Goal: Task Accomplishment & Management: Manage account settings

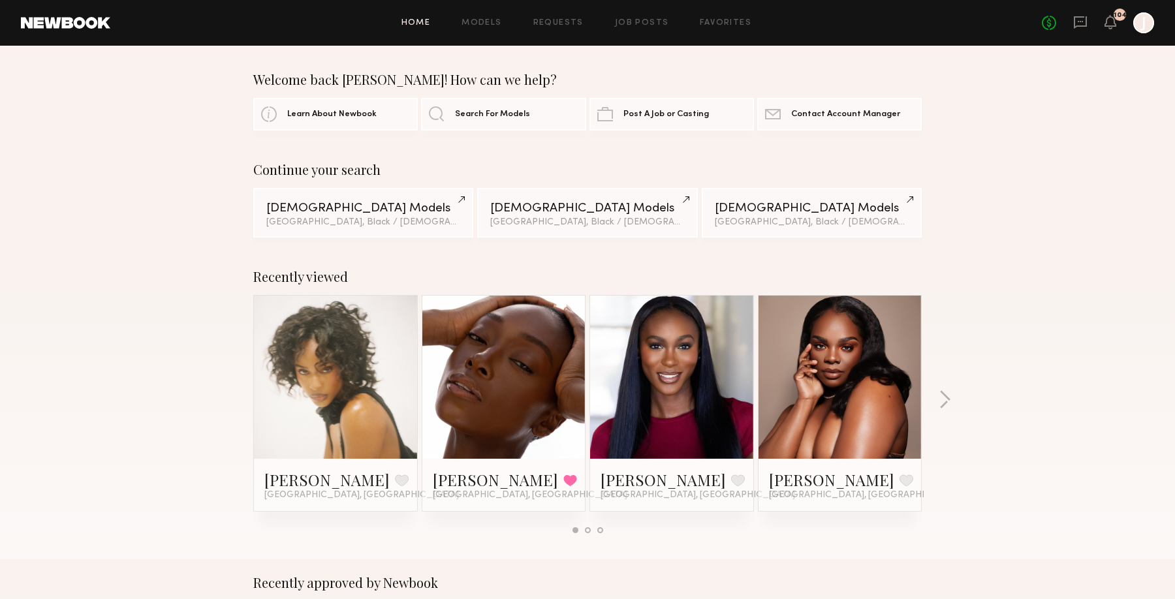
scroll to position [1, 0]
click at [731, 23] on link "Favorites" at bounding box center [726, 23] width 52 height 8
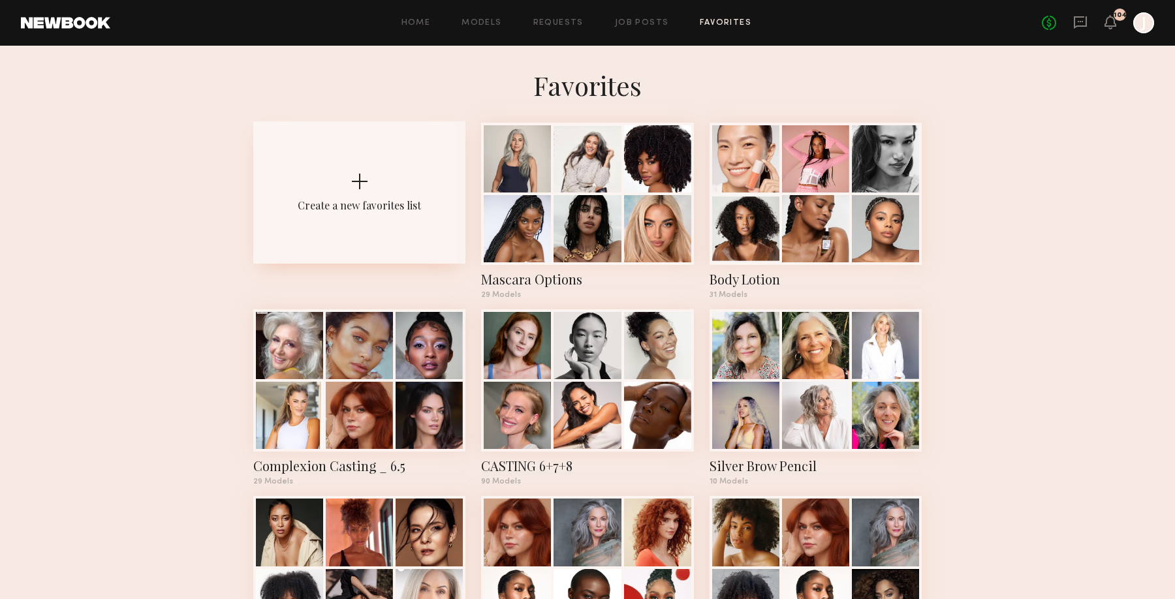
click at [345, 230] on div "Create a new favorites list" at bounding box center [359, 192] width 212 height 142
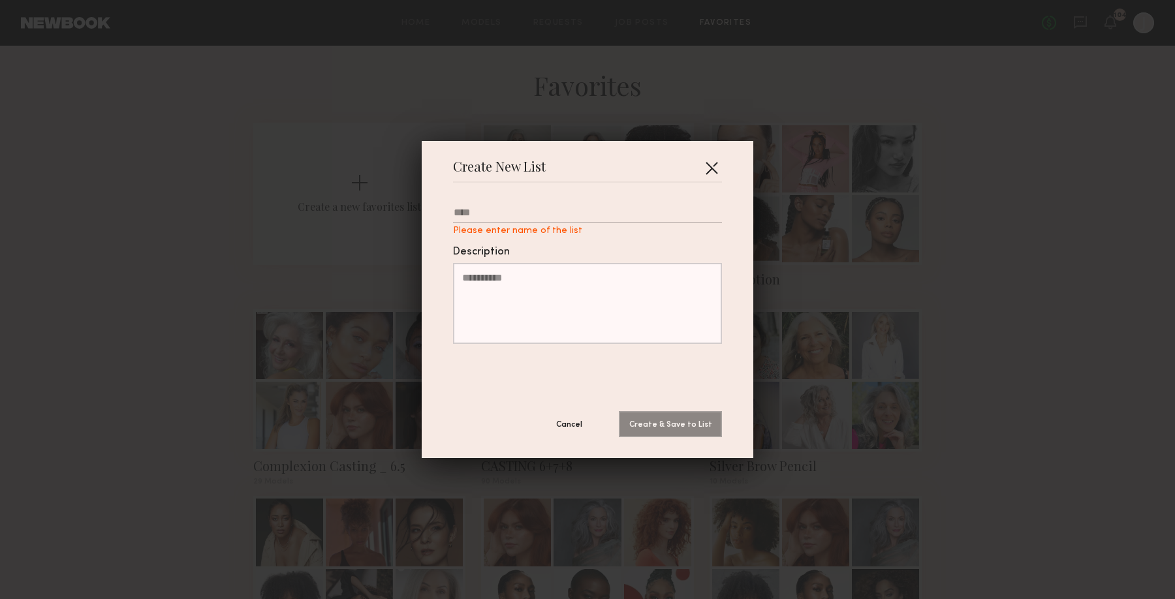
click at [714, 166] on button "button" at bounding box center [711, 167] width 21 height 21
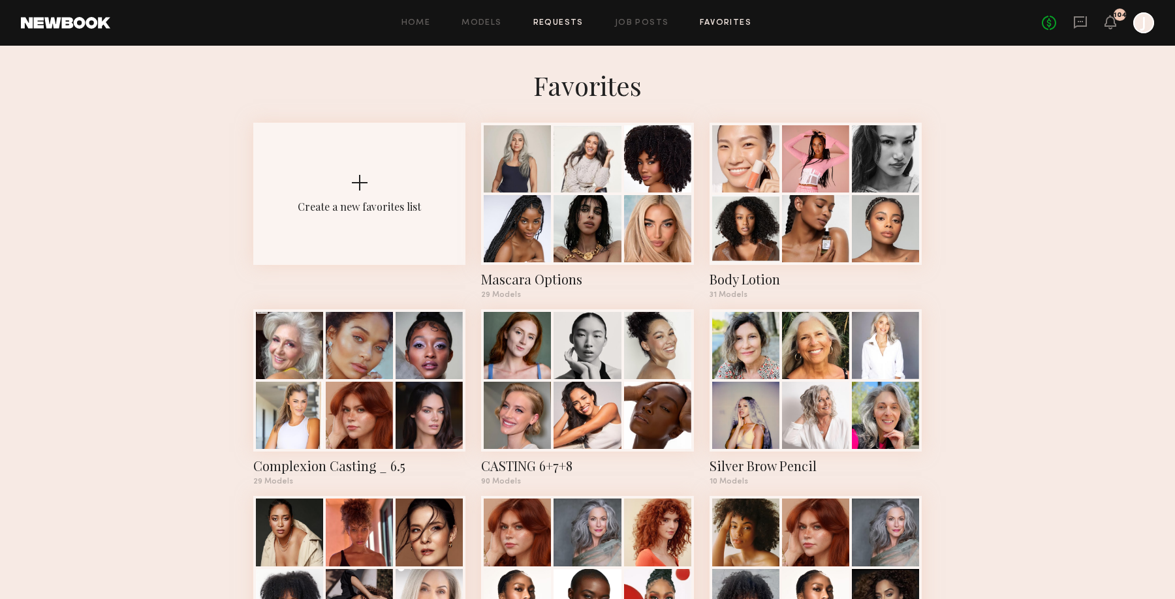
click at [565, 22] on link "Requests" at bounding box center [558, 23] width 50 height 8
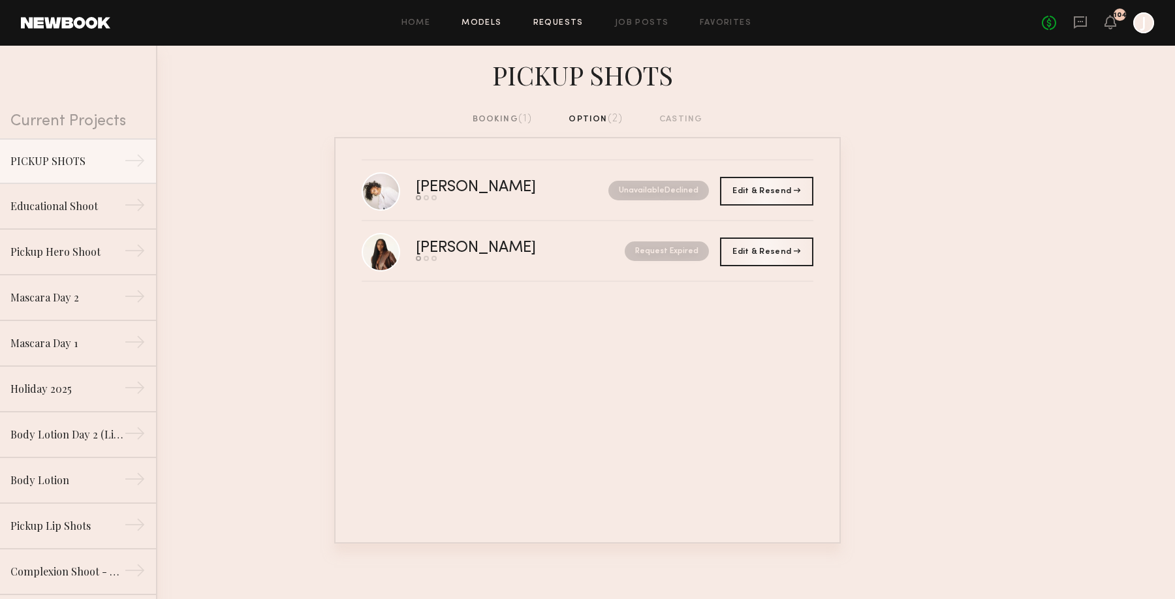
click at [484, 22] on link "Models" at bounding box center [482, 23] width 40 height 8
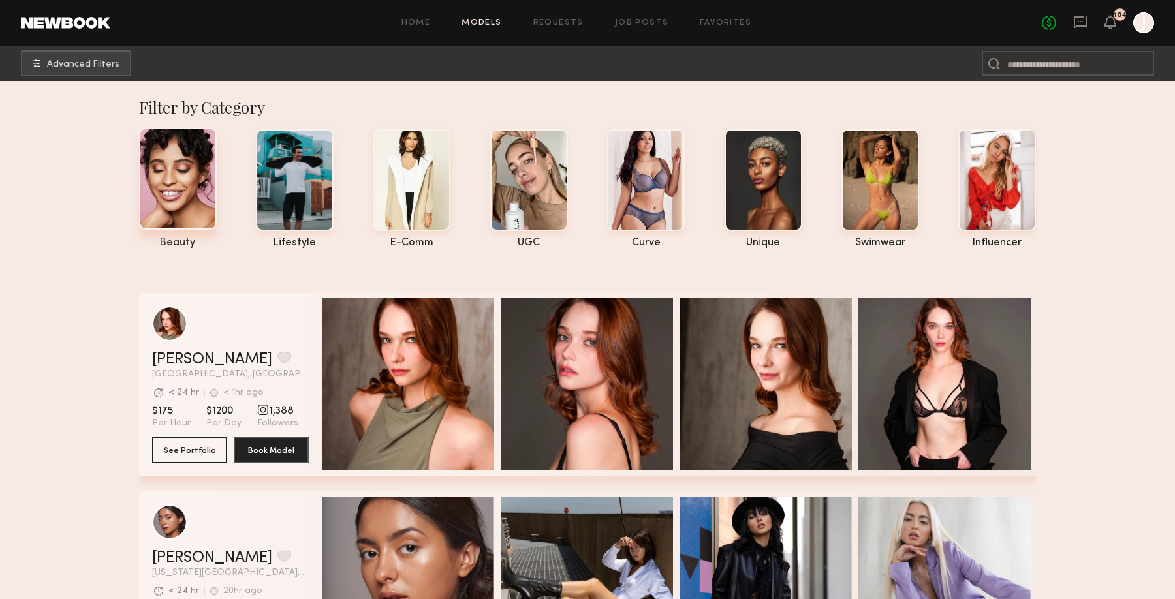
click at [170, 197] on div at bounding box center [178, 179] width 78 height 102
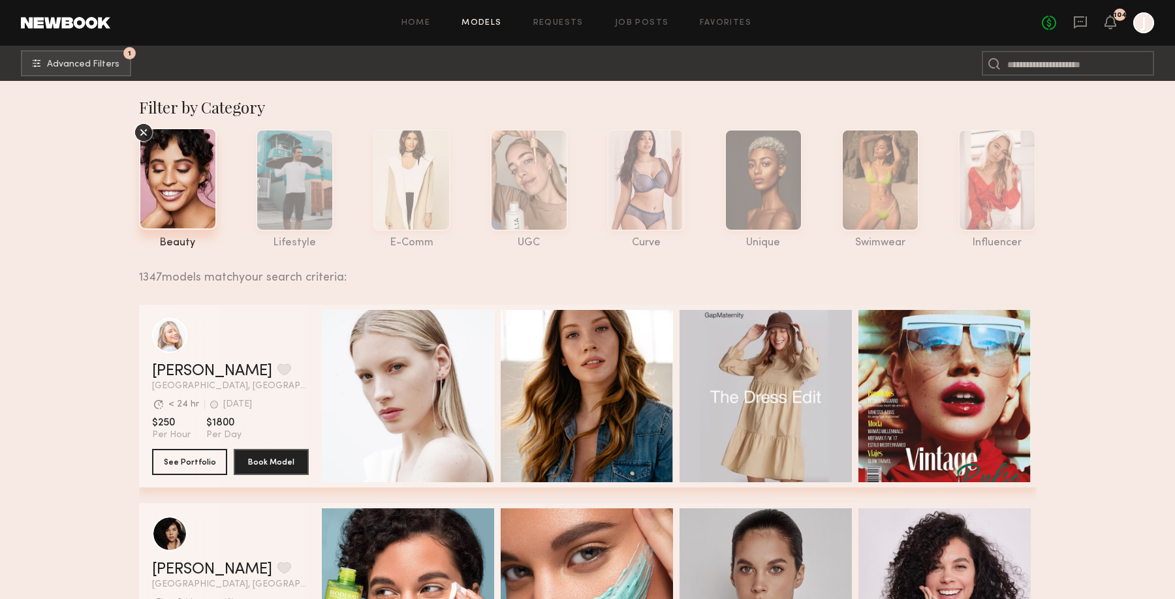
click at [140, 132] on icon at bounding box center [143, 132] width 6 height 6
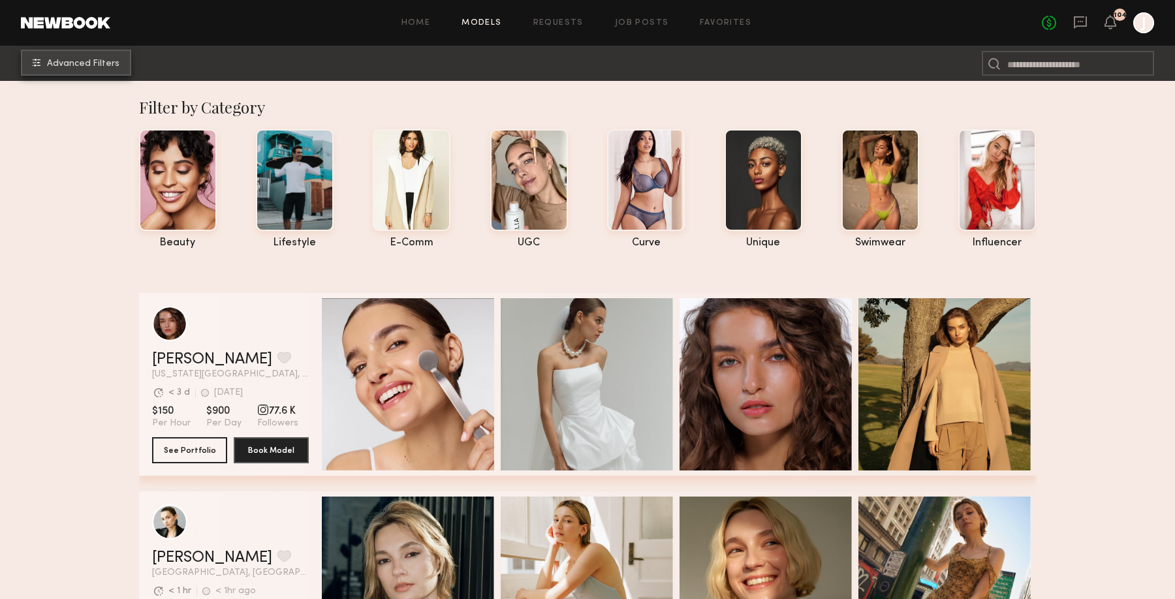
click at [93, 56] on button "Advanced Filters" at bounding box center [76, 63] width 110 height 26
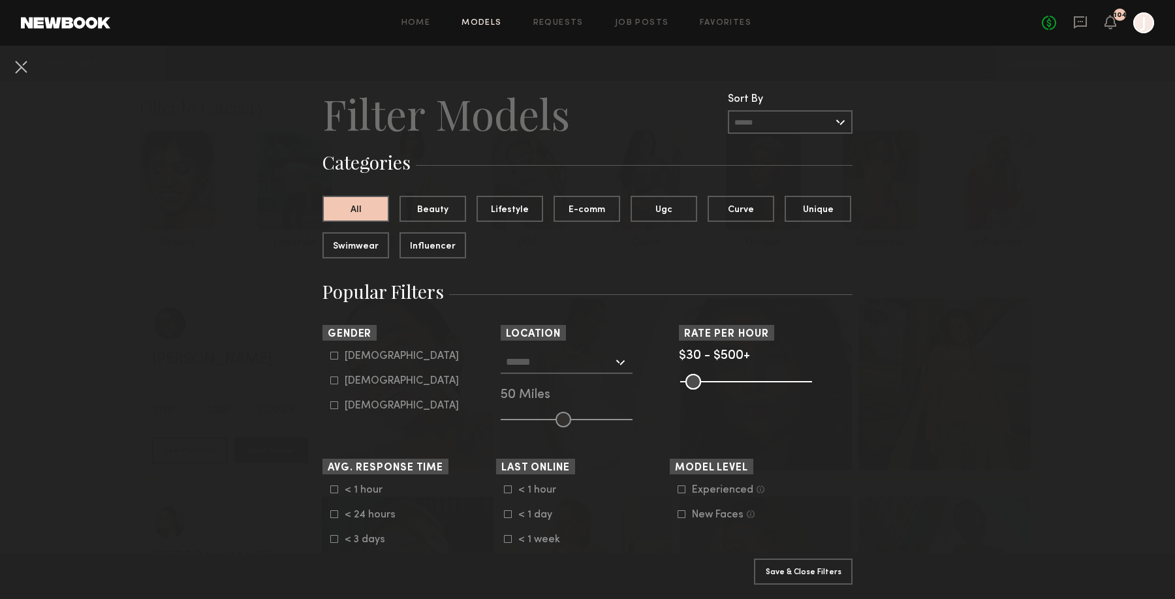
click at [553, 373] on input "text" at bounding box center [559, 362] width 107 height 22
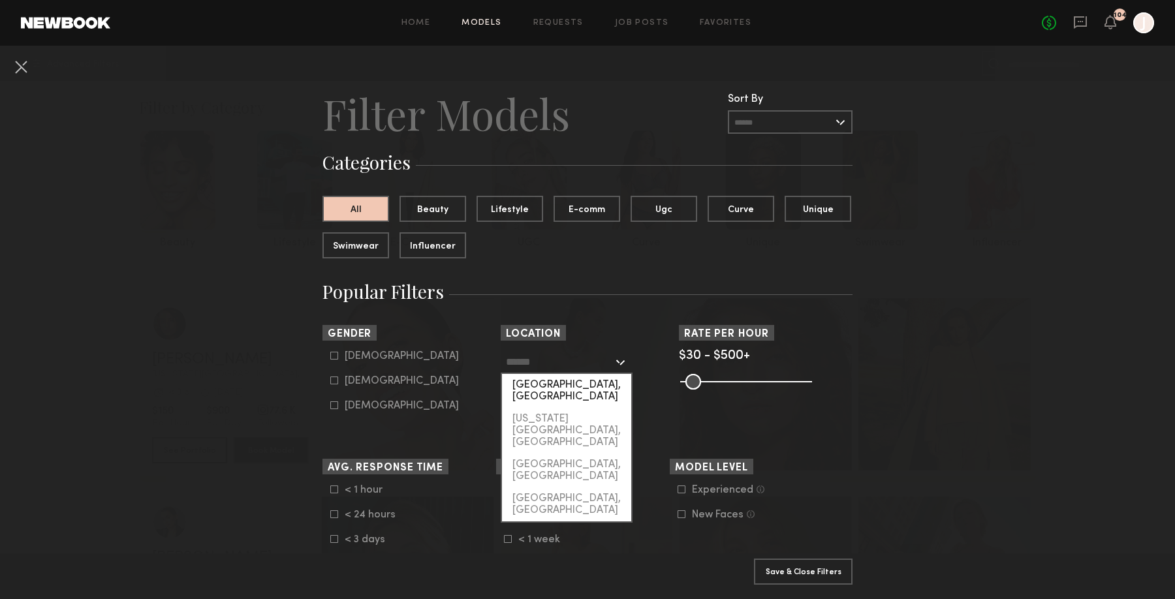
click at [543, 400] on div "[GEOGRAPHIC_DATA], [GEOGRAPHIC_DATA]" at bounding box center [566, 391] width 129 height 34
type input "**********"
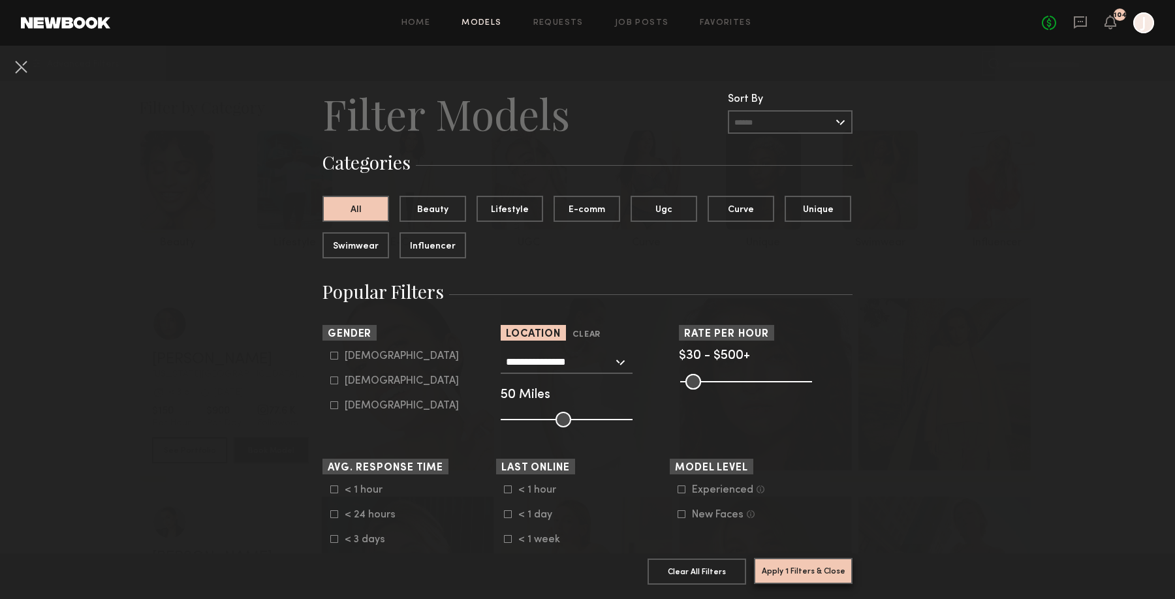
click at [783, 579] on button "Apply 1 Filters & Close" at bounding box center [803, 571] width 99 height 26
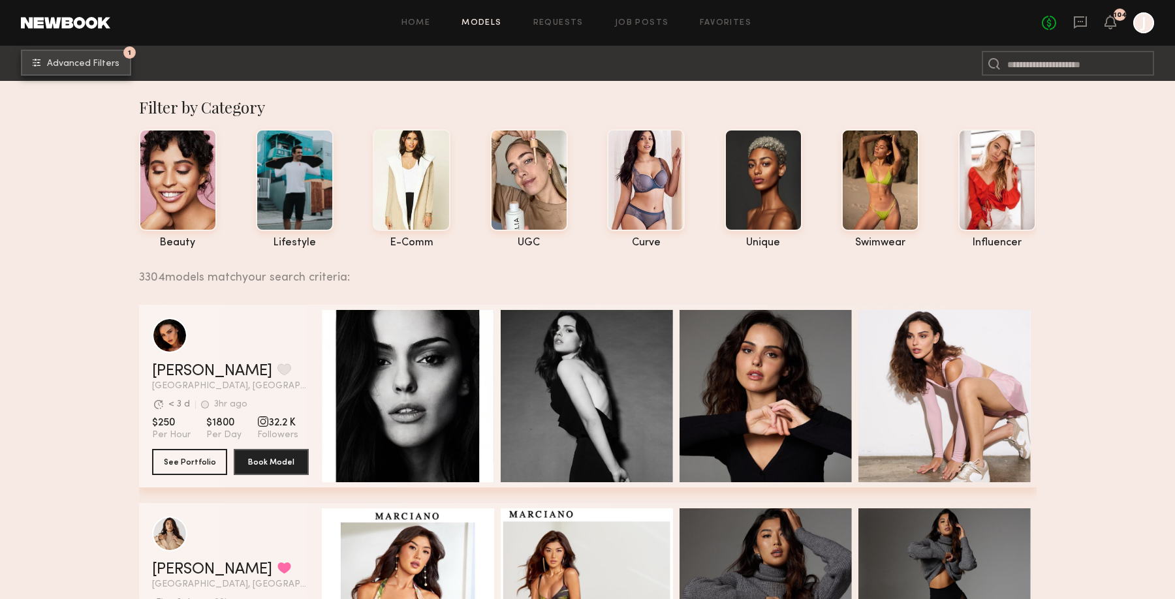
click at [95, 59] on span "Advanced Filters" at bounding box center [83, 63] width 72 height 9
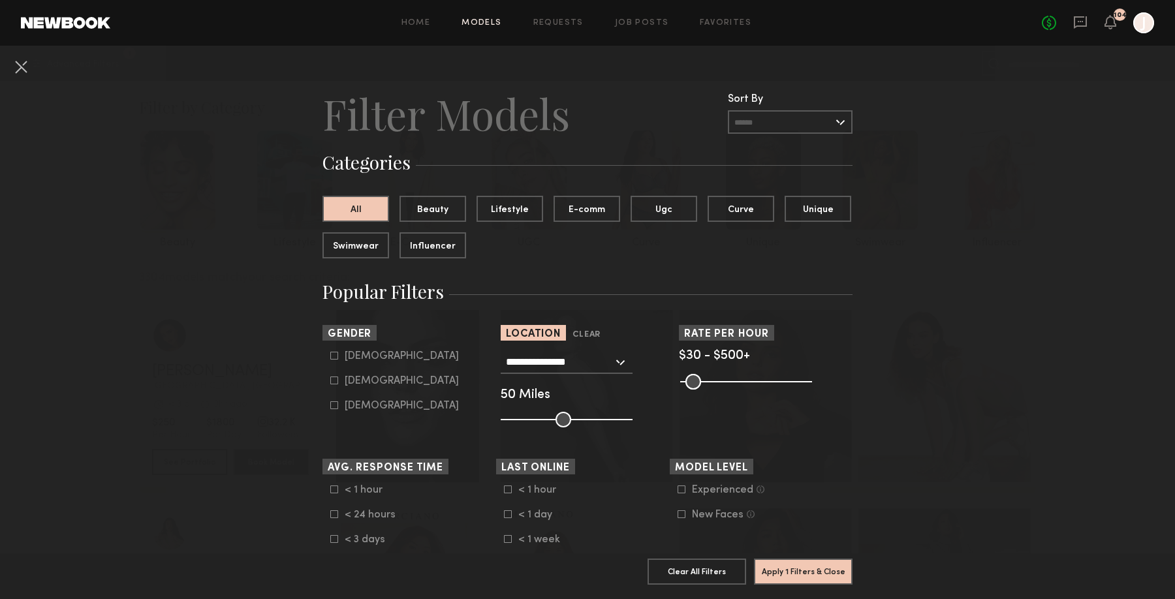
click at [336, 385] on icon at bounding box center [334, 381] width 8 height 8
type input "**"
click at [783, 575] on button "Apply 2 Filters & Close" at bounding box center [803, 571] width 99 height 26
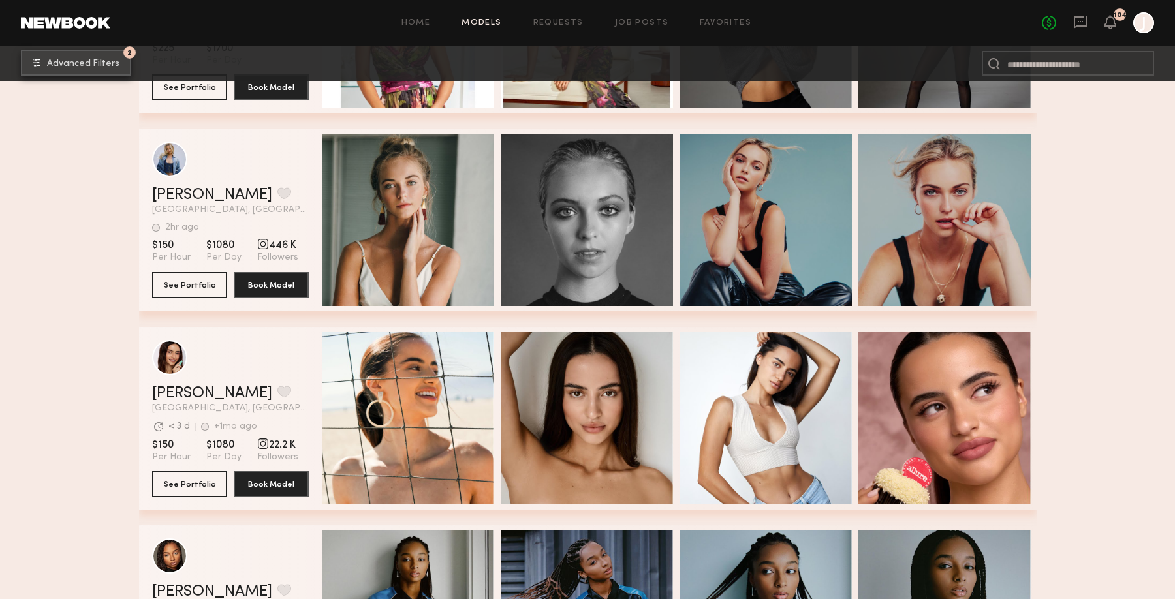
scroll to position [590, 0]
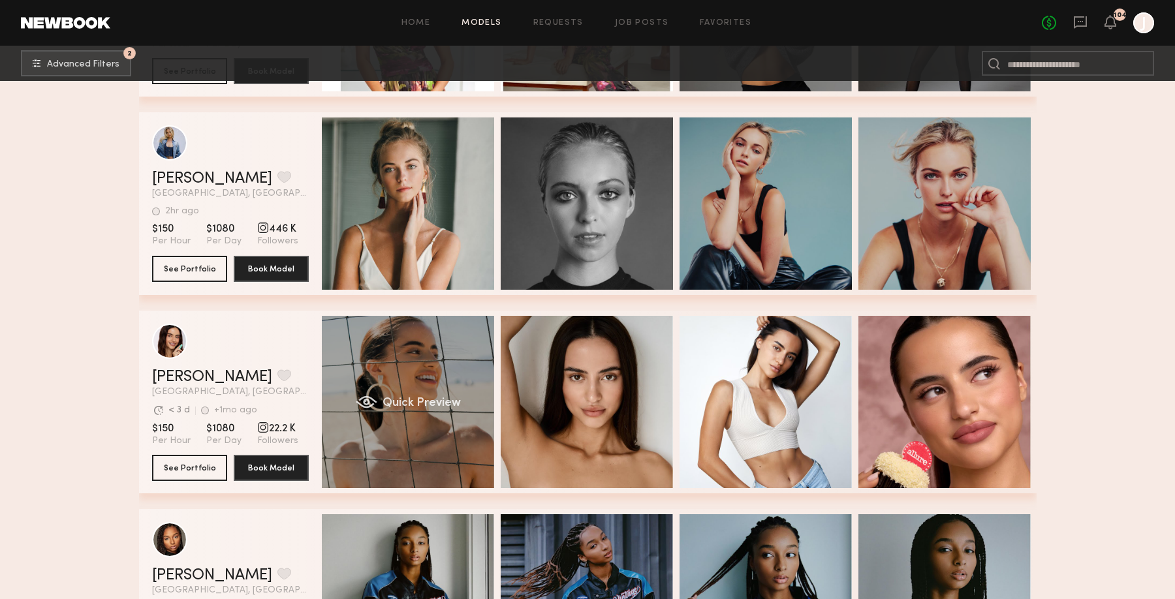
click at [416, 399] on span "Quick Preview" at bounding box center [421, 404] width 78 height 12
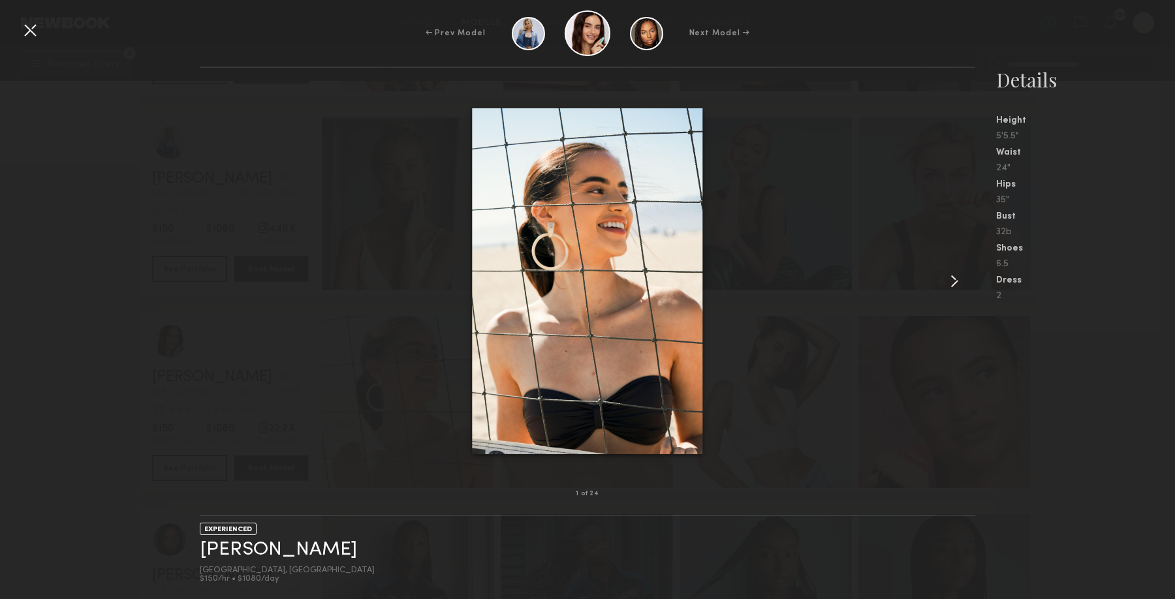
click at [949, 285] on common-icon at bounding box center [954, 281] width 21 height 21
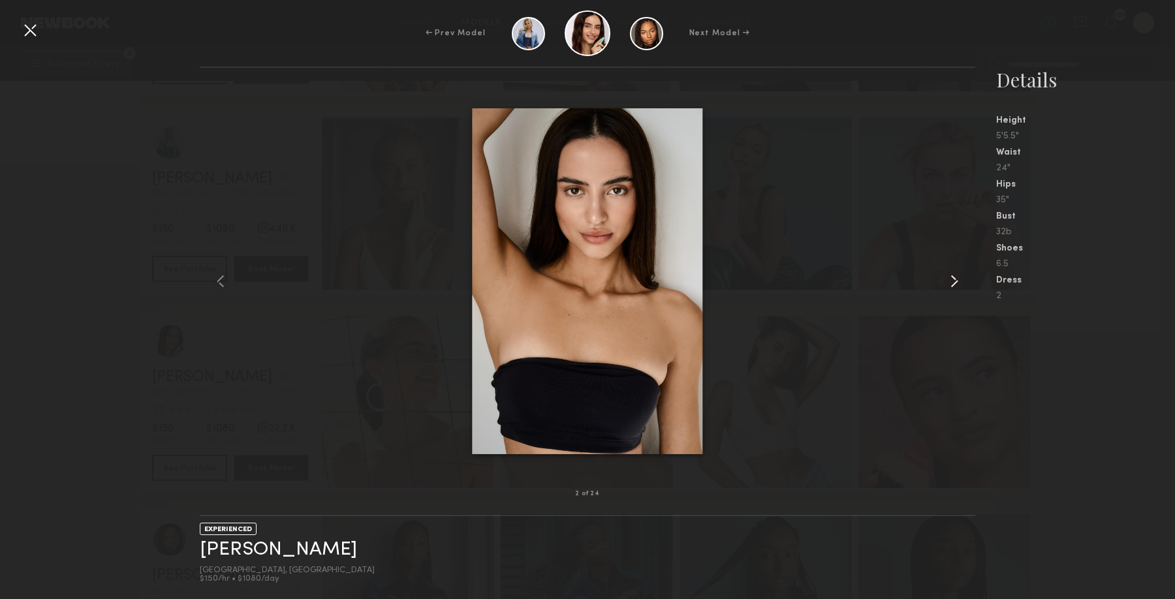
click at [949, 285] on common-icon at bounding box center [954, 281] width 21 height 21
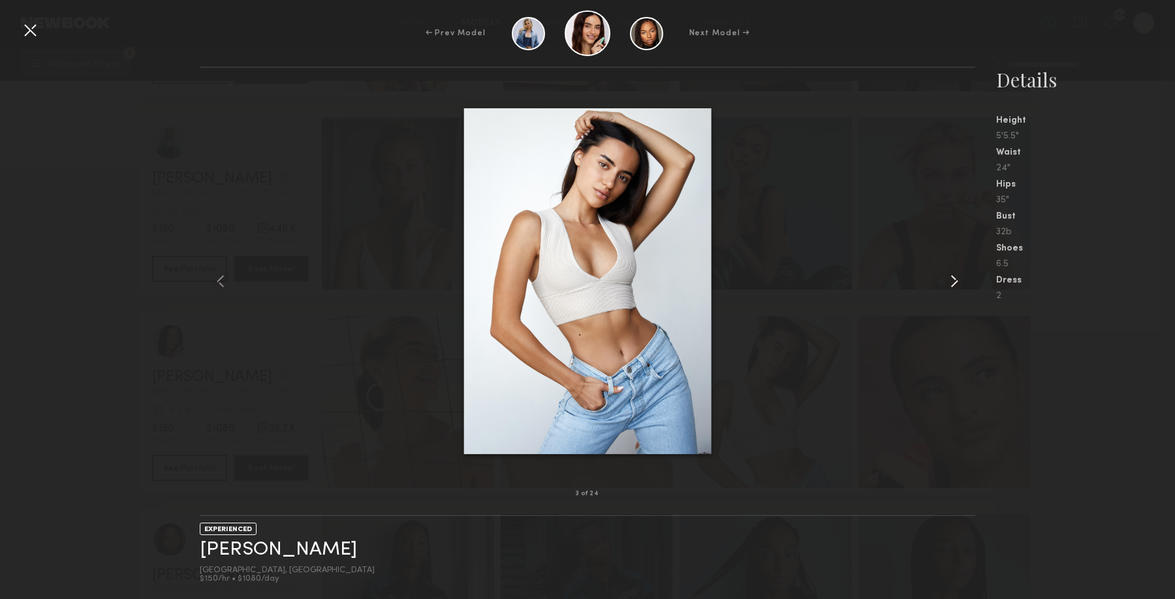
click at [949, 285] on common-icon at bounding box center [954, 281] width 21 height 21
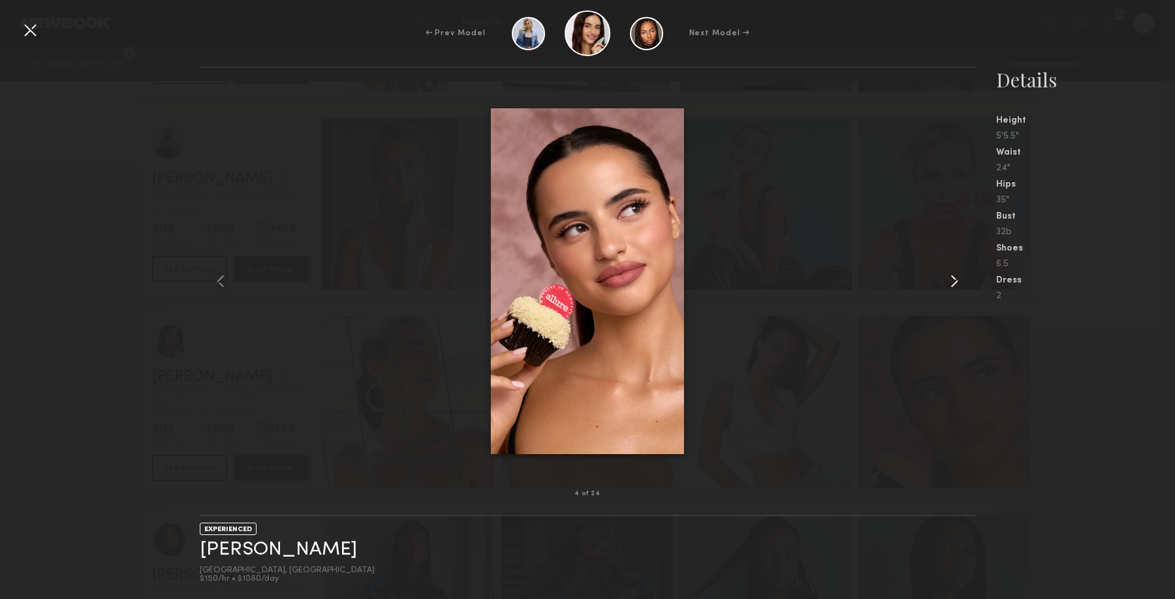
click at [949, 285] on common-icon at bounding box center [954, 281] width 21 height 21
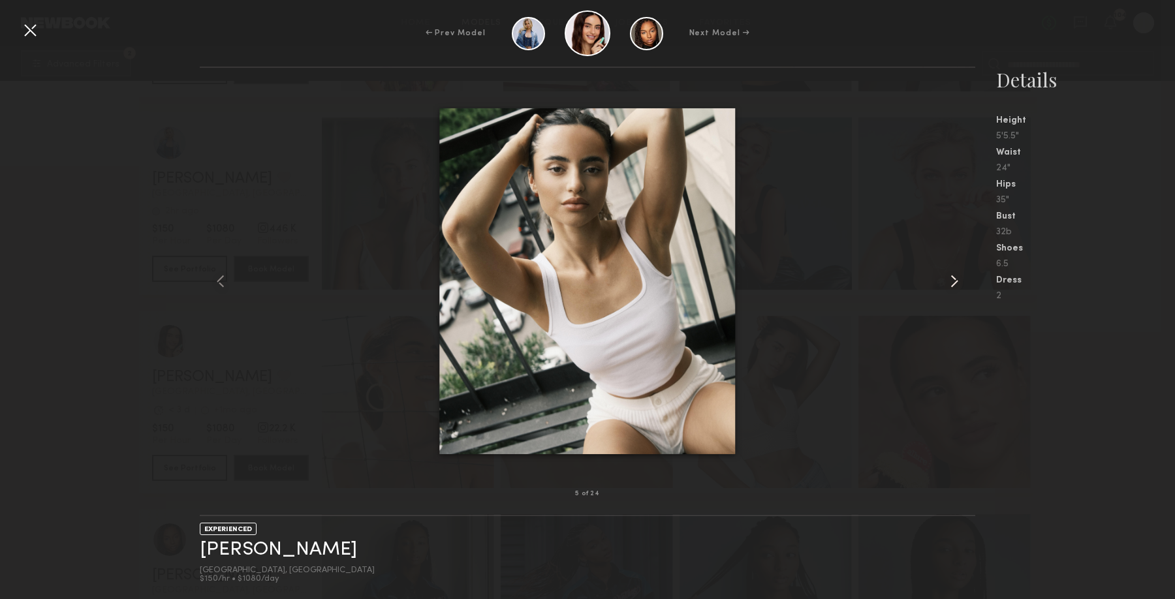
click at [949, 285] on common-icon at bounding box center [954, 281] width 21 height 21
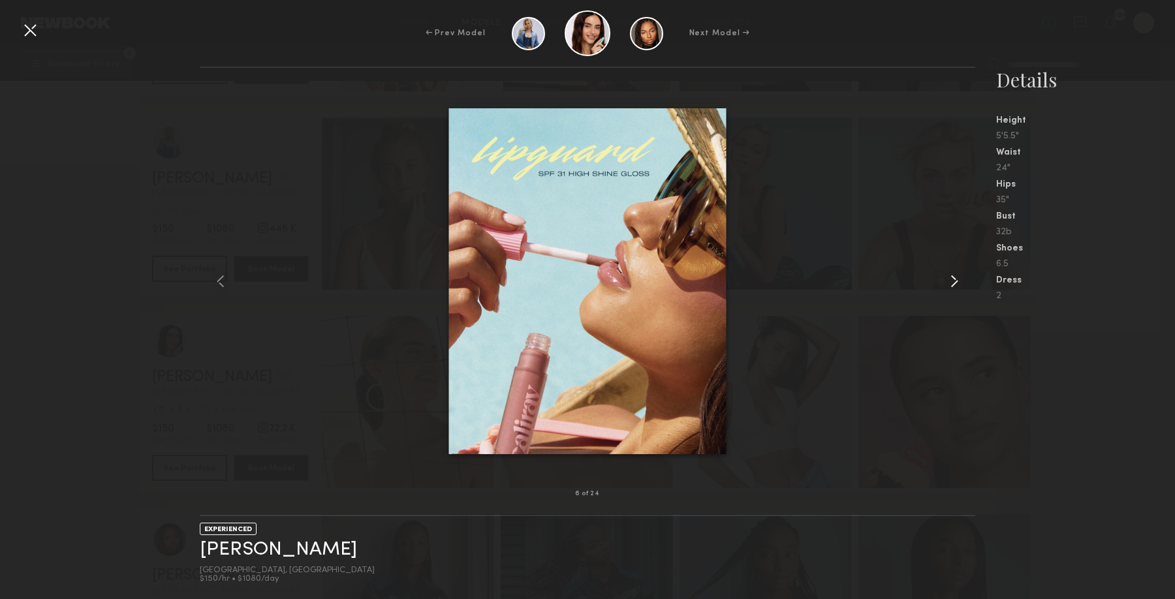
click at [949, 285] on common-icon at bounding box center [954, 281] width 21 height 21
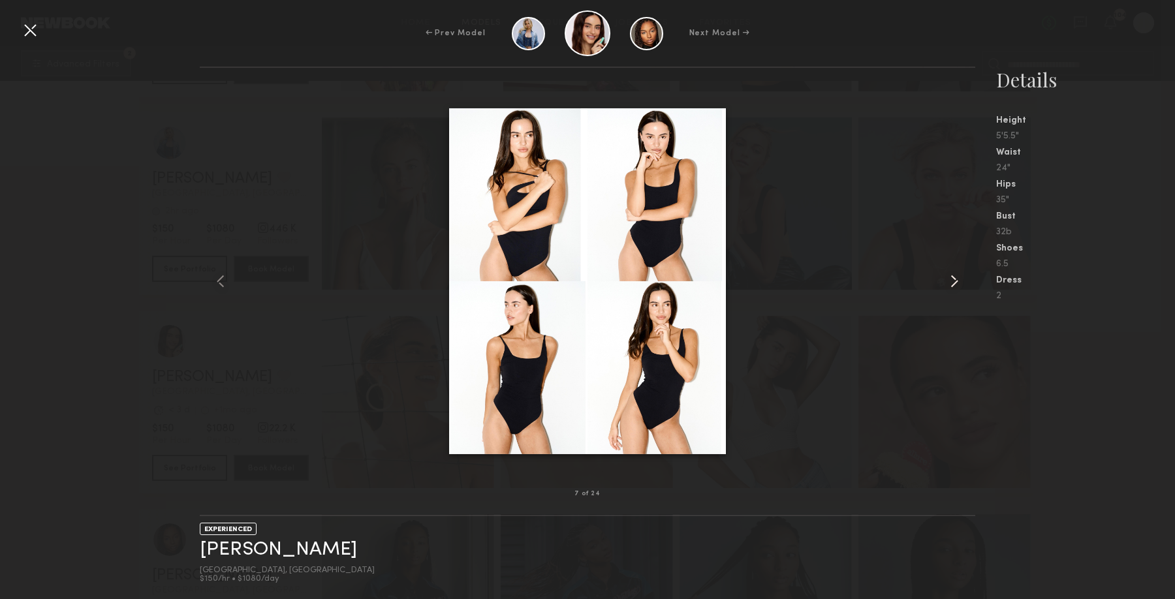
click at [949, 285] on common-icon at bounding box center [954, 281] width 21 height 21
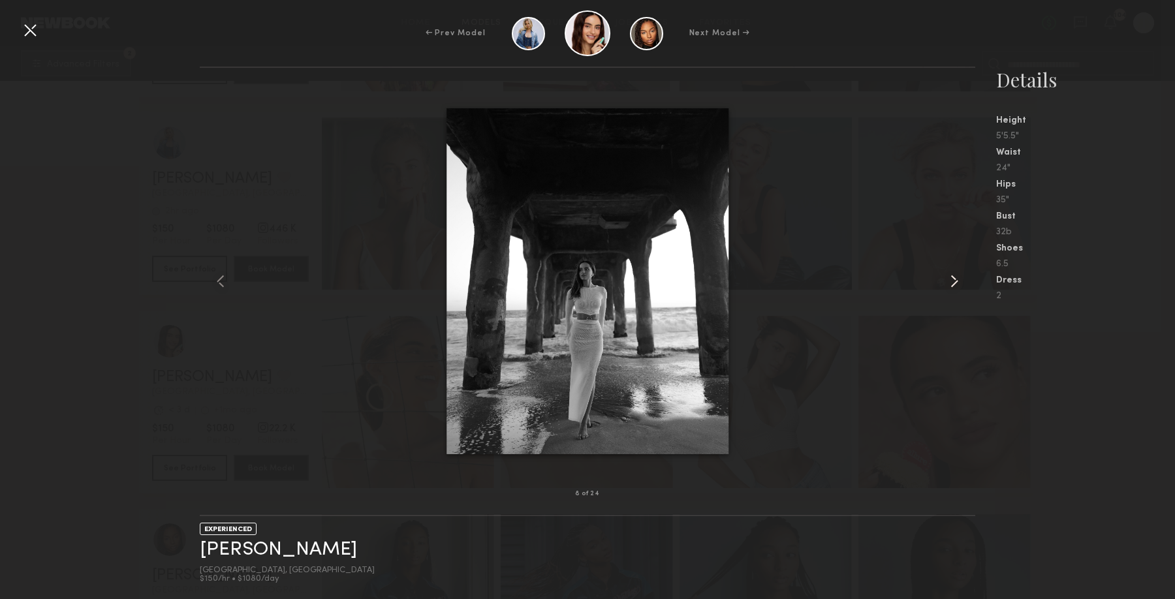
click at [949, 285] on common-icon at bounding box center [954, 281] width 21 height 21
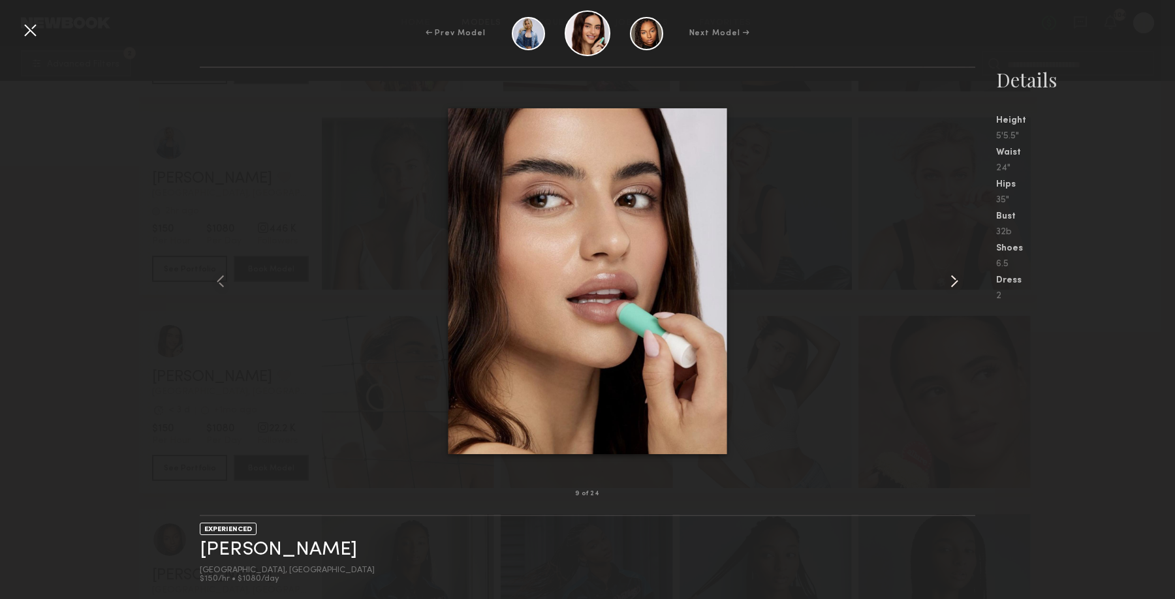
click at [949, 285] on common-icon at bounding box center [954, 281] width 21 height 21
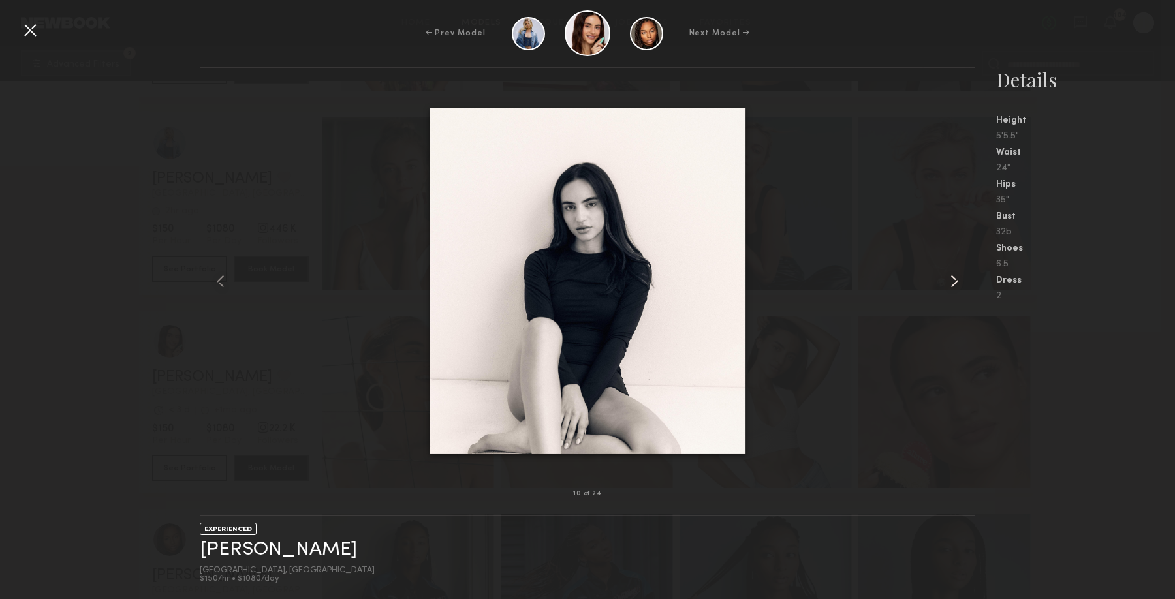
click at [949, 285] on common-icon at bounding box center [954, 281] width 21 height 21
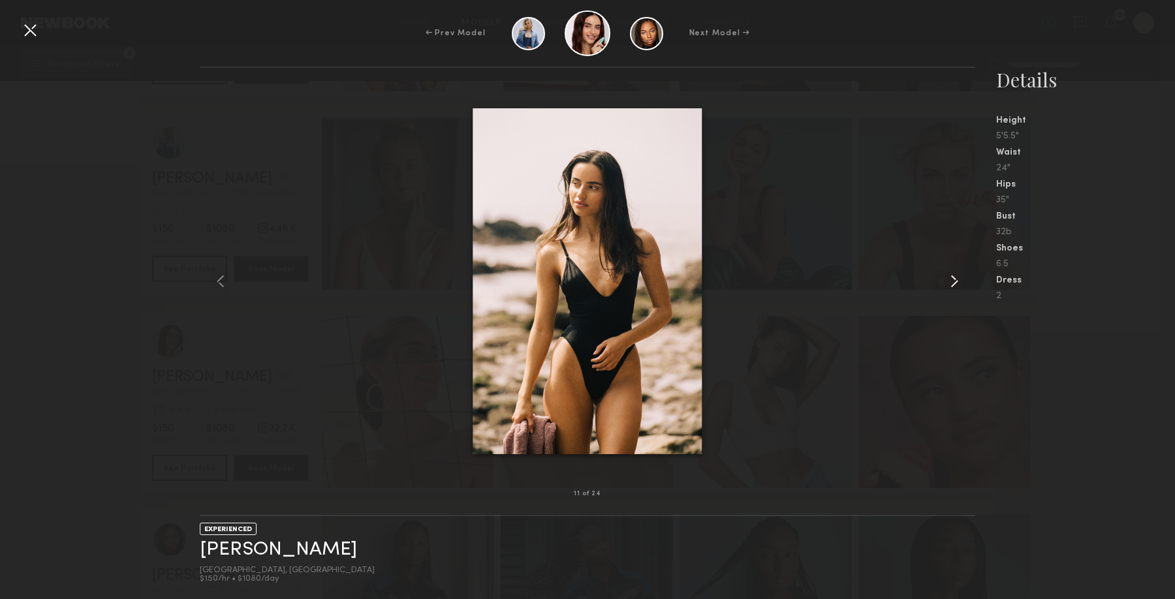
click at [949, 285] on common-icon at bounding box center [954, 281] width 21 height 21
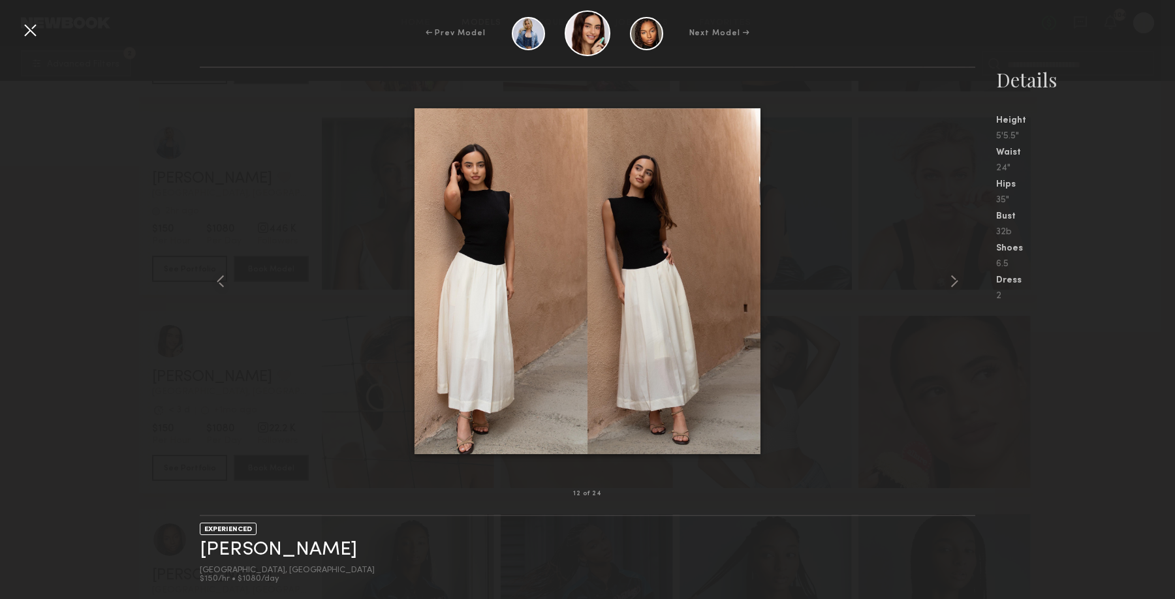
click at [35, 29] on div at bounding box center [30, 30] width 21 height 21
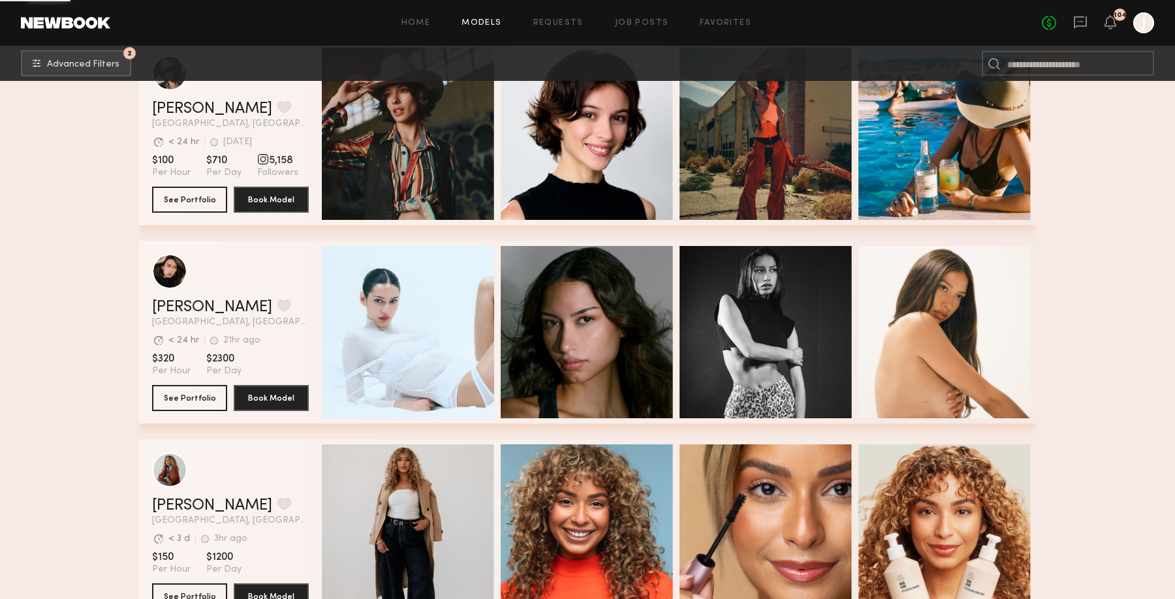
scroll to position [6213, 0]
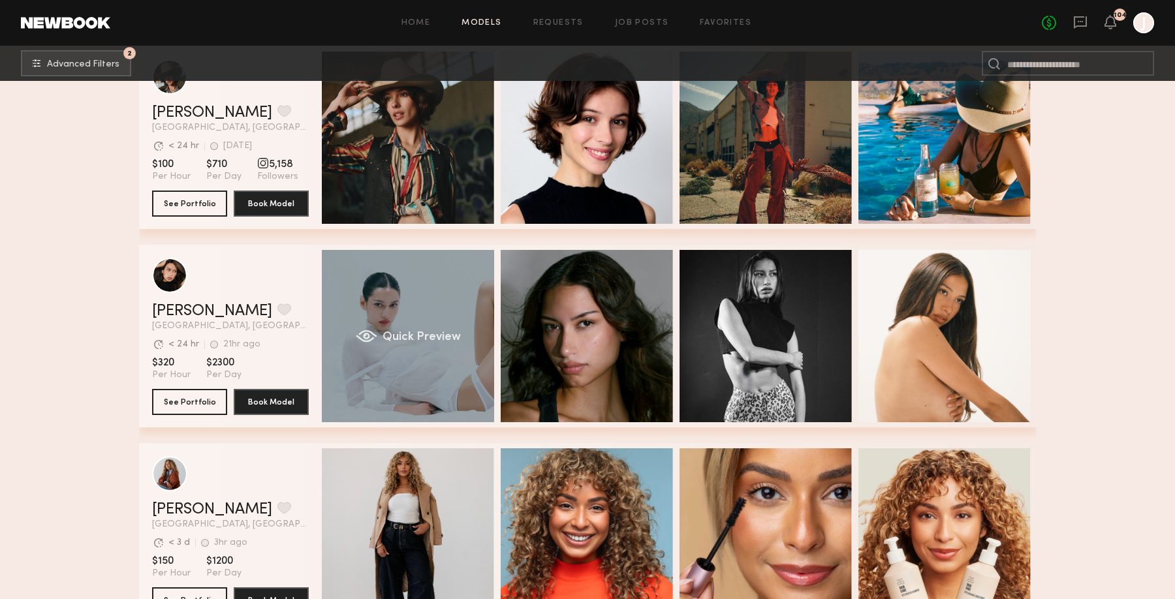
click at [369, 333] on div "grid" at bounding box center [366, 336] width 22 height 13
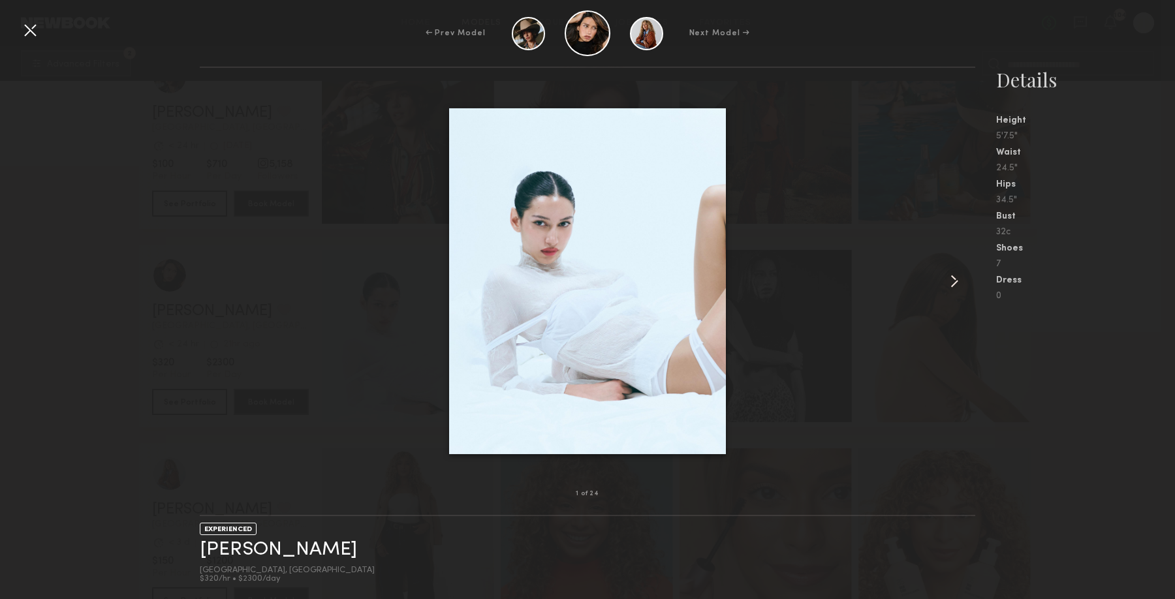
click at [953, 284] on common-icon at bounding box center [954, 281] width 21 height 21
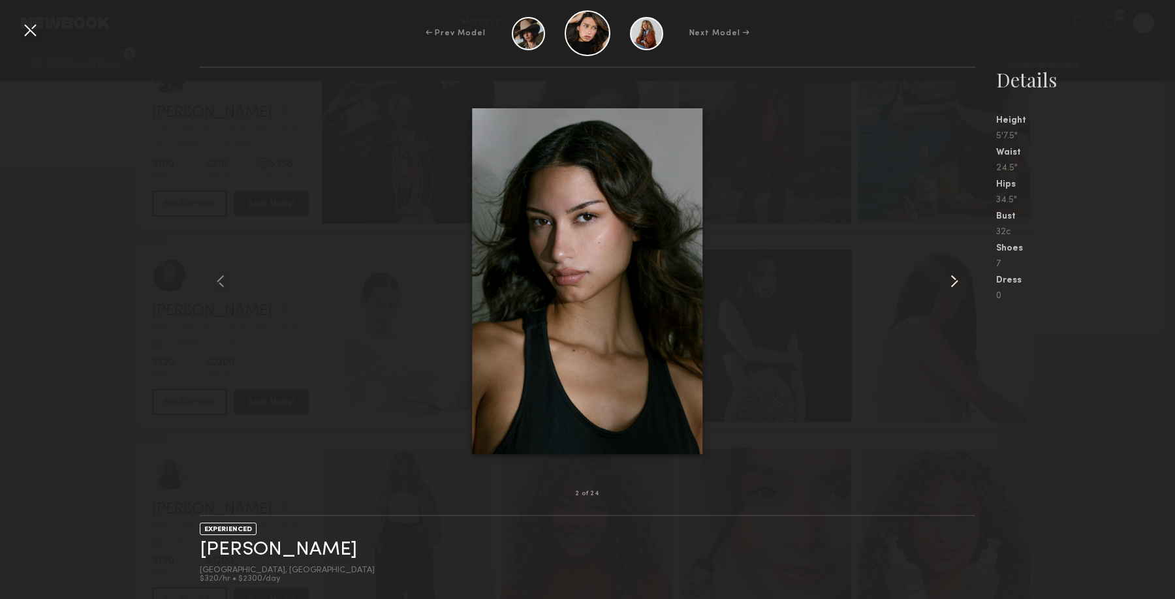
click at [953, 284] on common-icon at bounding box center [954, 281] width 21 height 21
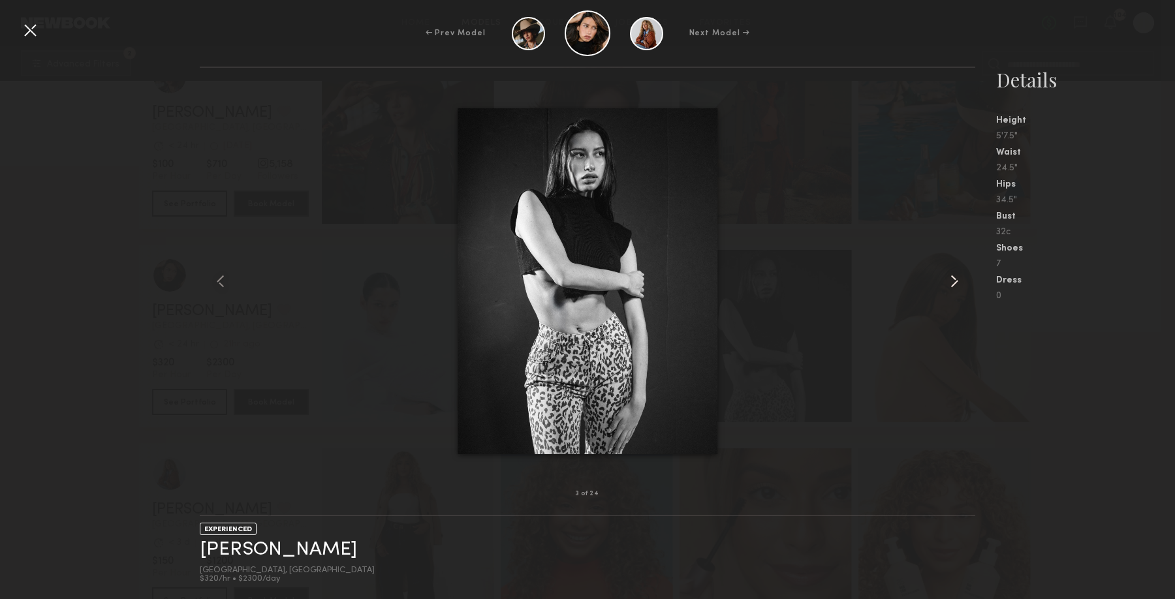
click at [953, 284] on common-icon at bounding box center [954, 281] width 21 height 21
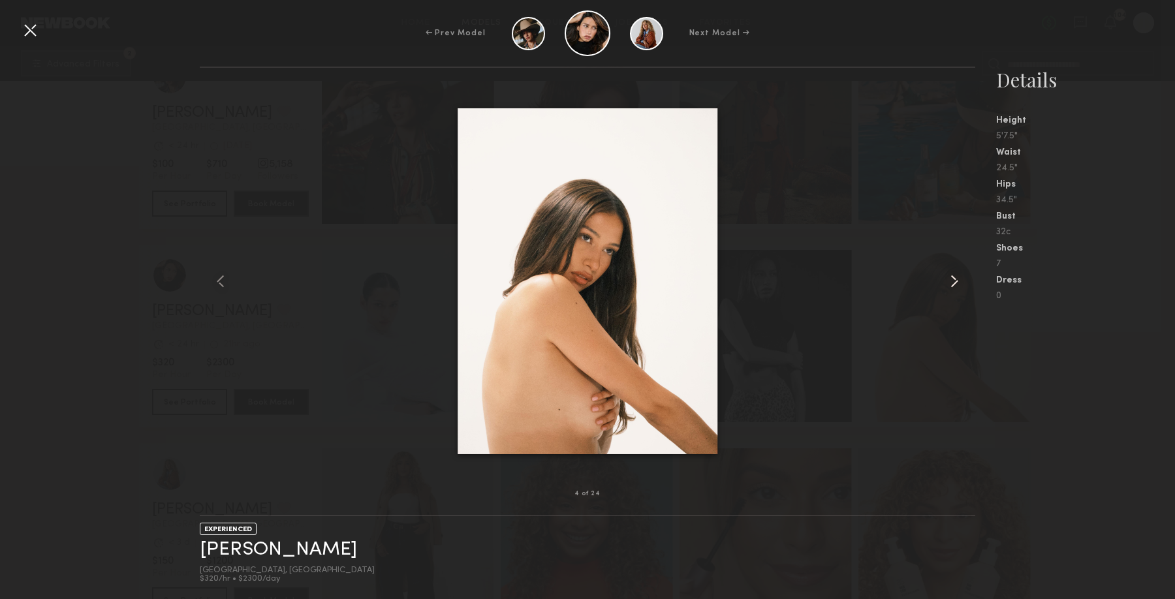
click at [953, 284] on common-icon at bounding box center [954, 281] width 21 height 21
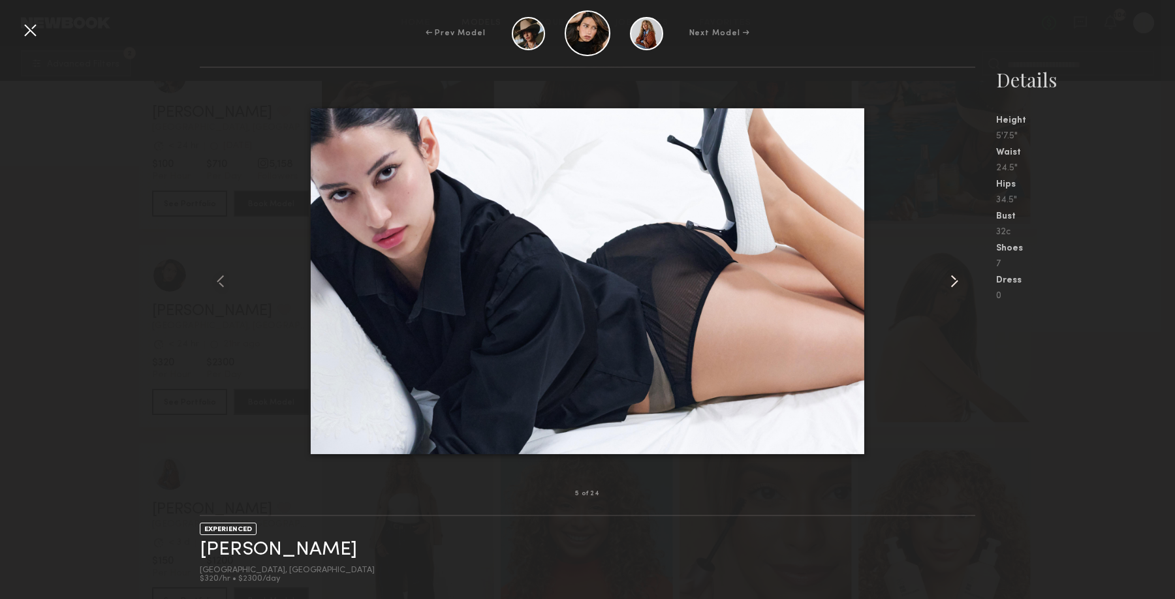
click at [953, 284] on common-icon at bounding box center [954, 281] width 21 height 21
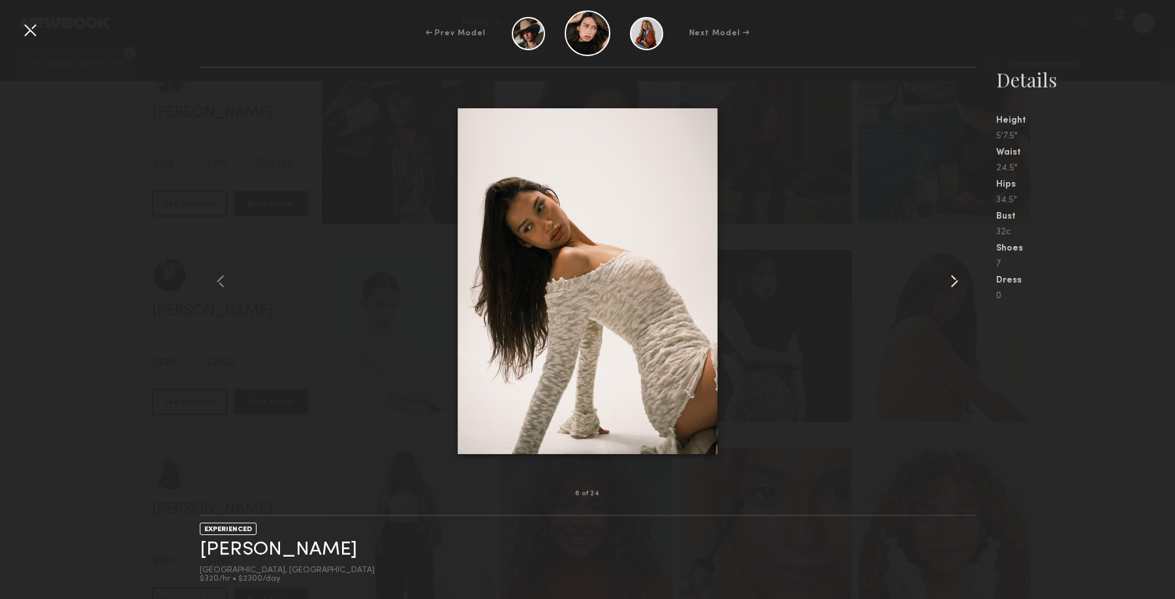
click at [953, 284] on common-icon at bounding box center [954, 281] width 21 height 21
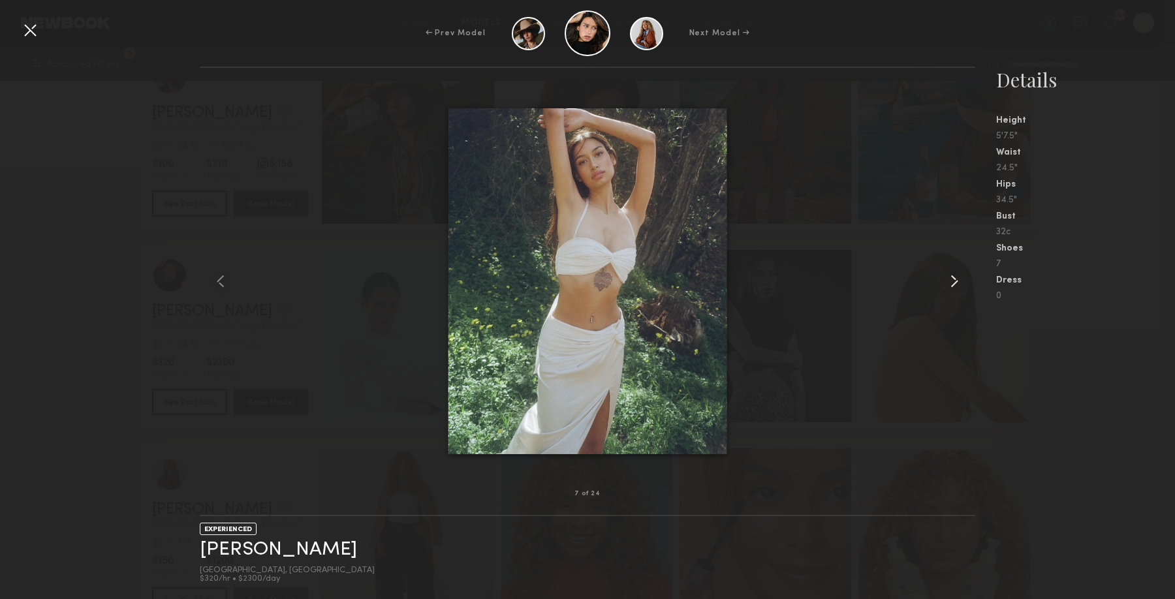
click at [953, 284] on common-icon at bounding box center [954, 281] width 21 height 21
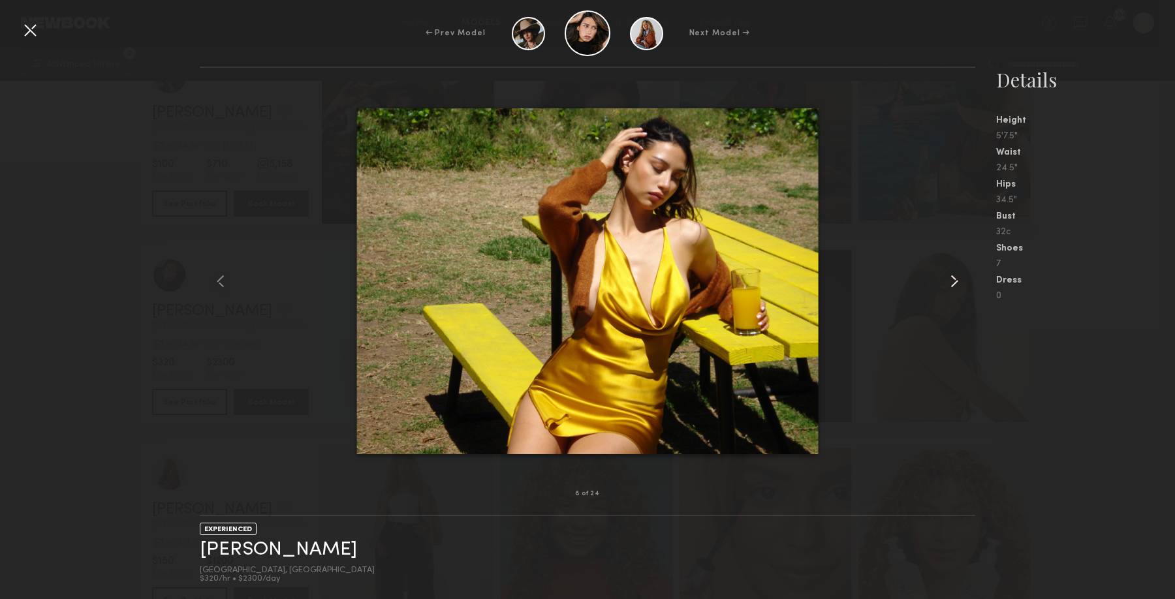
click at [953, 284] on common-icon at bounding box center [954, 281] width 21 height 21
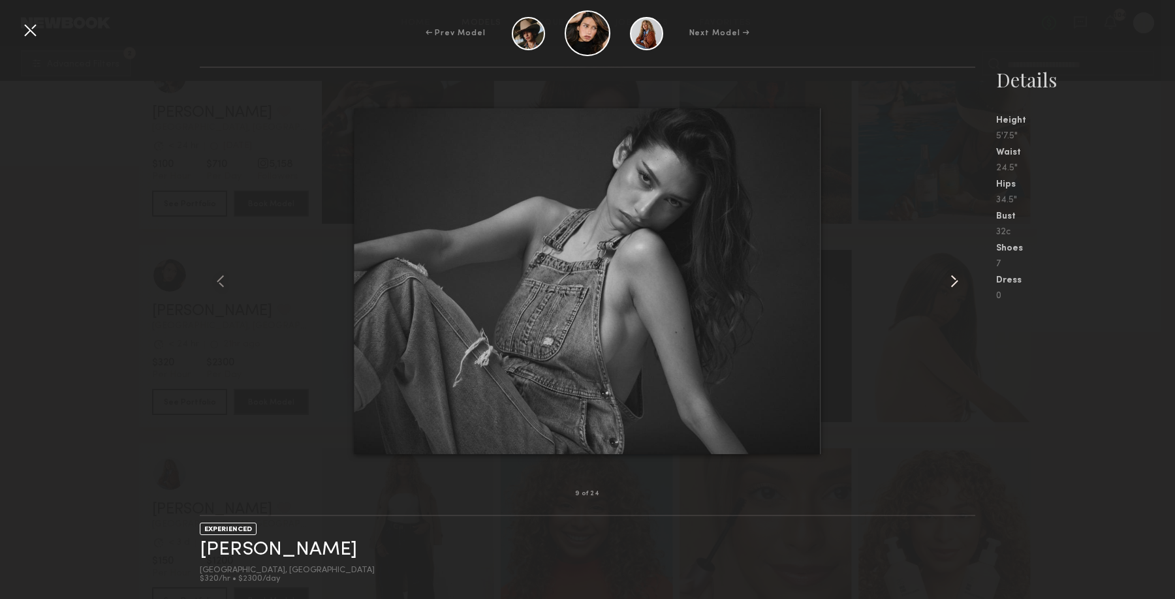
click at [953, 284] on common-icon at bounding box center [954, 281] width 21 height 21
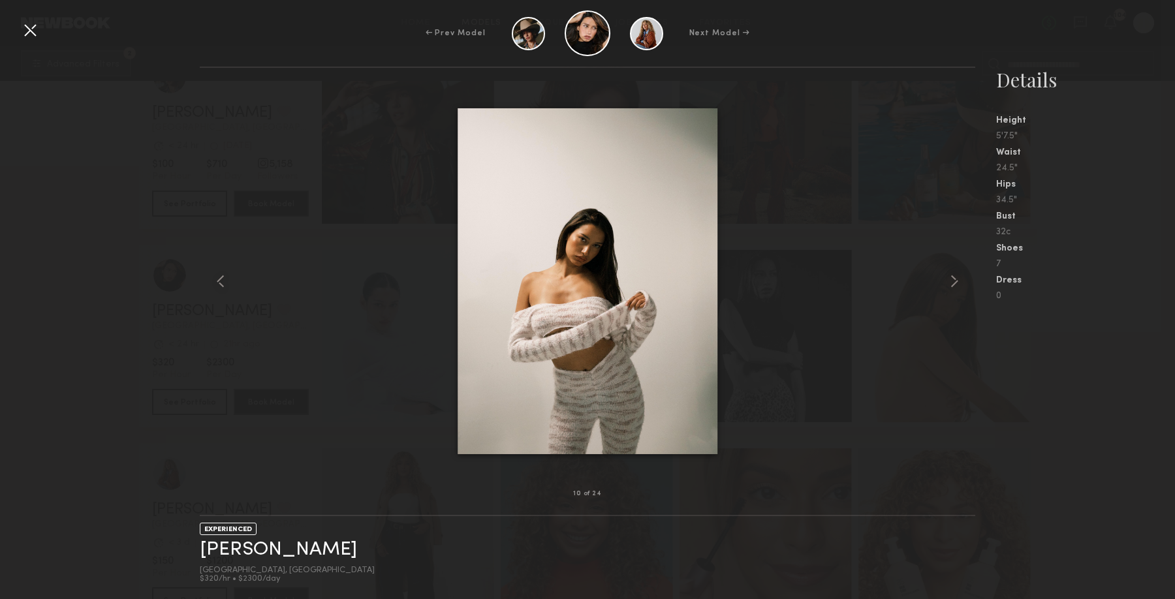
click at [30, 25] on div at bounding box center [30, 30] width 21 height 21
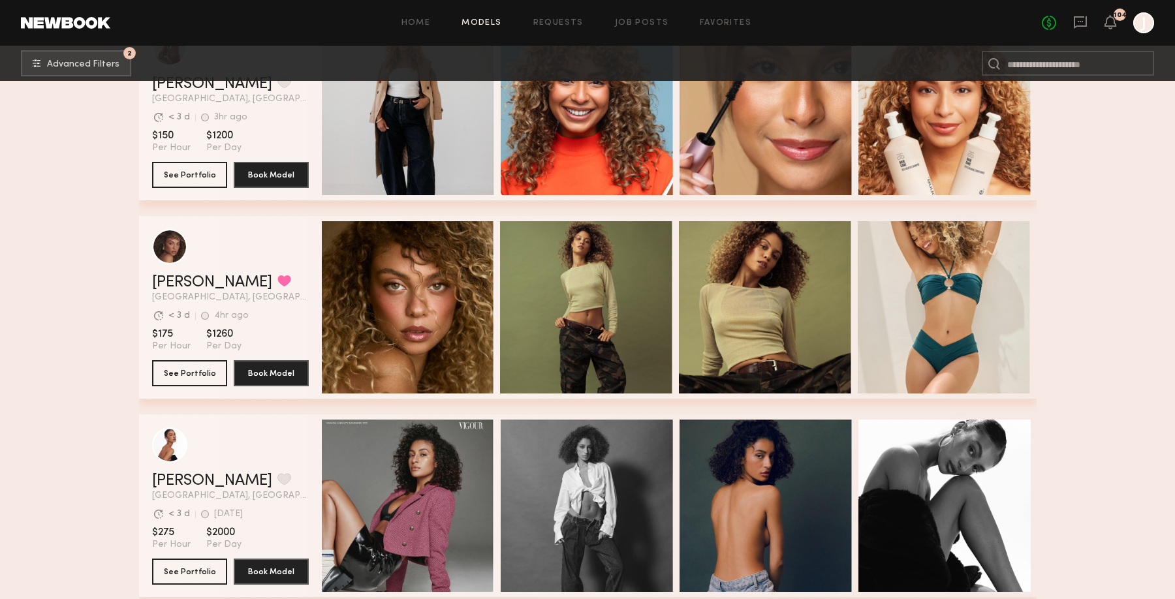
scroll to position [6642, 0]
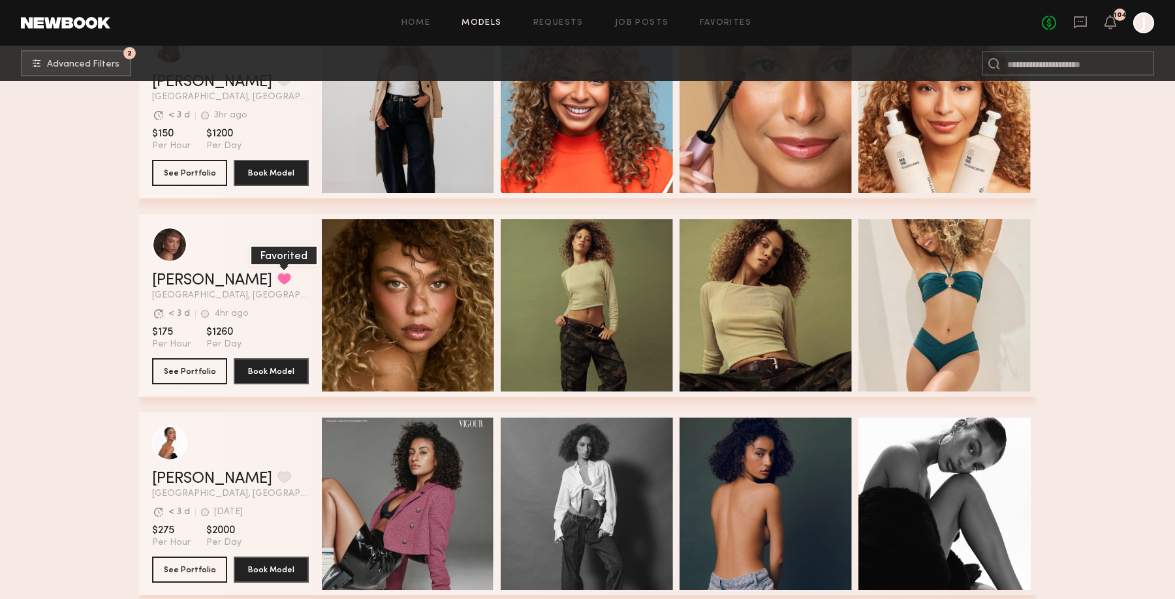
click at [278, 280] on button "grid" at bounding box center [285, 279] width 14 height 12
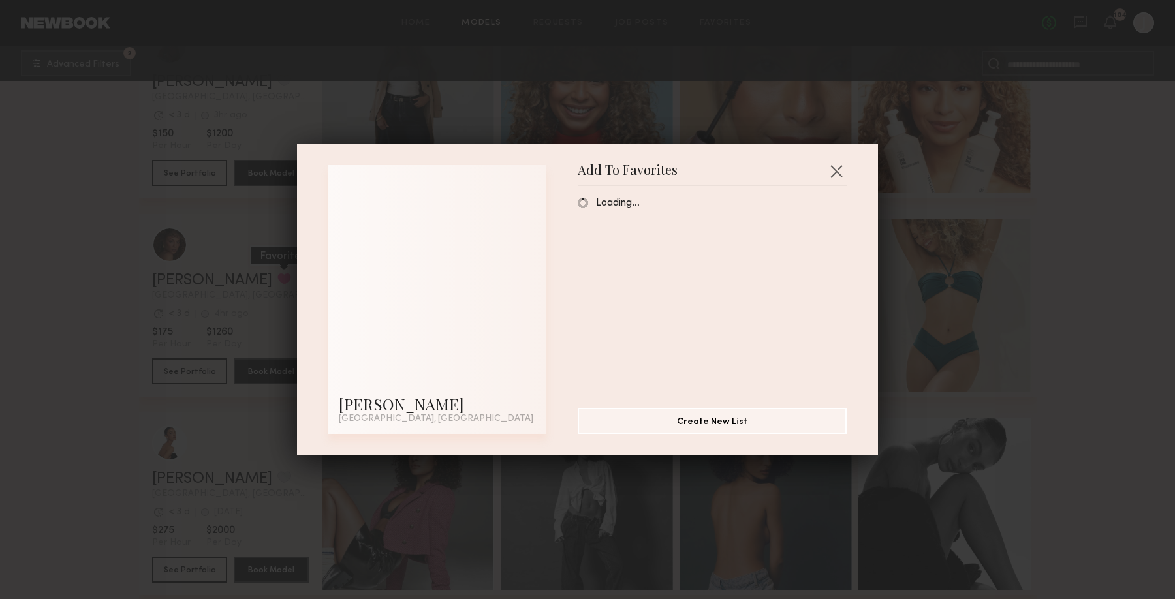
scroll to position [6640, 0]
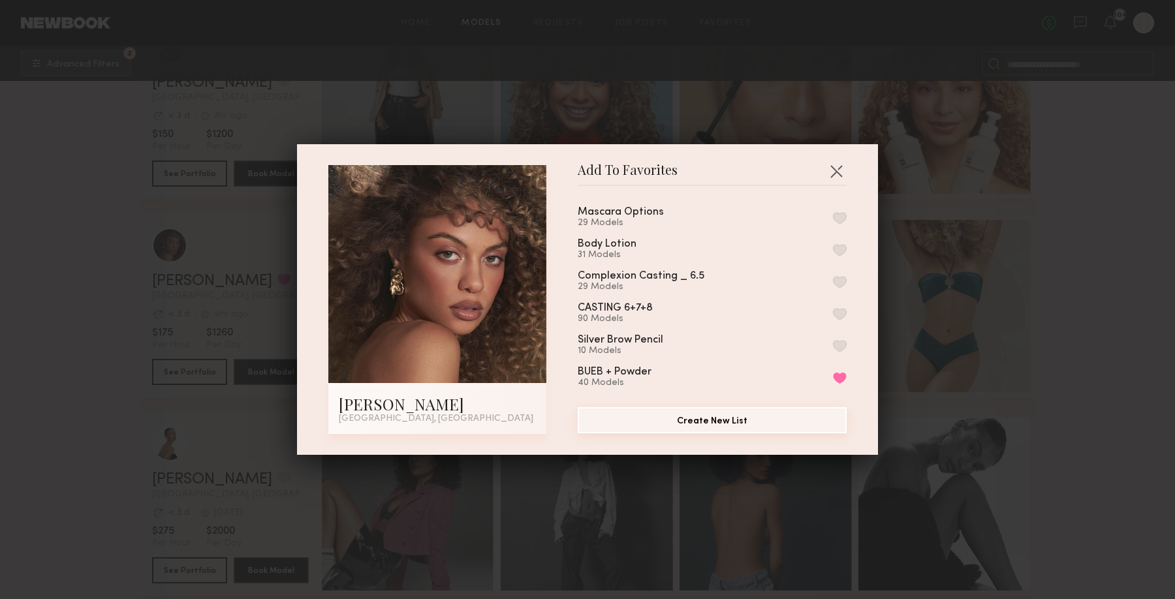
click at [705, 420] on button "Create New List" at bounding box center [712, 420] width 269 height 26
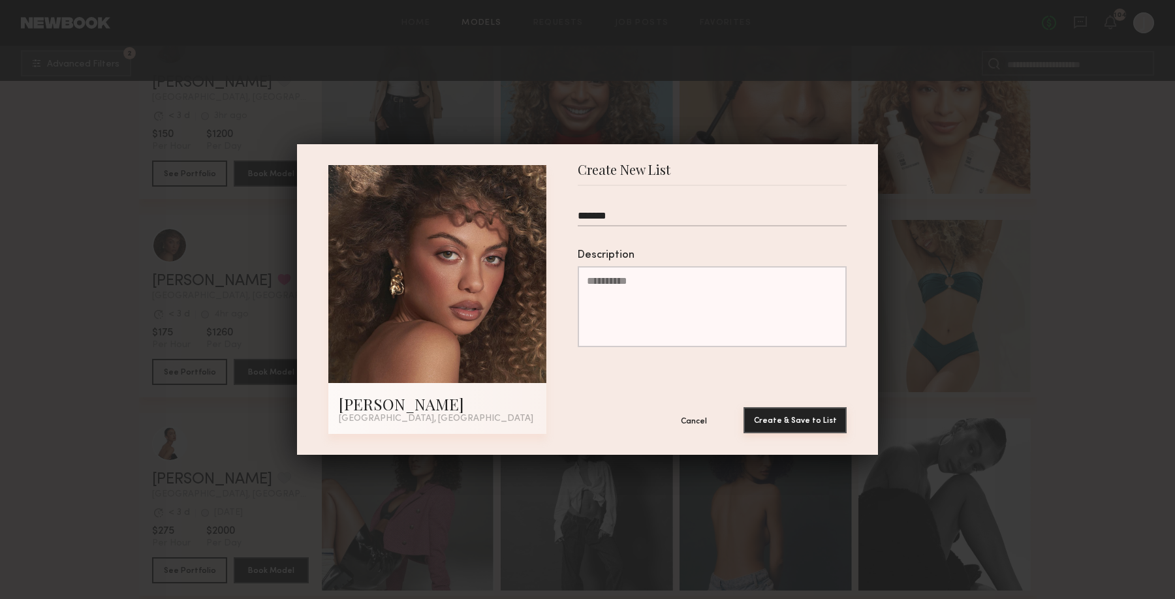
type input "*******"
click at [780, 424] on button "Create & Save to List" at bounding box center [795, 420] width 103 height 26
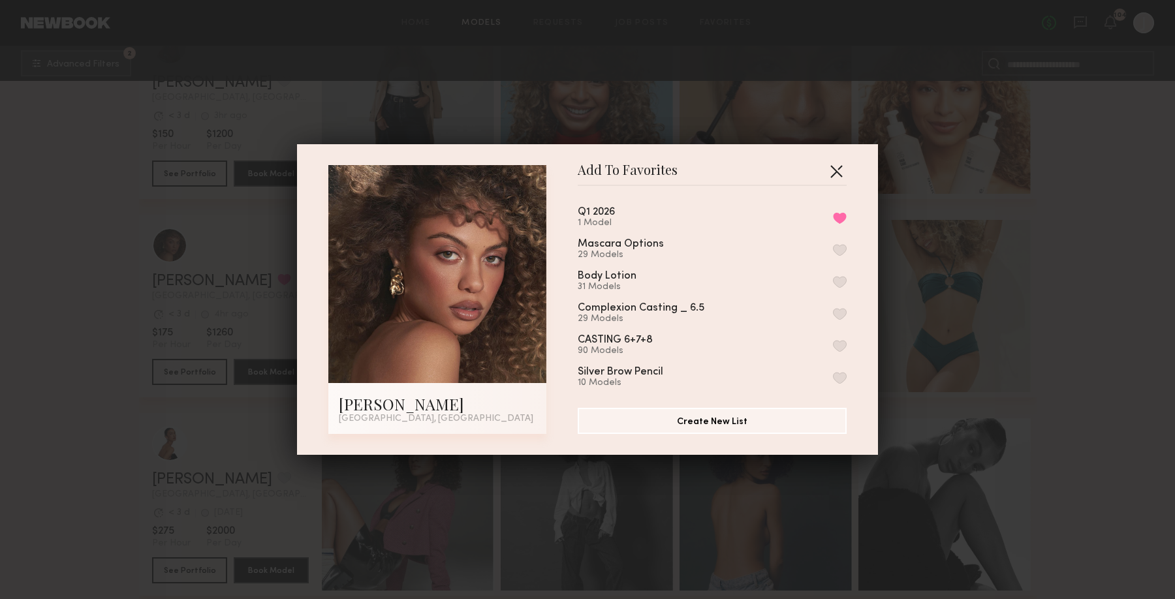
click at [829, 171] on button "button" at bounding box center [836, 171] width 21 height 21
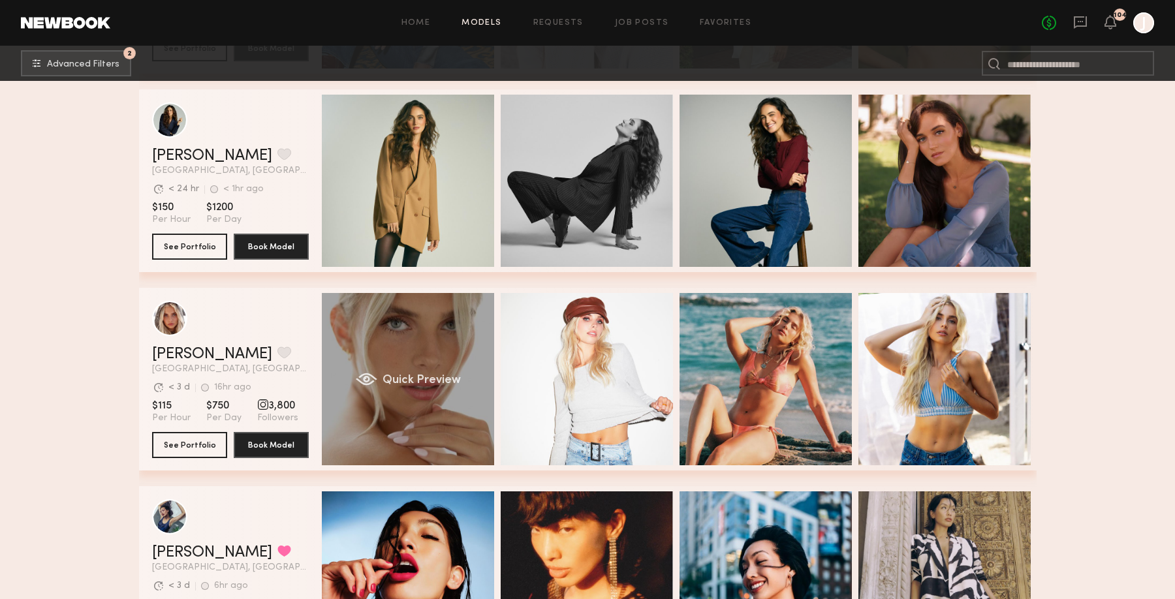
scroll to position [7955, 0]
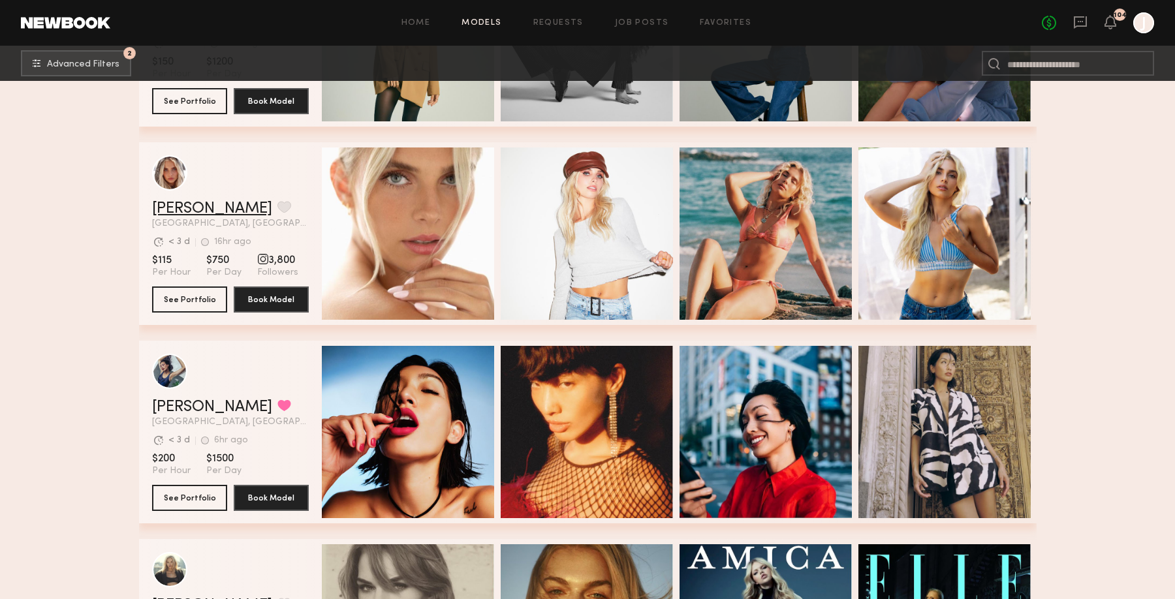
scroll to position [8104, 0]
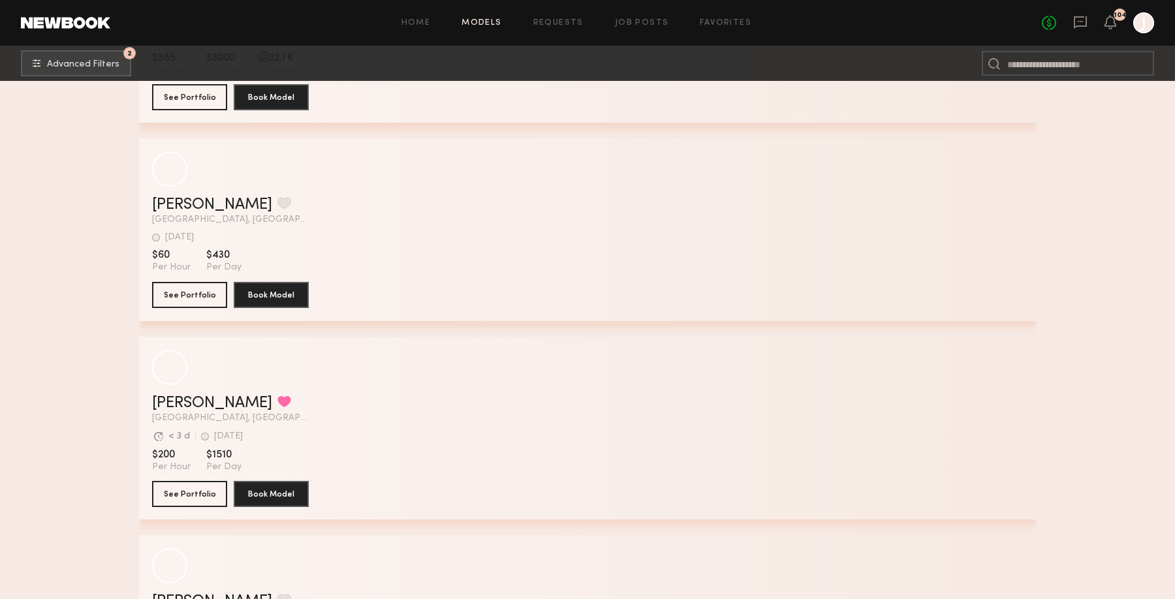
scroll to position [5126, 0]
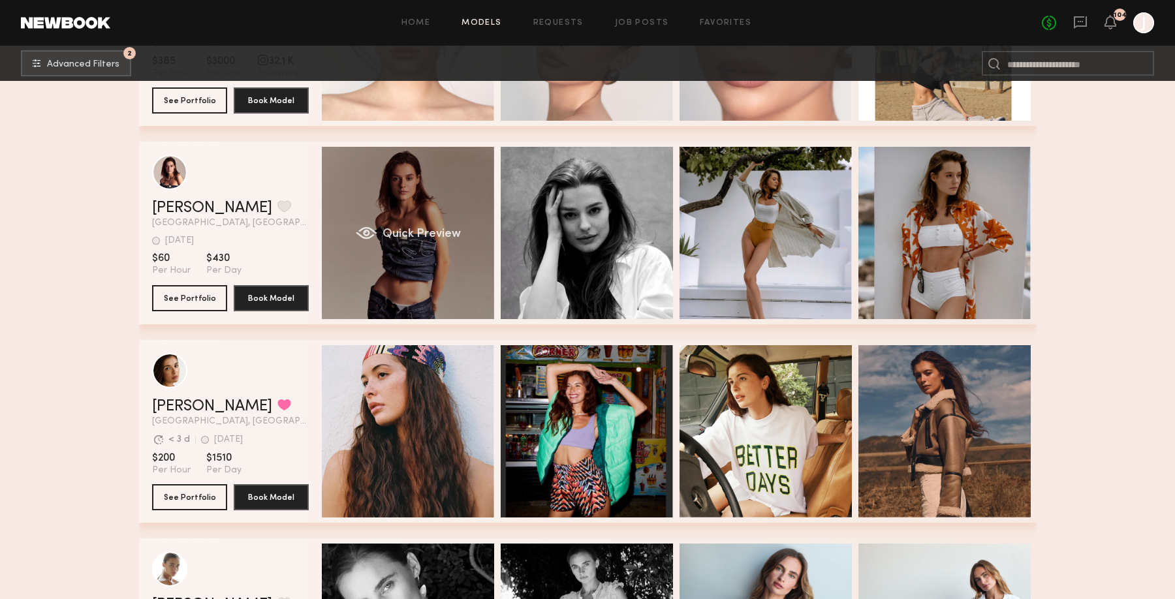
click at [402, 234] on span "Quick Preview" at bounding box center [421, 235] width 78 height 12
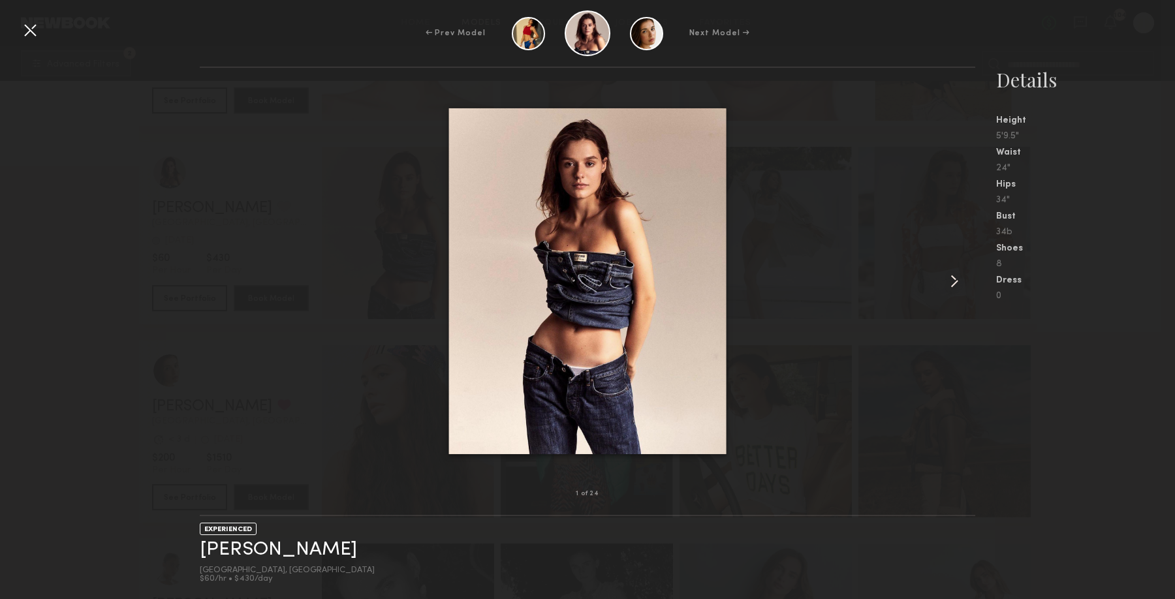
click at [955, 280] on common-icon at bounding box center [954, 281] width 21 height 21
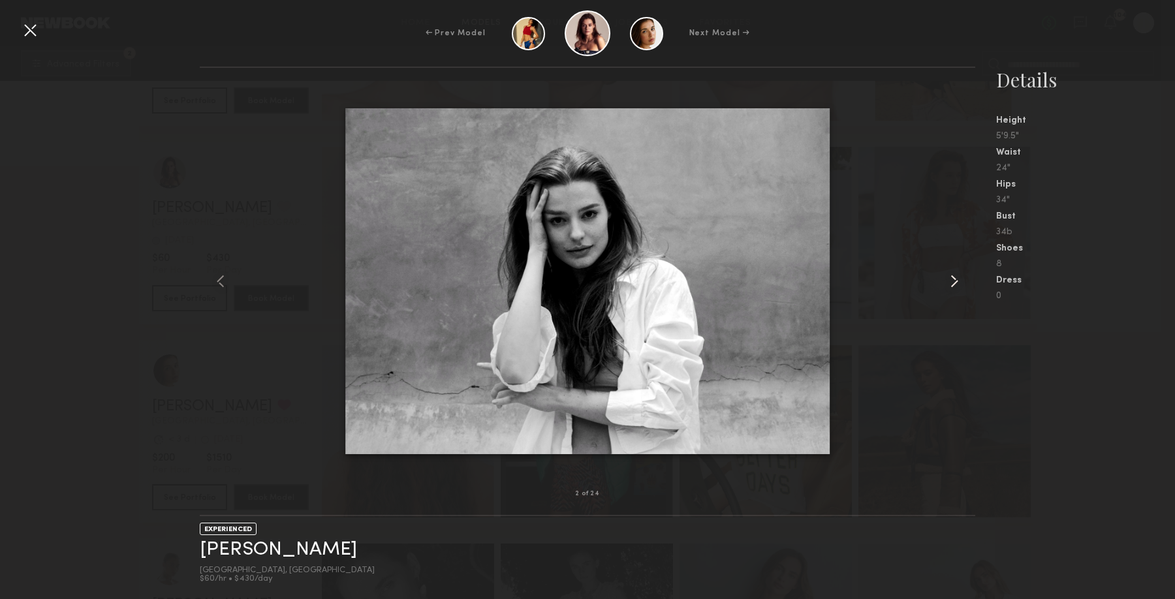
click at [955, 280] on common-icon at bounding box center [954, 281] width 21 height 21
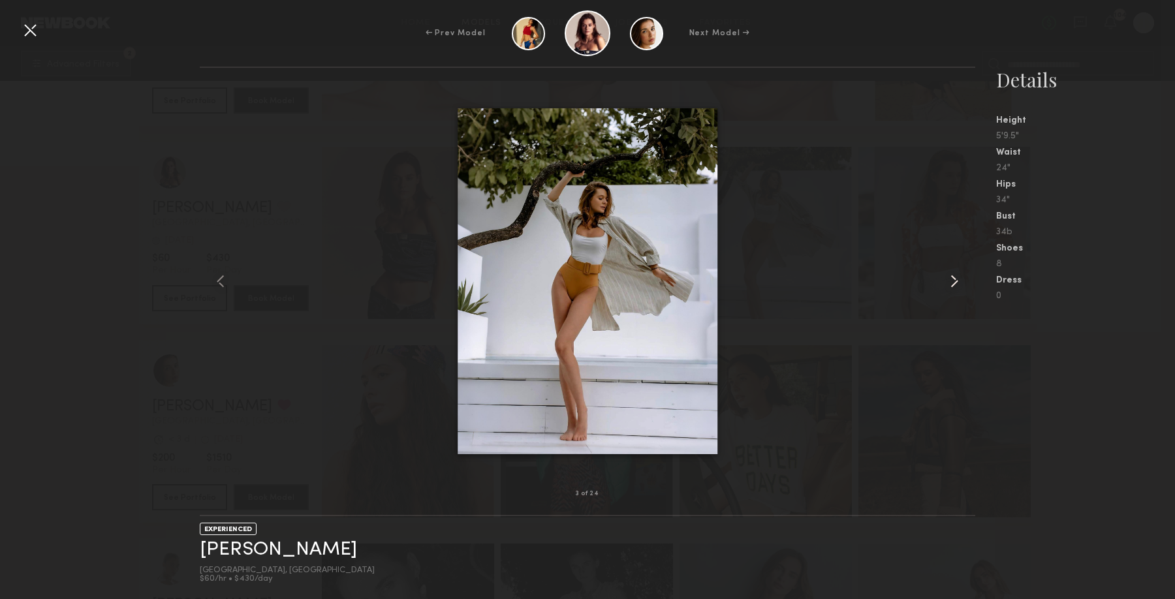
click at [955, 280] on common-icon at bounding box center [954, 281] width 21 height 21
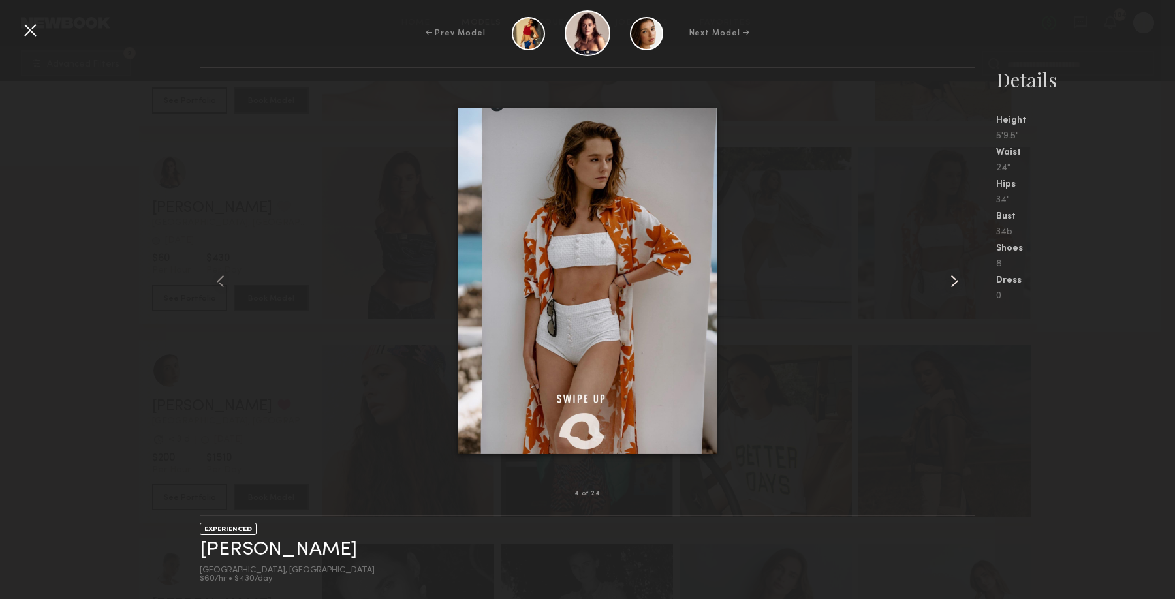
click at [955, 280] on common-icon at bounding box center [954, 281] width 21 height 21
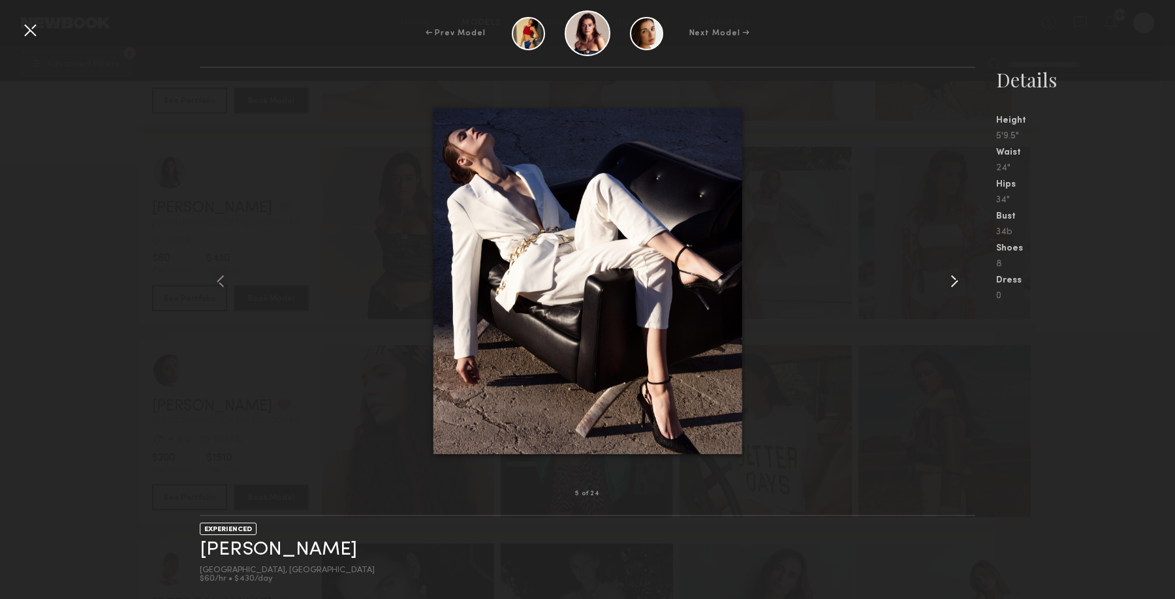
click at [955, 280] on common-icon at bounding box center [954, 281] width 21 height 21
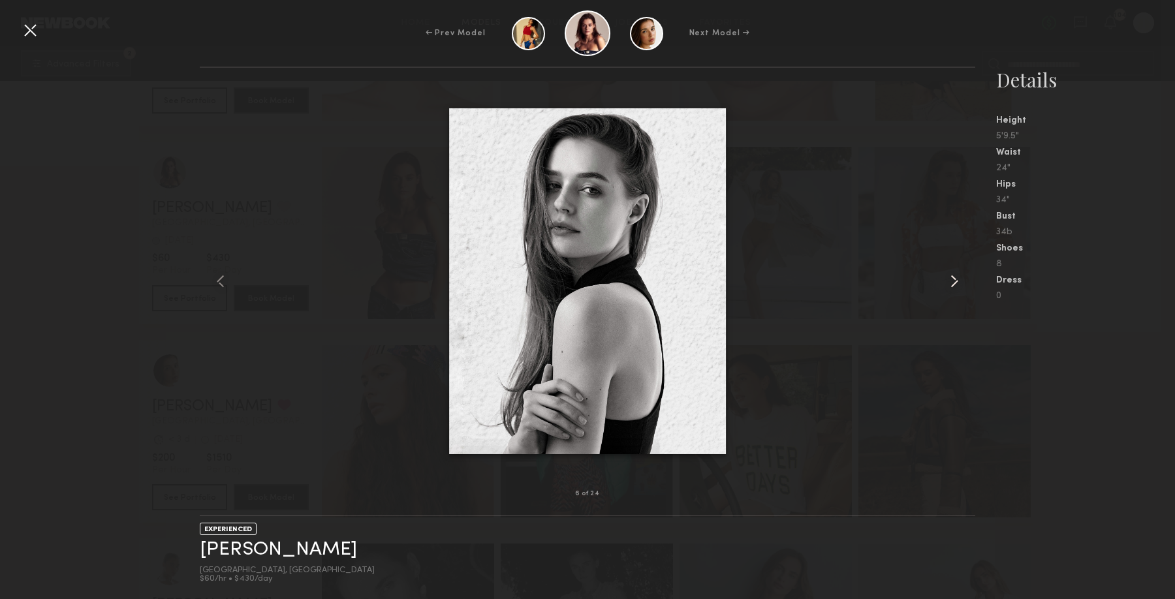
click at [955, 280] on common-icon at bounding box center [954, 281] width 21 height 21
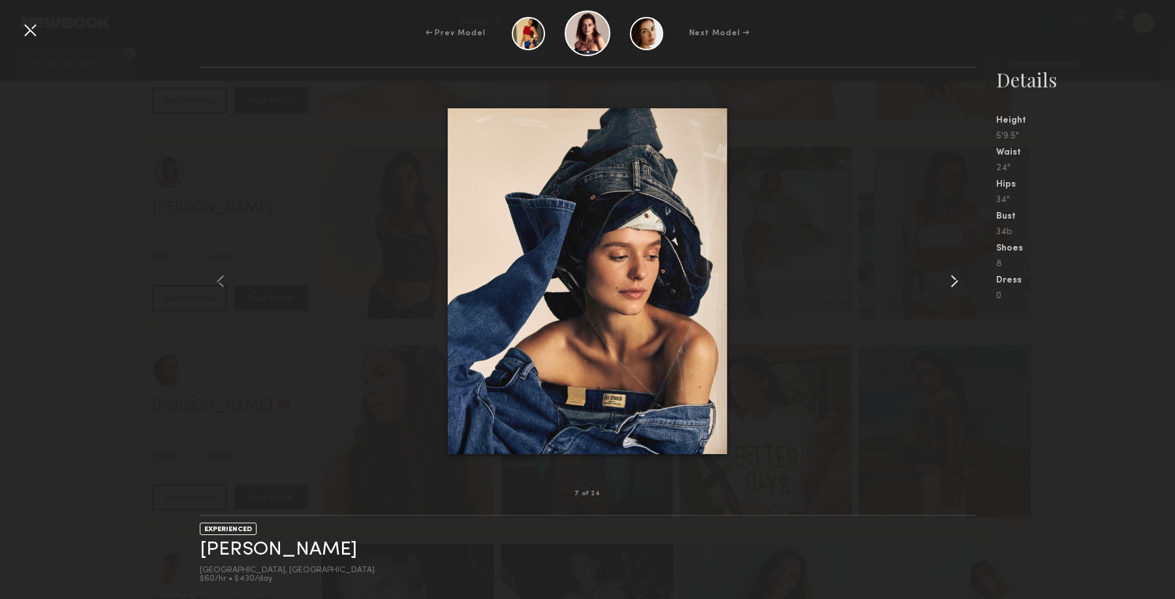
click at [955, 280] on common-icon at bounding box center [954, 281] width 21 height 21
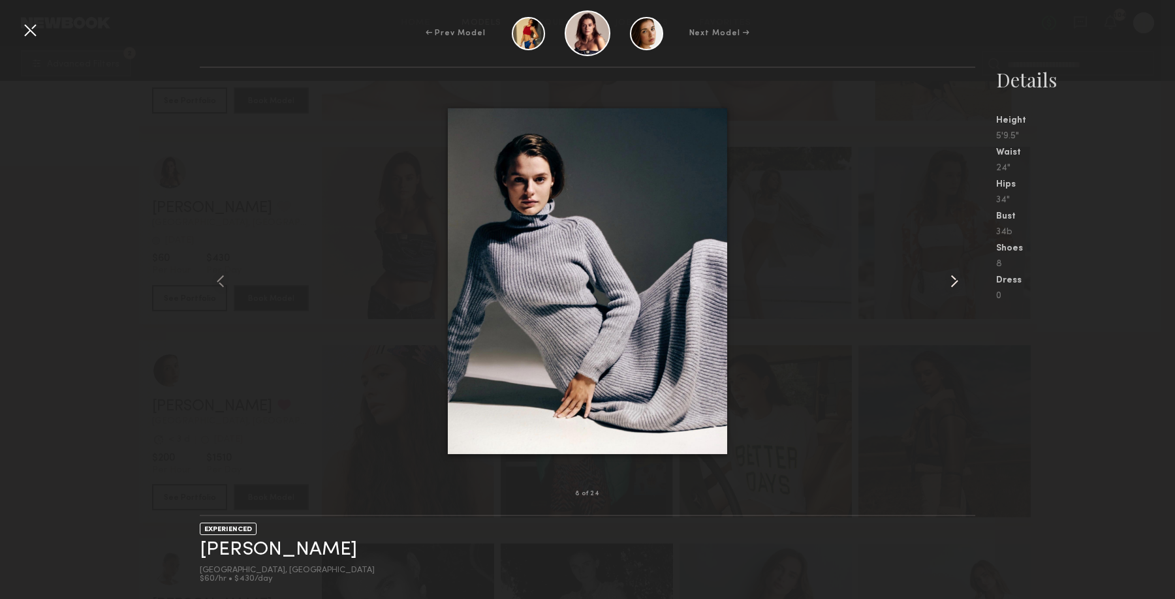
click at [955, 280] on common-icon at bounding box center [954, 281] width 21 height 21
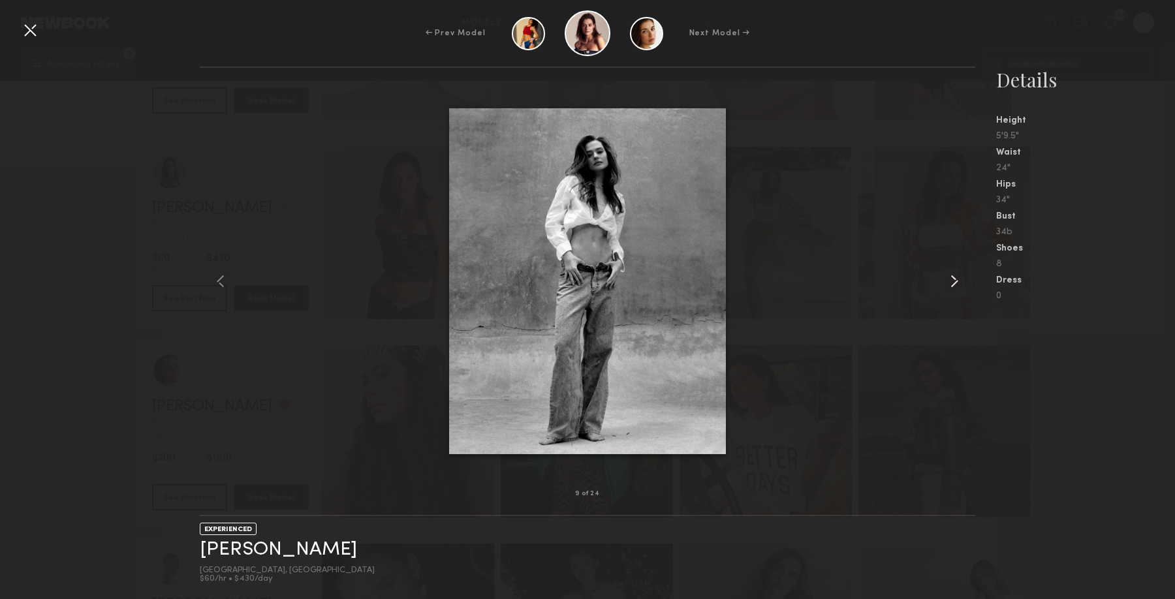
click at [955, 280] on common-icon at bounding box center [954, 281] width 21 height 21
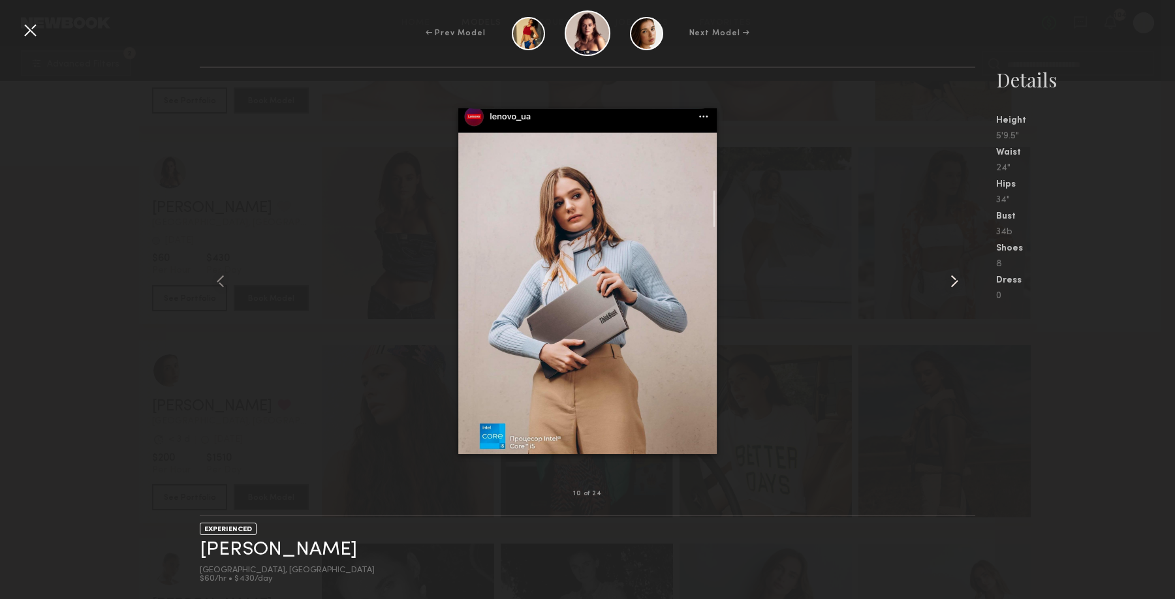
click at [955, 280] on common-icon at bounding box center [954, 281] width 21 height 21
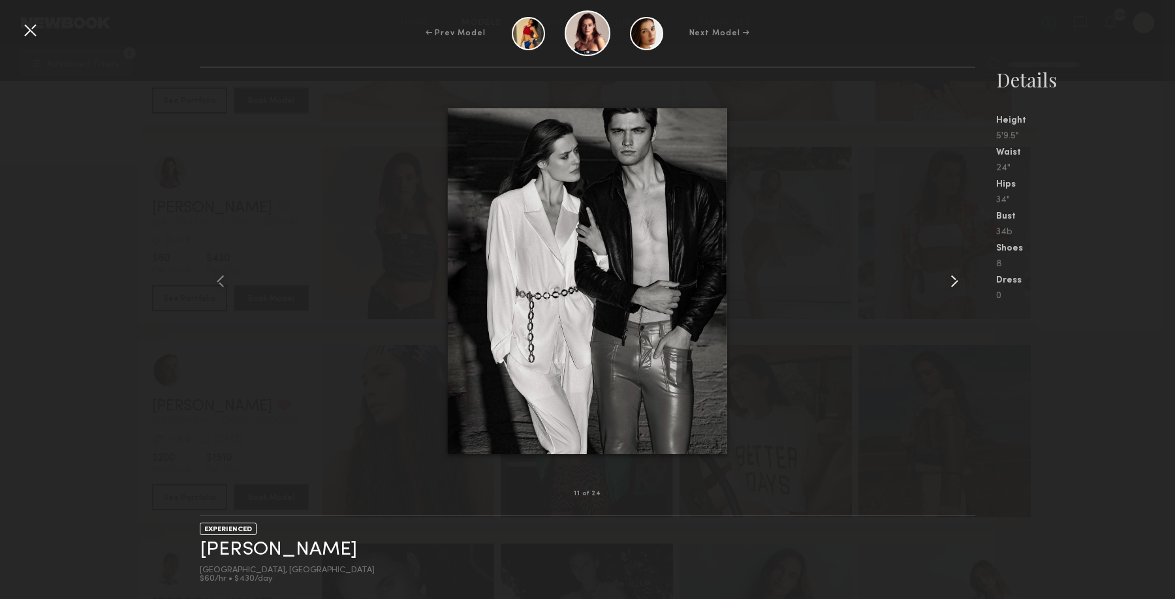
click at [955, 280] on common-icon at bounding box center [954, 281] width 21 height 21
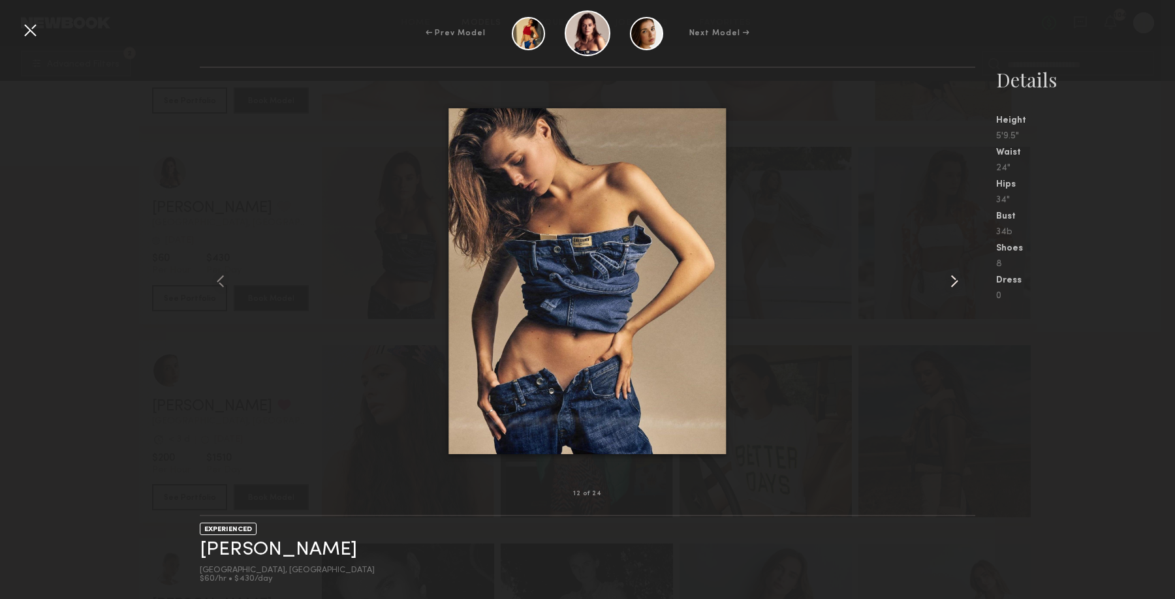
click at [955, 280] on common-icon at bounding box center [954, 281] width 21 height 21
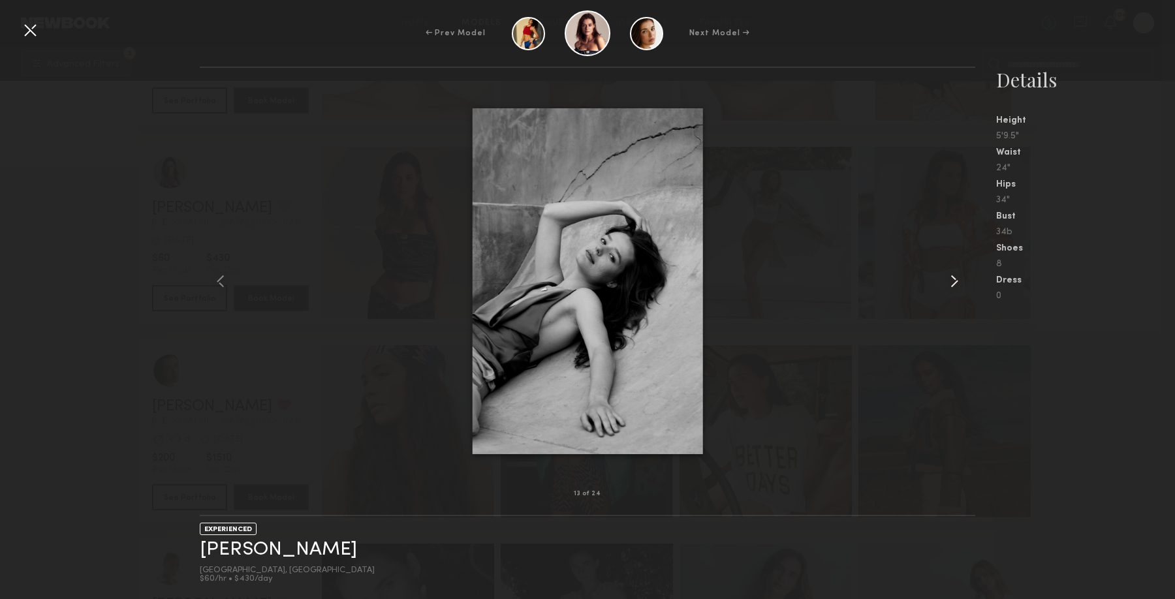
click at [955, 280] on common-icon at bounding box center [954, 281] width 21 height 21
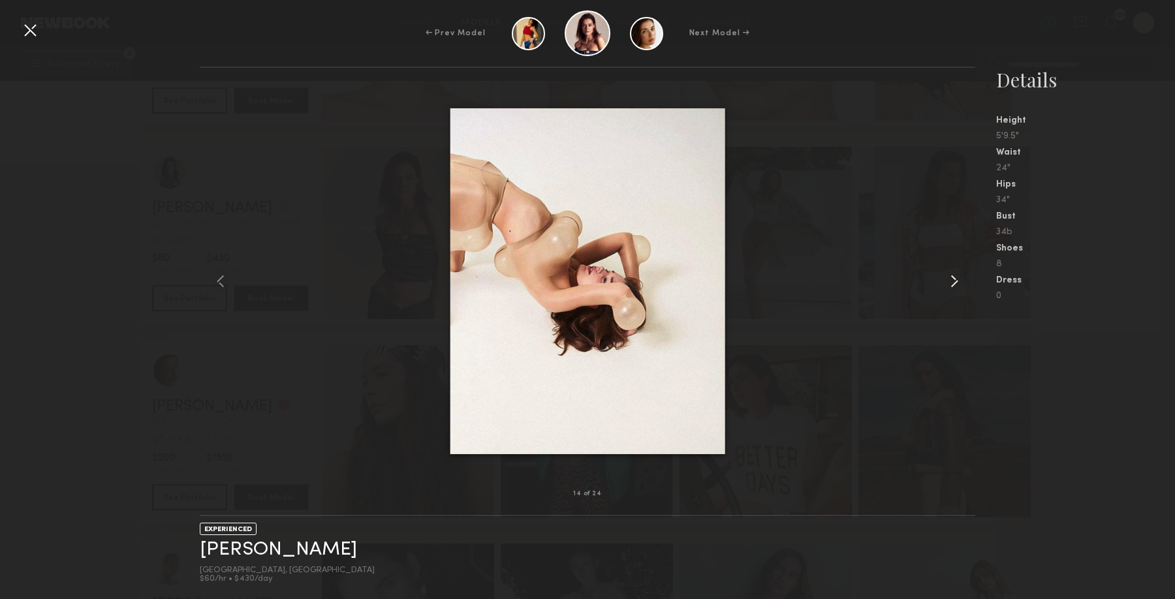
click at [955, 280] on common-icon at bounding box center [954, 281] width 21 height 21
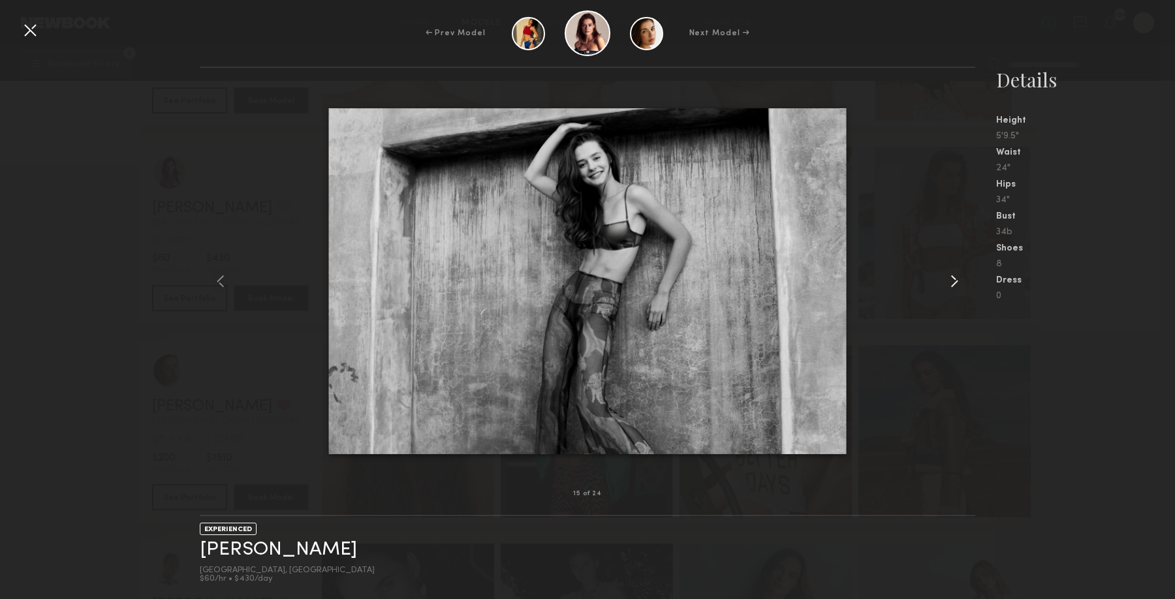
click at [955, 280] on common-icon at bounding box center [954, 281] width 21 height 21
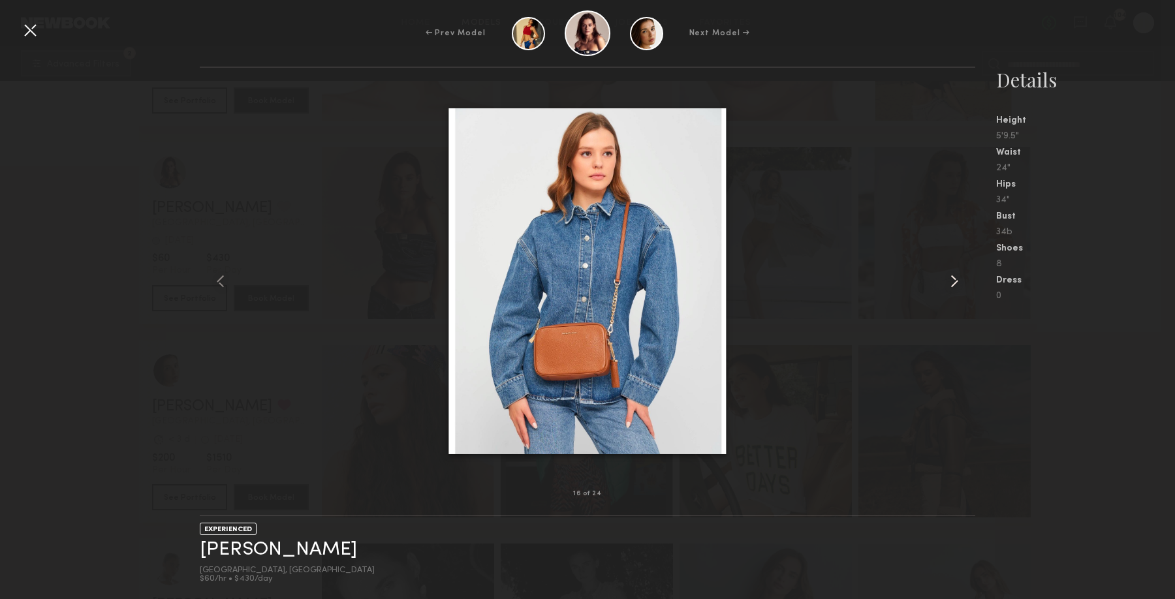
click at [955, 280] on common-icon at bounding box center [954, 281] width 21 height 21
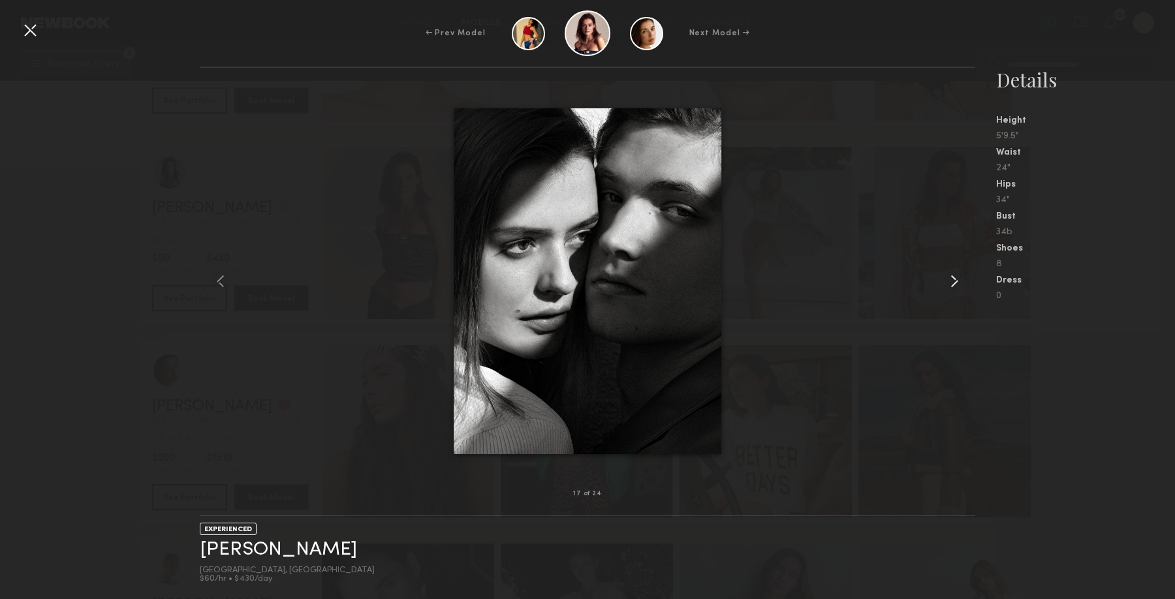
click at [955, 280] on common-icon at bounding box center [954, 281] width 21 height 21
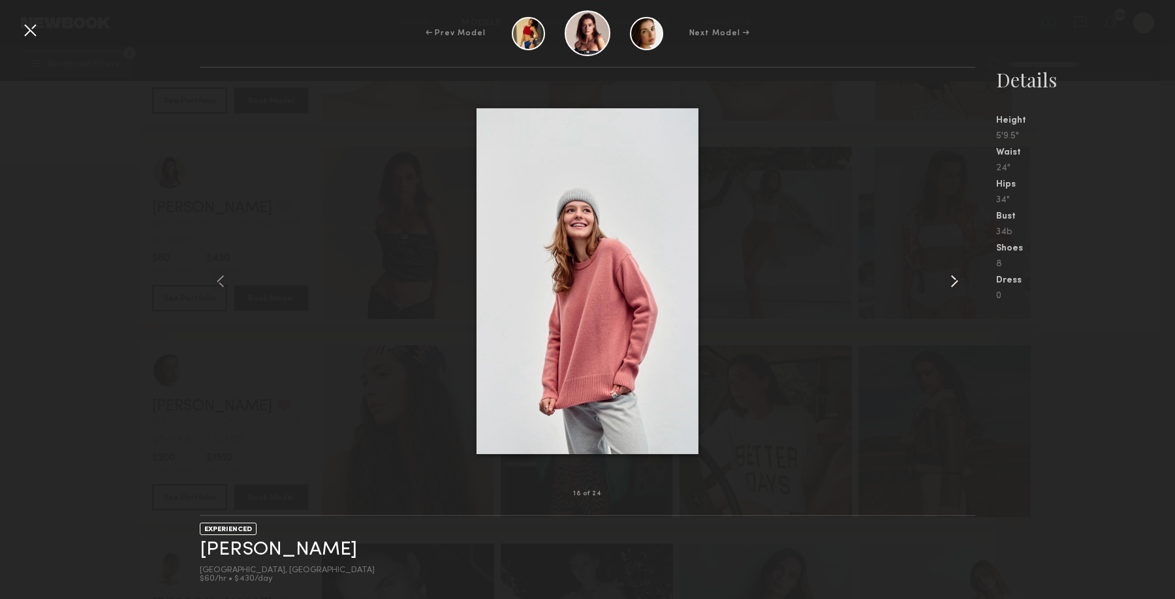
click at [955, 280] on common-icon at bounding box center [954, 281] width 21 height 21
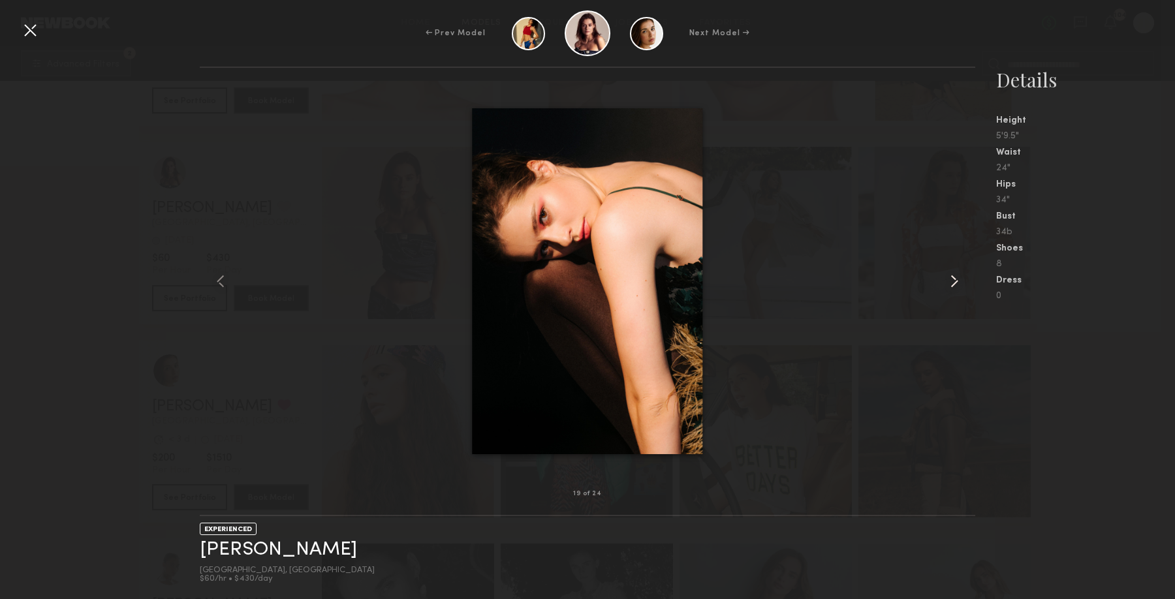
click at [955, 280] on common-icon at bounding box center [954, 281] width 21 height 21
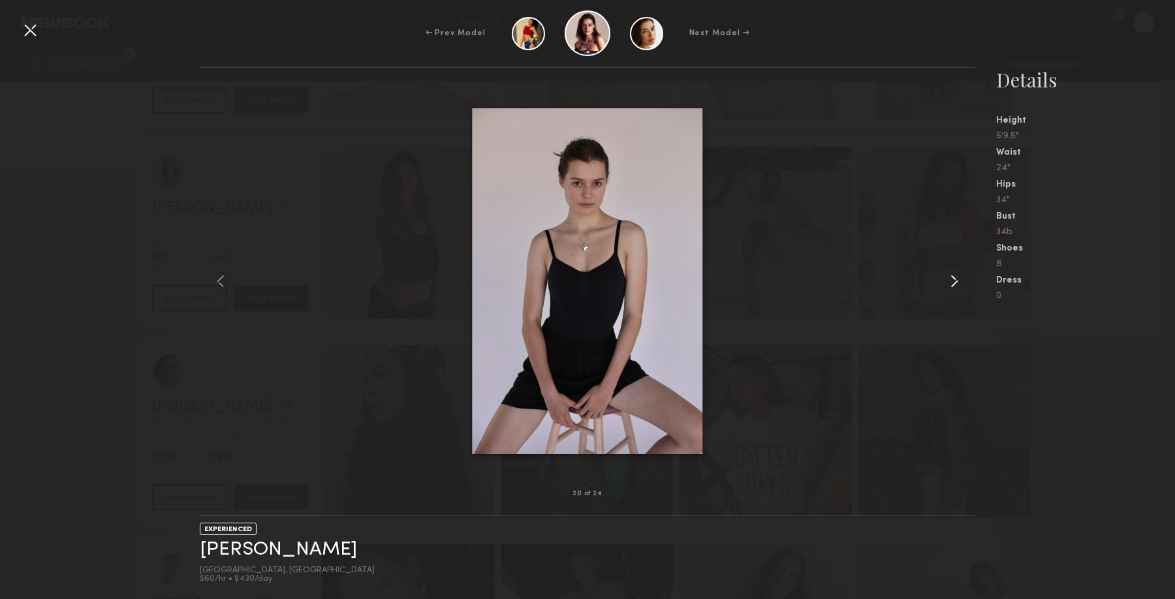
click at [955, 280] on common-icon at bounding box center [954, 281] width 21 height 21
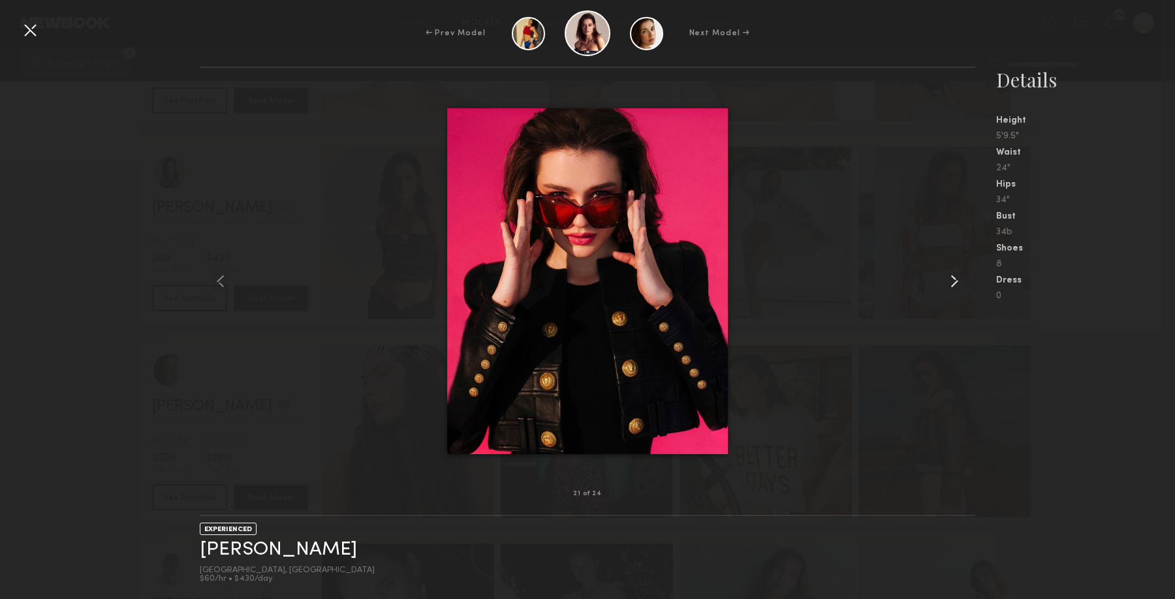
click at [955, 280] on common-icon at bounding box center [954, 281] width 21 height 21
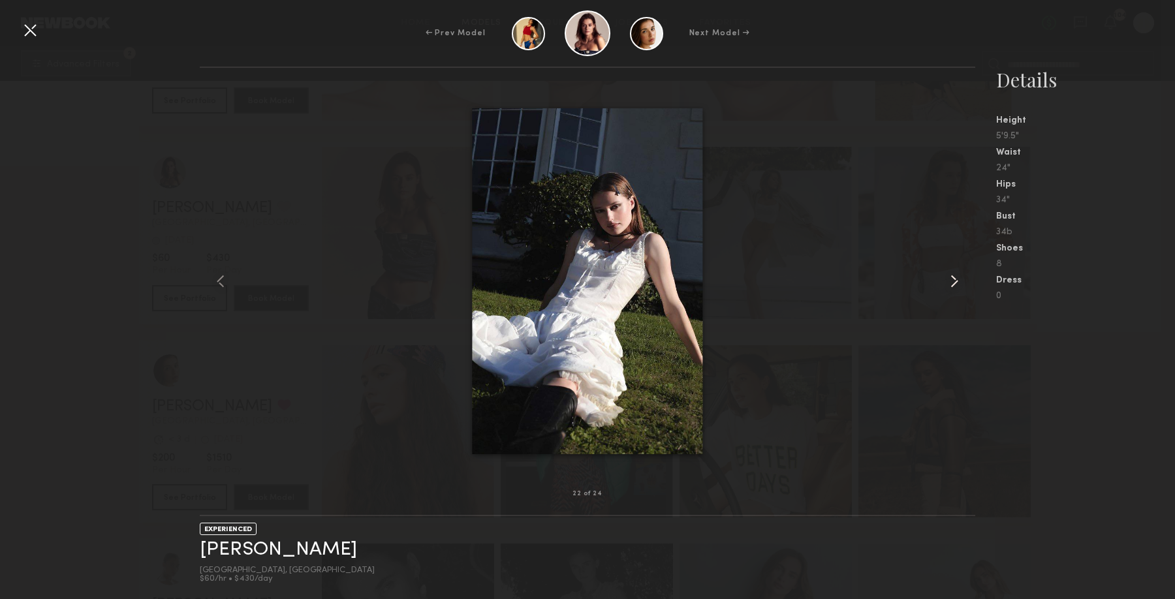
click at [955, 280] on common-icon at bounding box center [954, 281] width 21 height 21
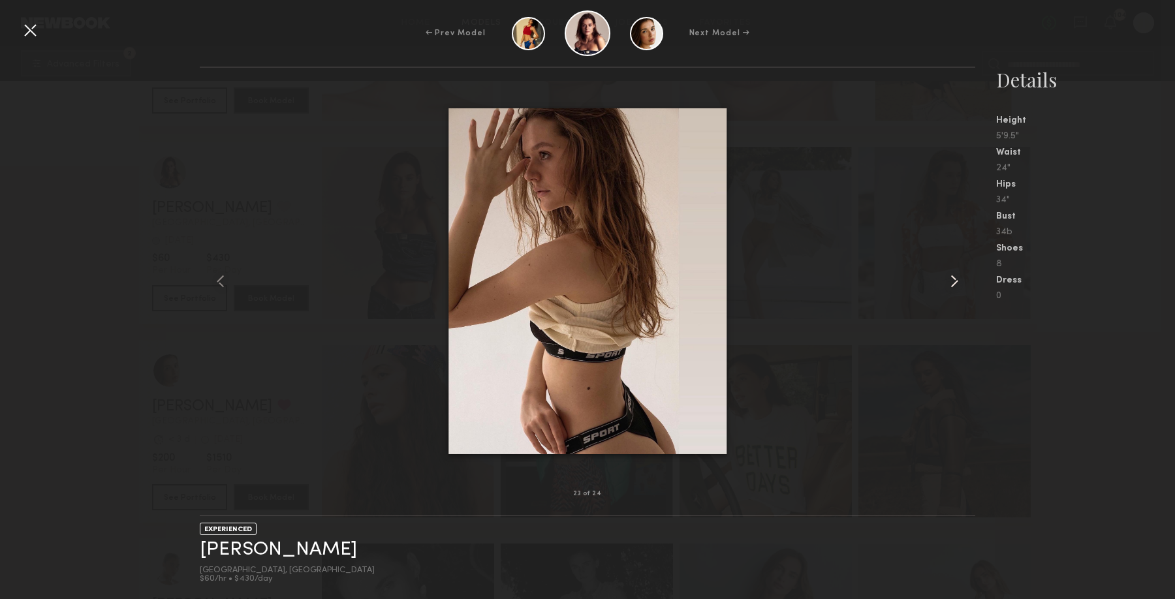
click at [955, 280] on common-icon at bounding box center [954, 281] width 21 height 21
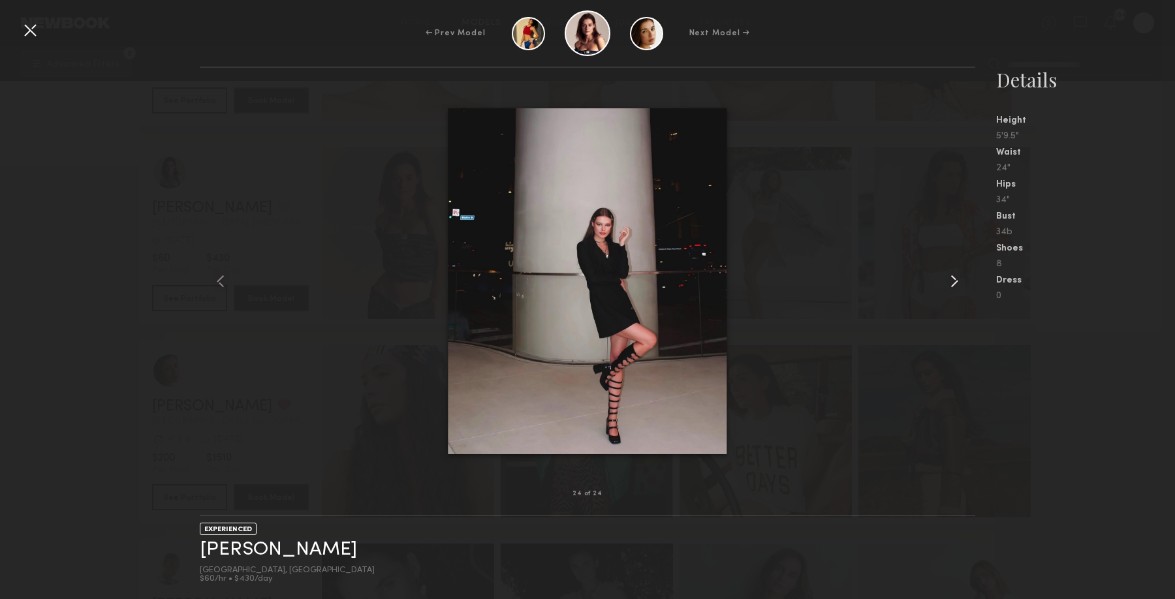
click at [955, 280] on common-icon at bounding box center [954, 281] width 21 height 21
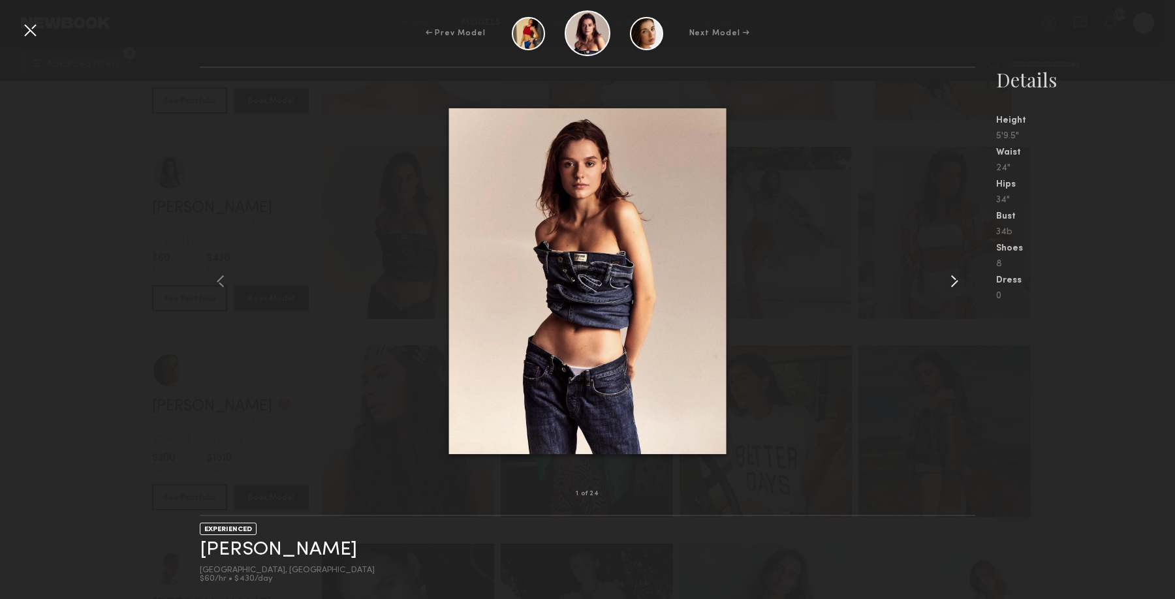
click at [955, 280] on common-icon at bounding box center [954, 281] width 21 height 21
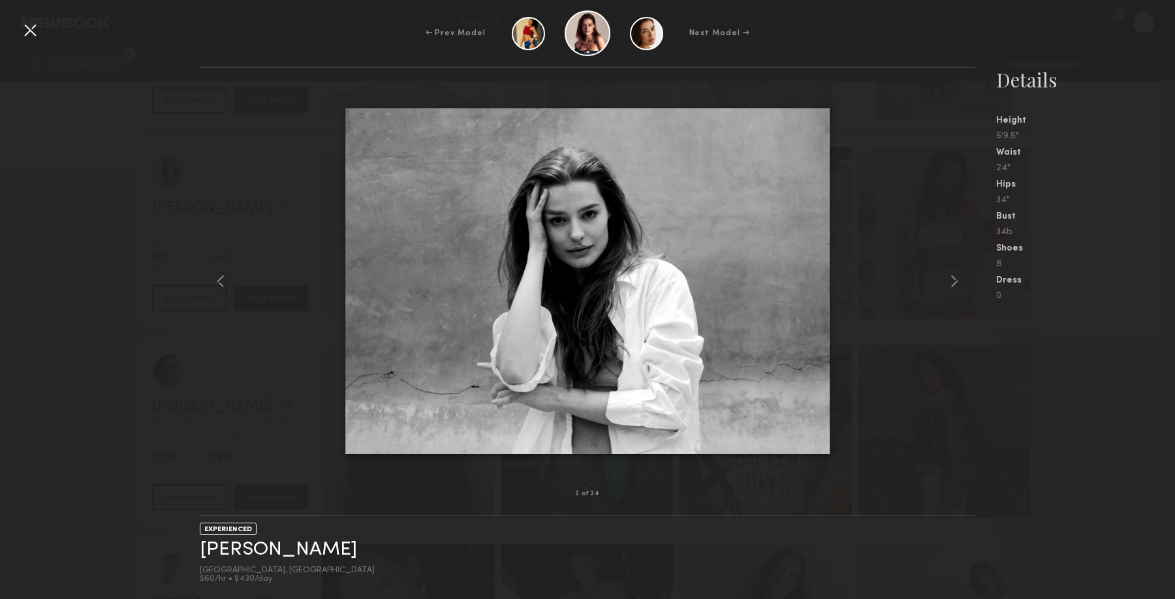
click at [35, 39] on div at bounding box center [30, 30] width 21 height 21
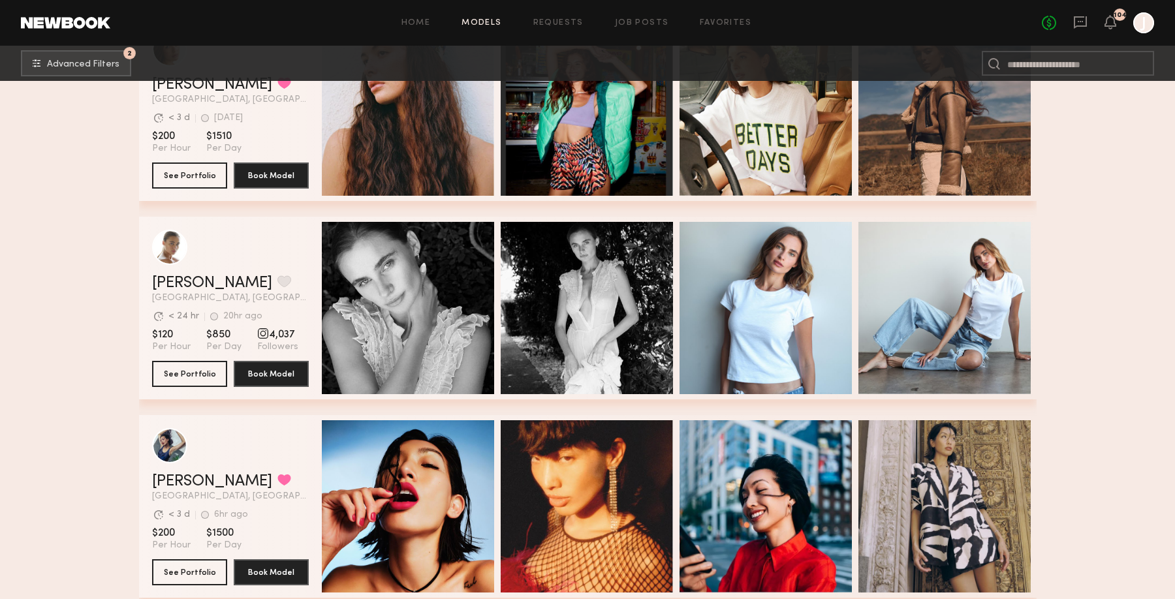
scroll to position [5431, 0]
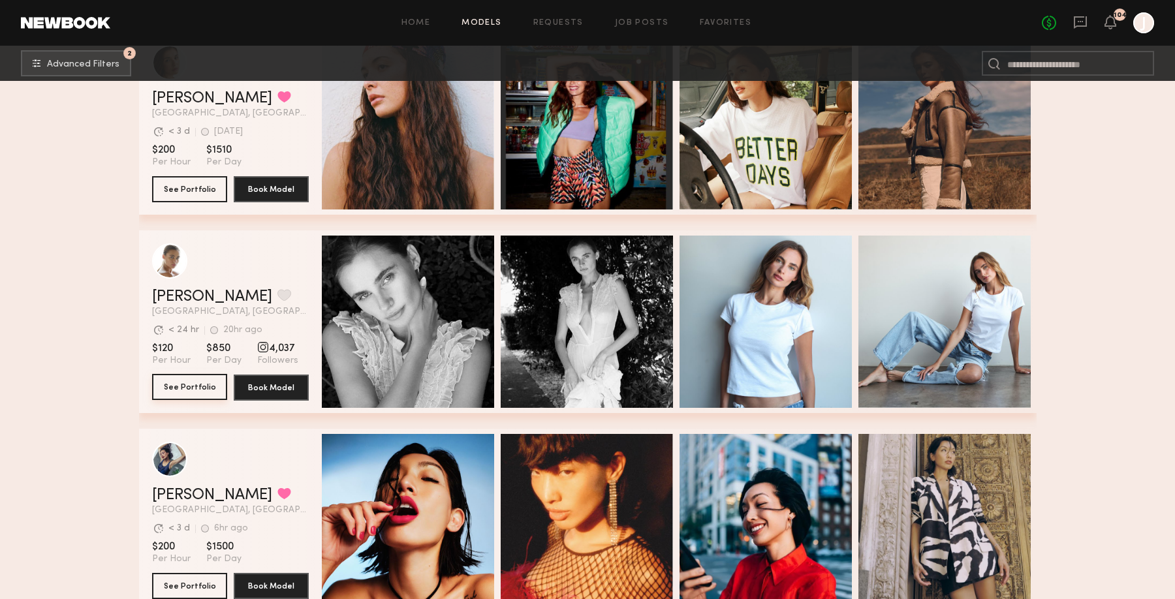
scroll to position [5433, 0]
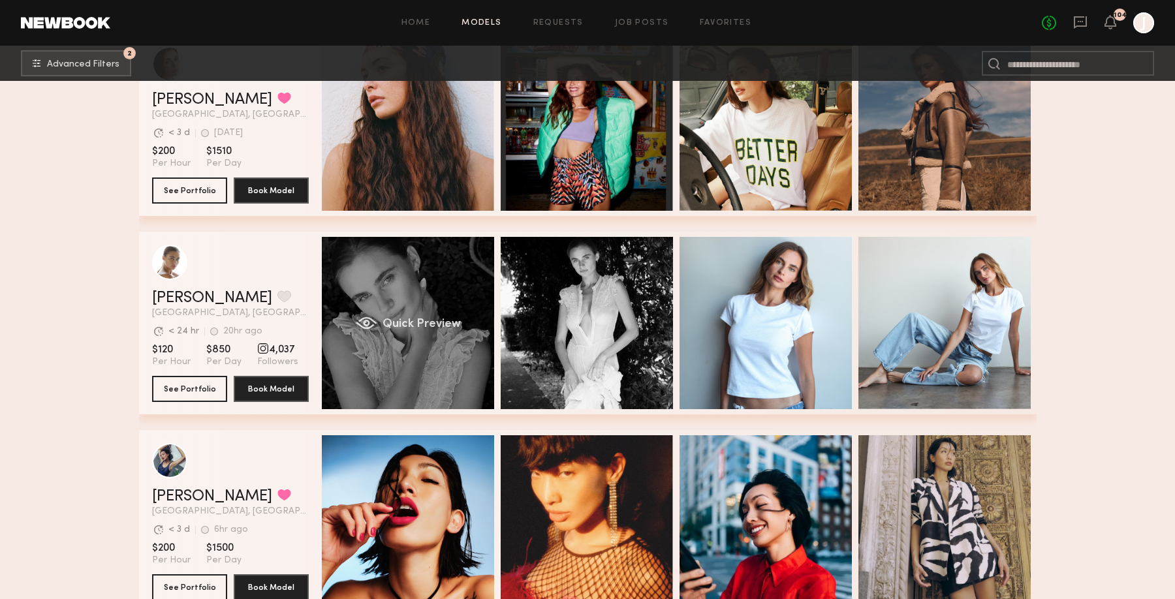
click at [397, 304] on div "Quick Preview" at bounding box center [408, 323] width 172 height 172
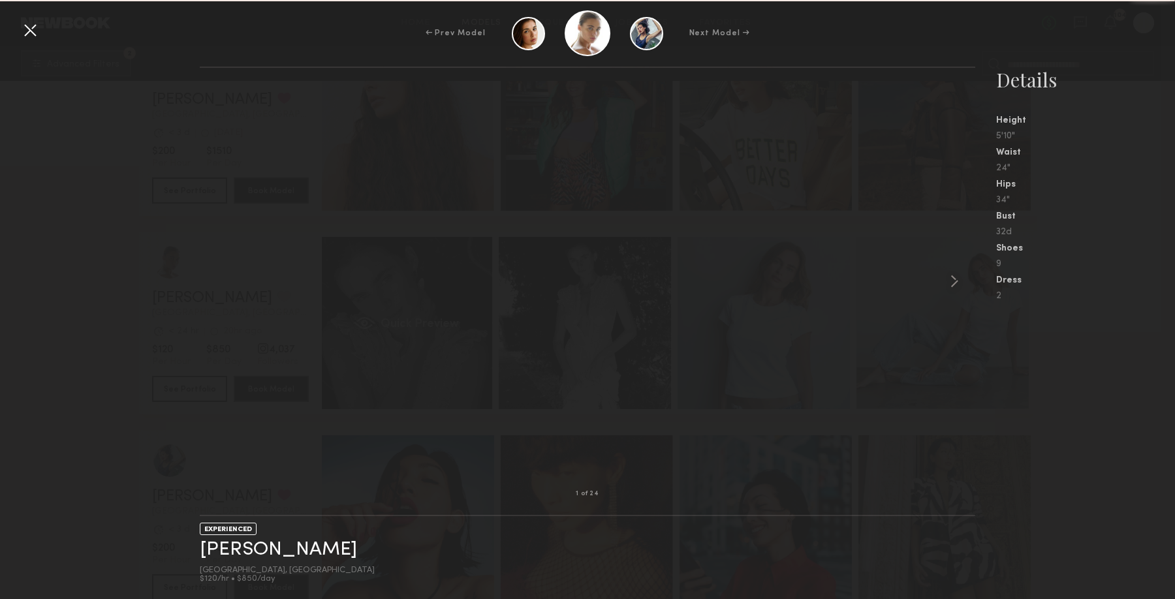
scroll to position [0, 1]
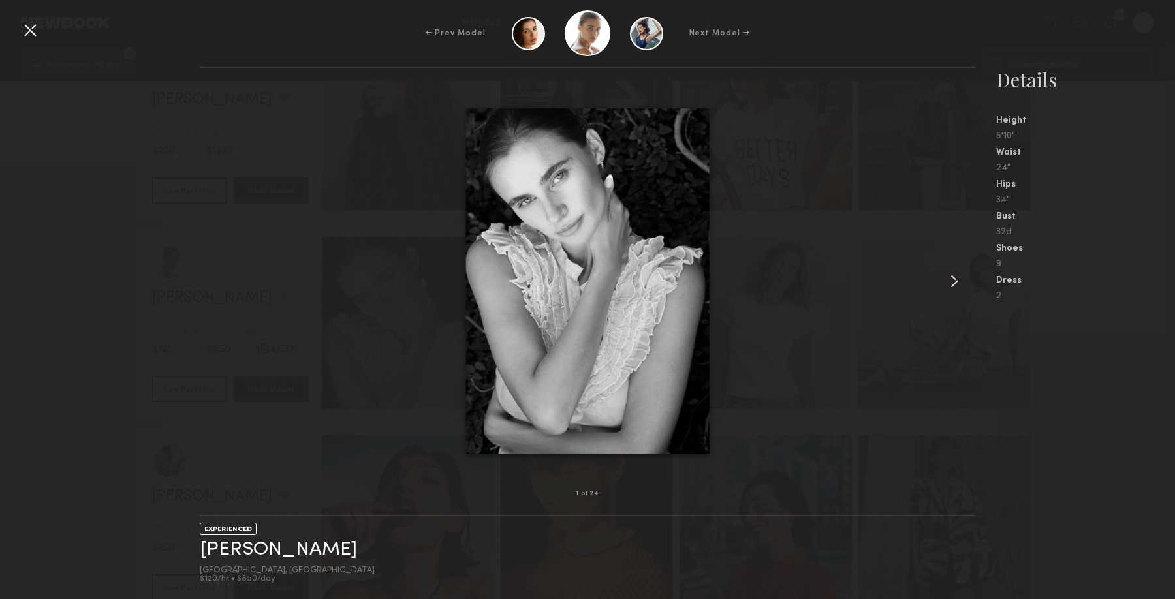
click at [951, 281] on common-icon at bounding box center [954, 281] width 21 height 21
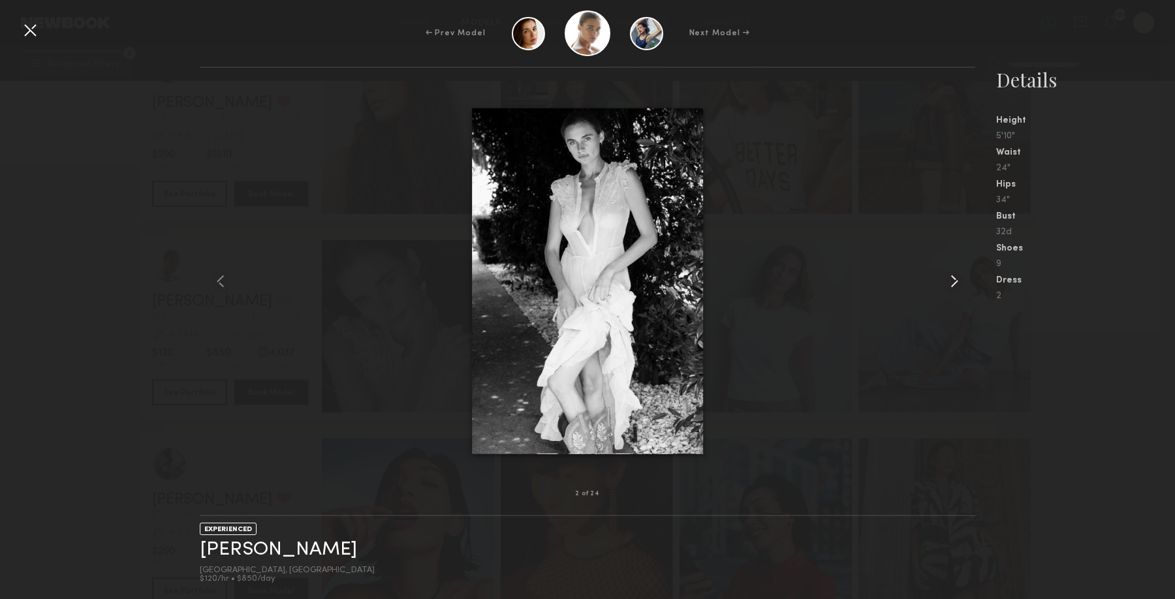
scroll to position [5428, 0]
click at [951, 281] on common-icon at bounding box center [954, 281] width 21 height 21
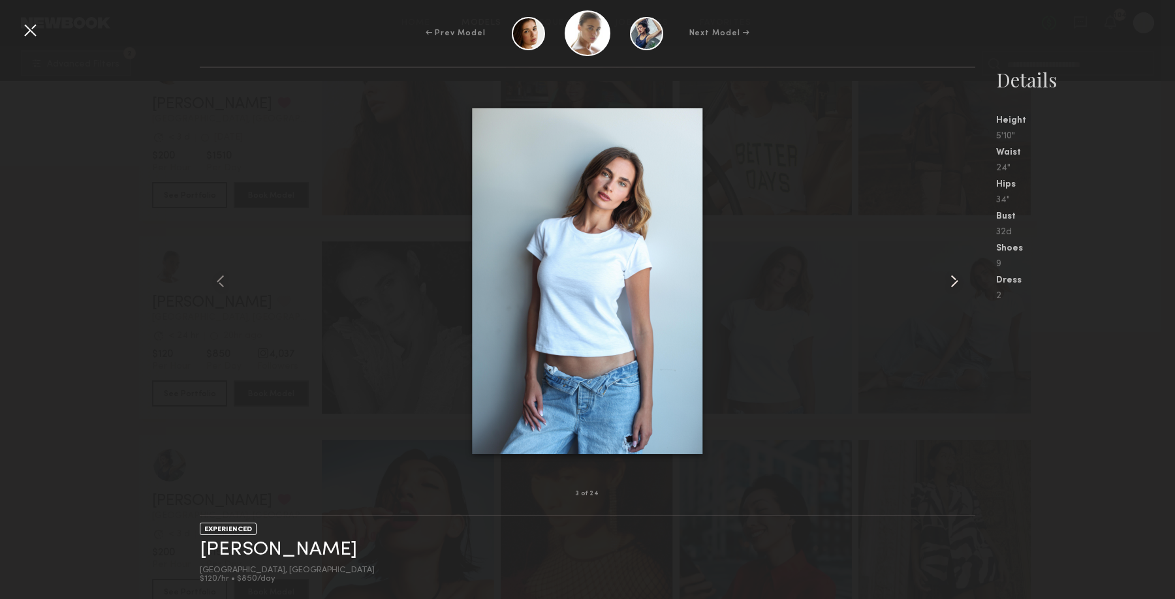
click at [951, 281] on common-icon at bounding box center [954, 281] width 21 height 21
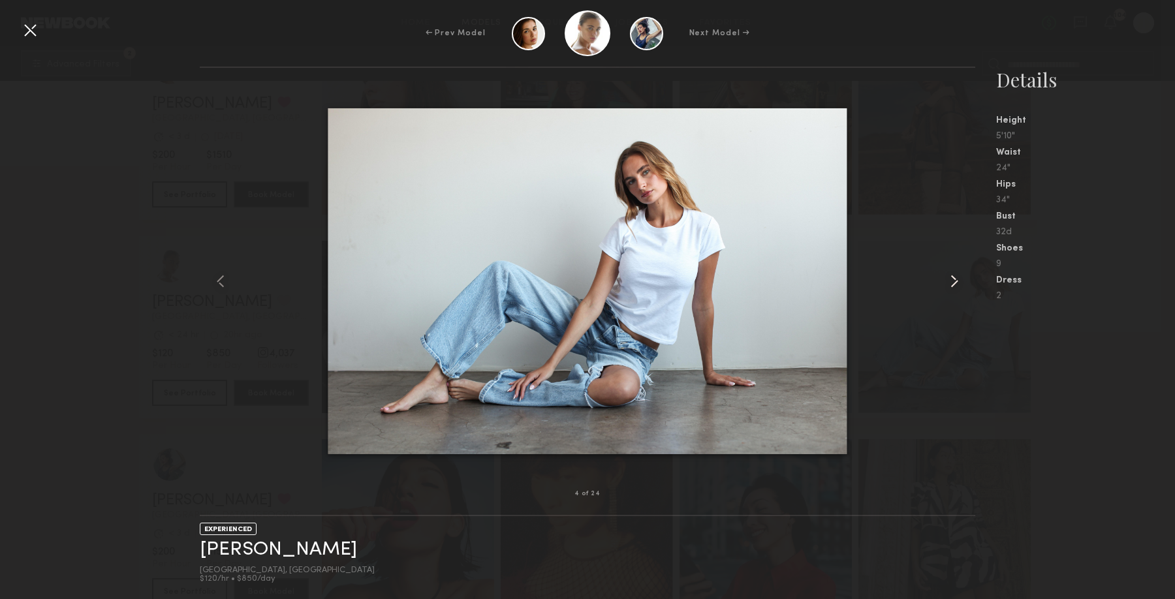
click at [26, 29] on div at bounding box center [30, 30] width 21 height 21
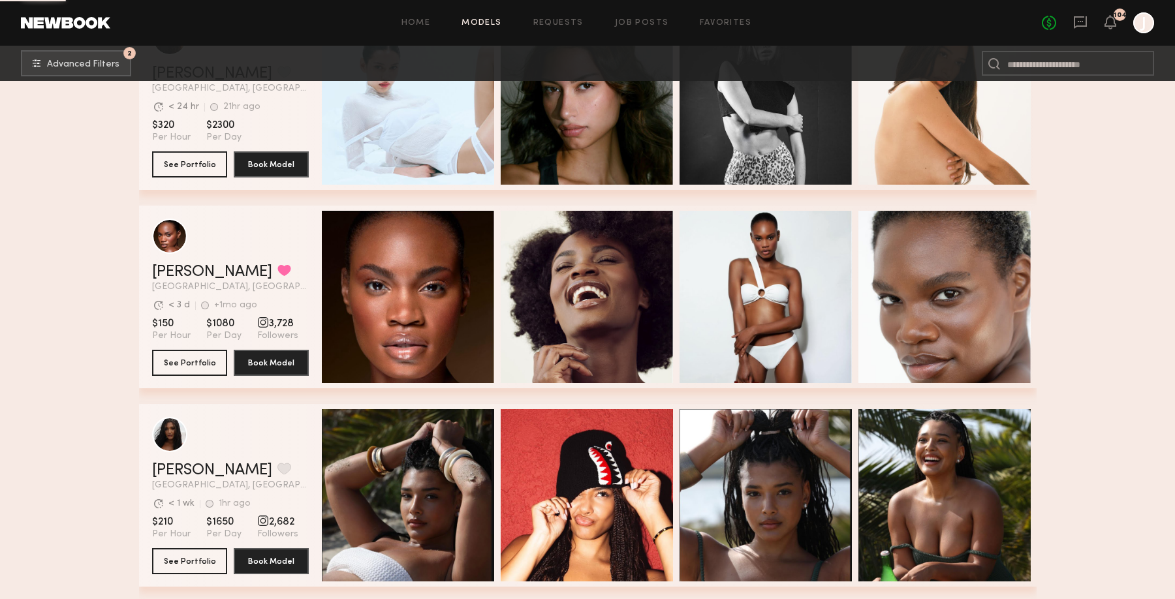
scroll to position [6253, 0]
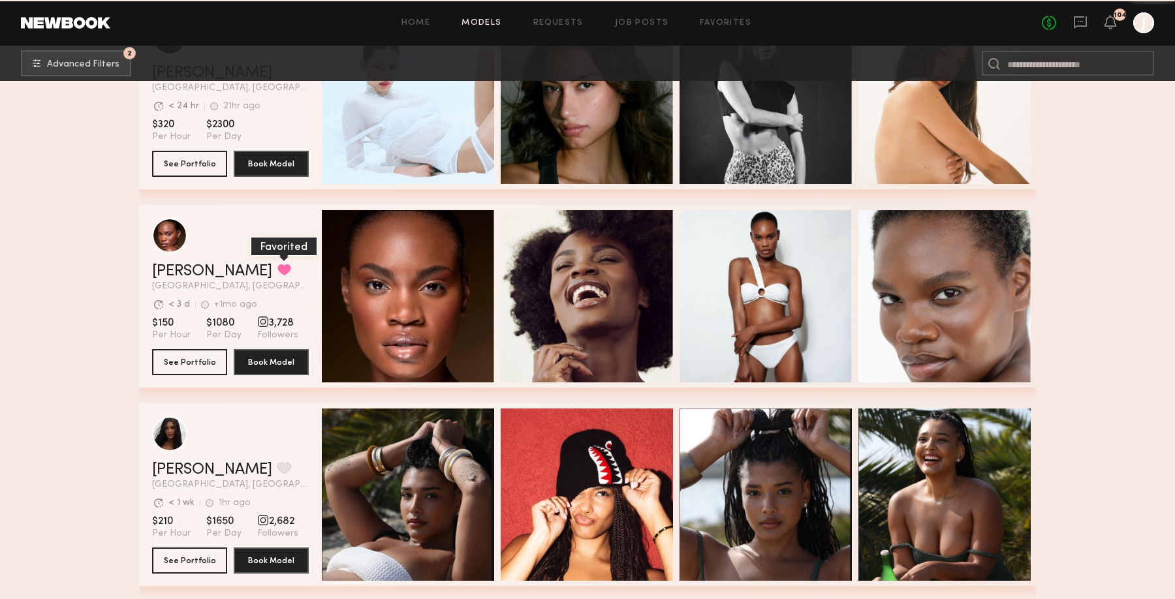
click at [278, 271] on button "grid" at bounding box center [285, 270] width 14 height 12
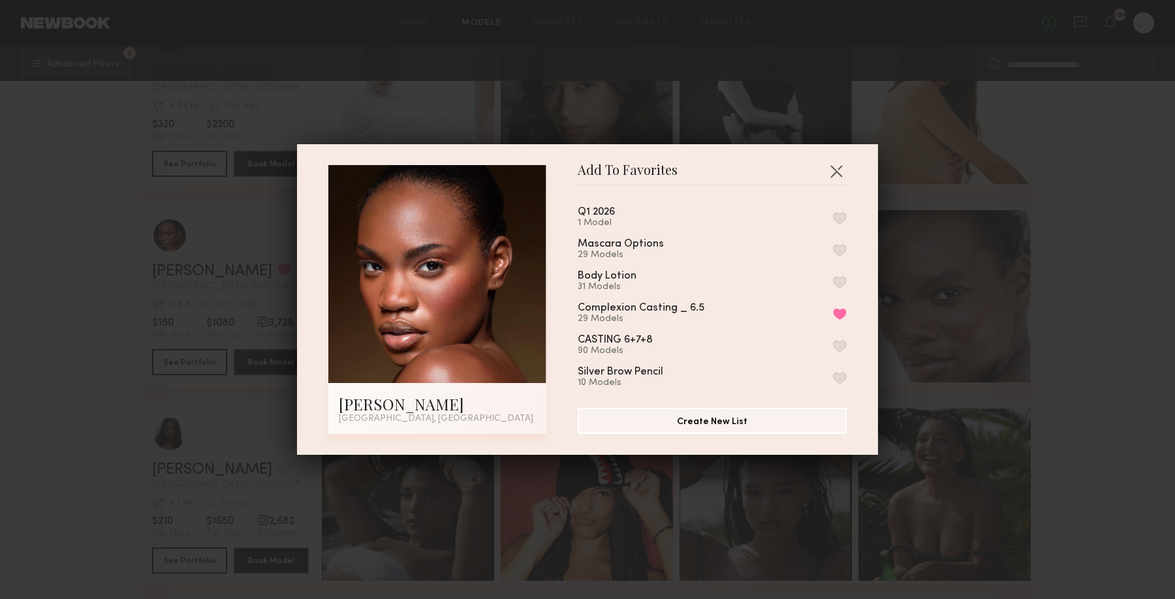
click at [846, 220] on button "button" at bounding box center [840, 218] width 14 height 12
click at [1011, 218] on div "Add To Favorites Ashley B. Los Angeles, CA Add To Favorites Q1 2026 2 Models Re…" at bounding box center [587, 299] width 1175 height 599
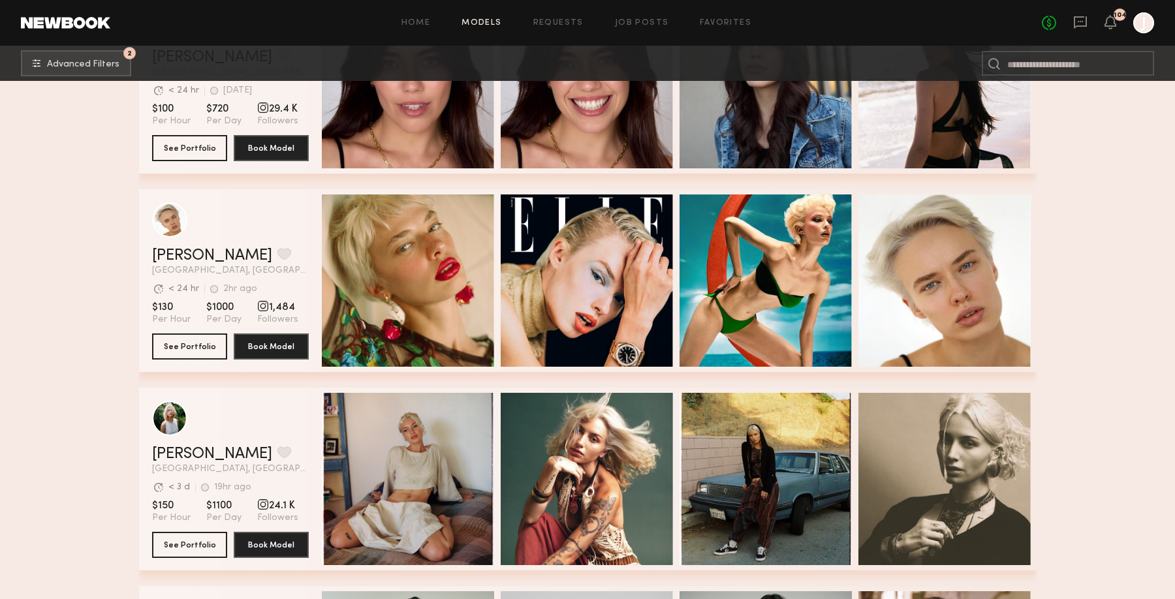
scroll to position [8443, 0]
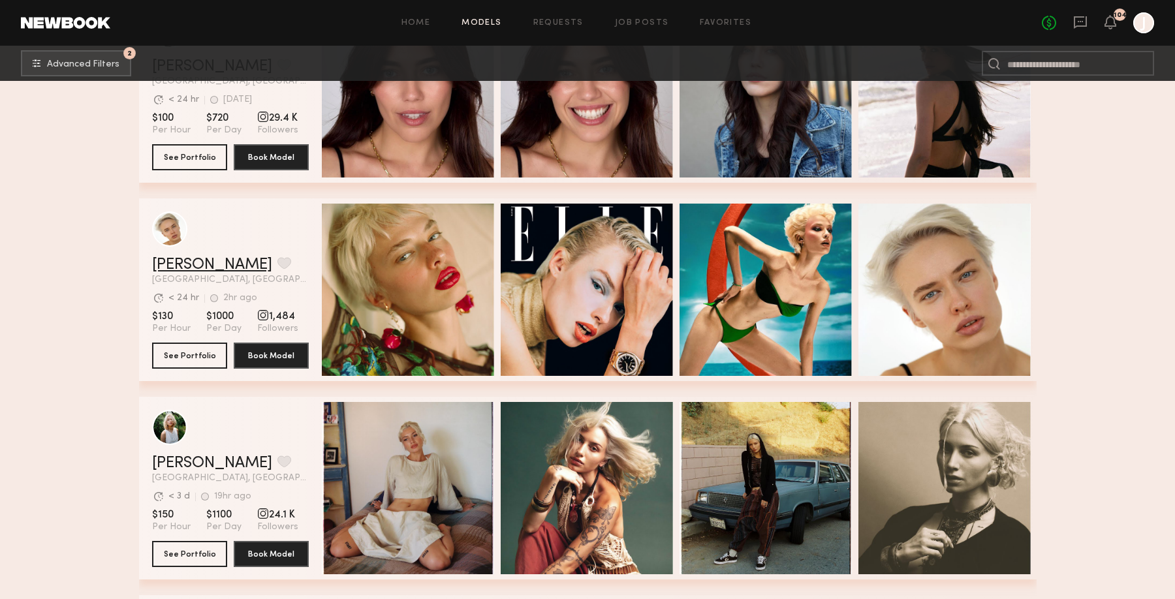
click at [176, 266] on link "Gena S." at bounding box center [212, 265] width 120 height 16
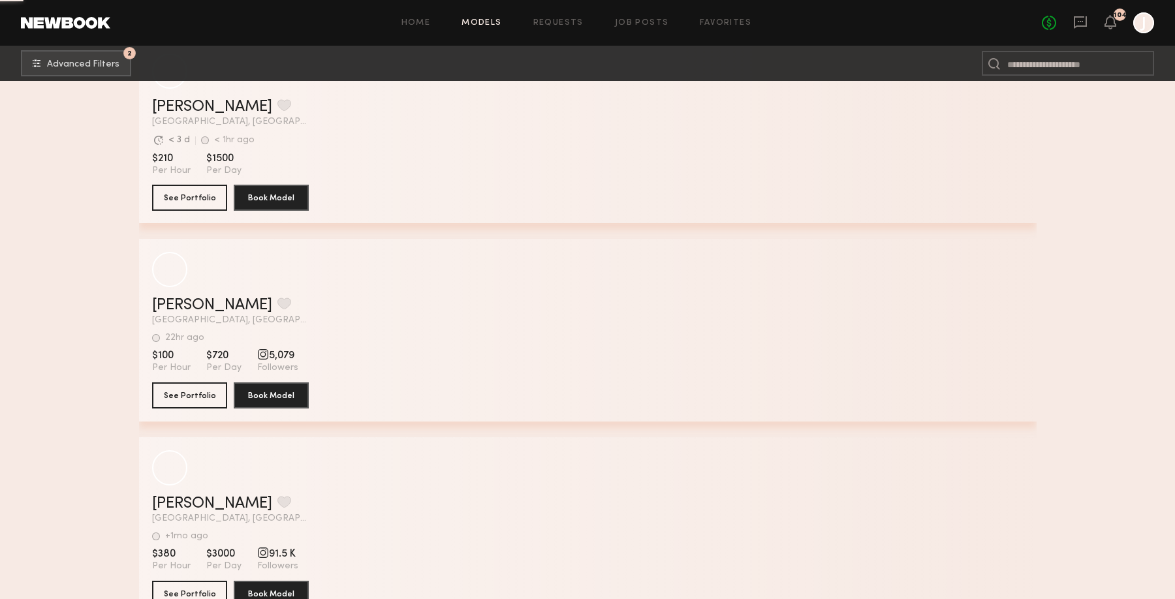
scroll to position [10980, 0]
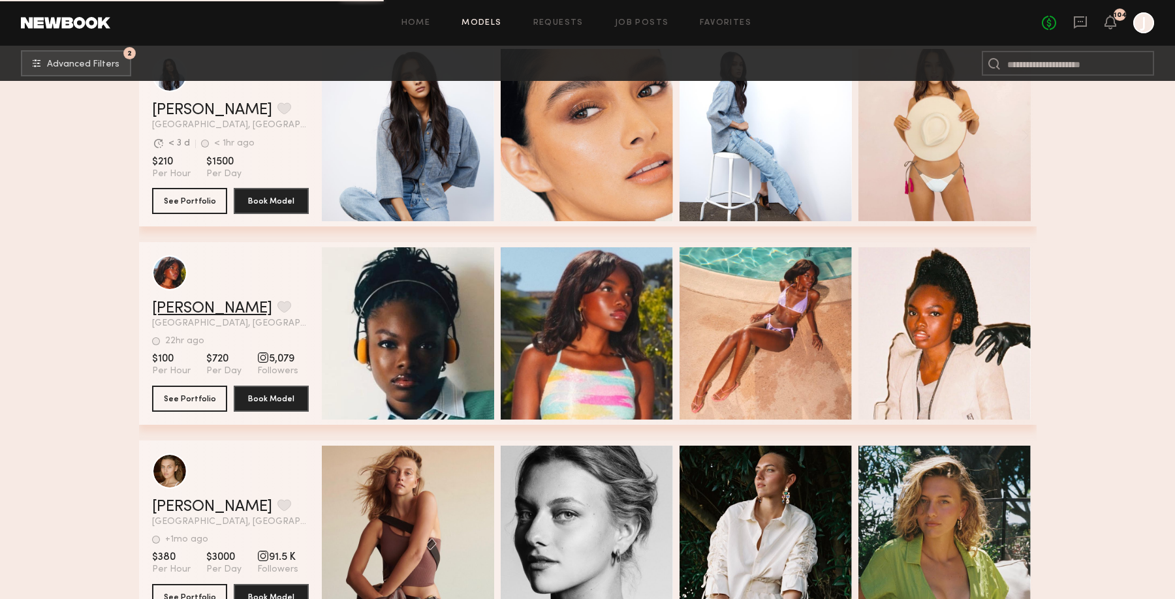
click at [187, 311] on link "Mia H." at bounding box center [212, 309] width 120 height 16
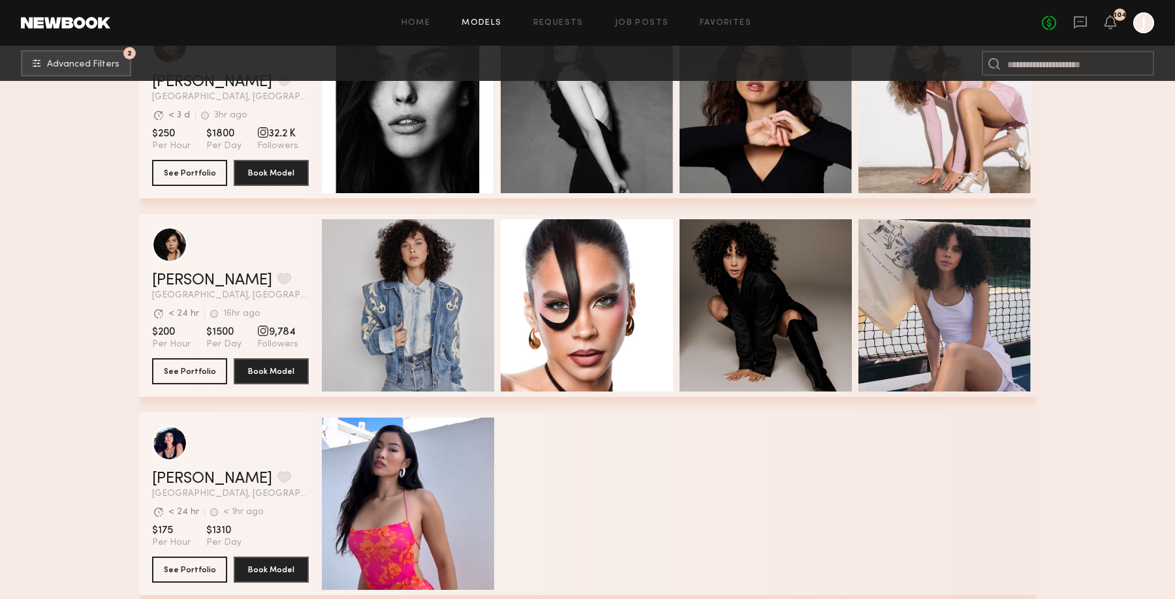
scroll to position [11810, 0]
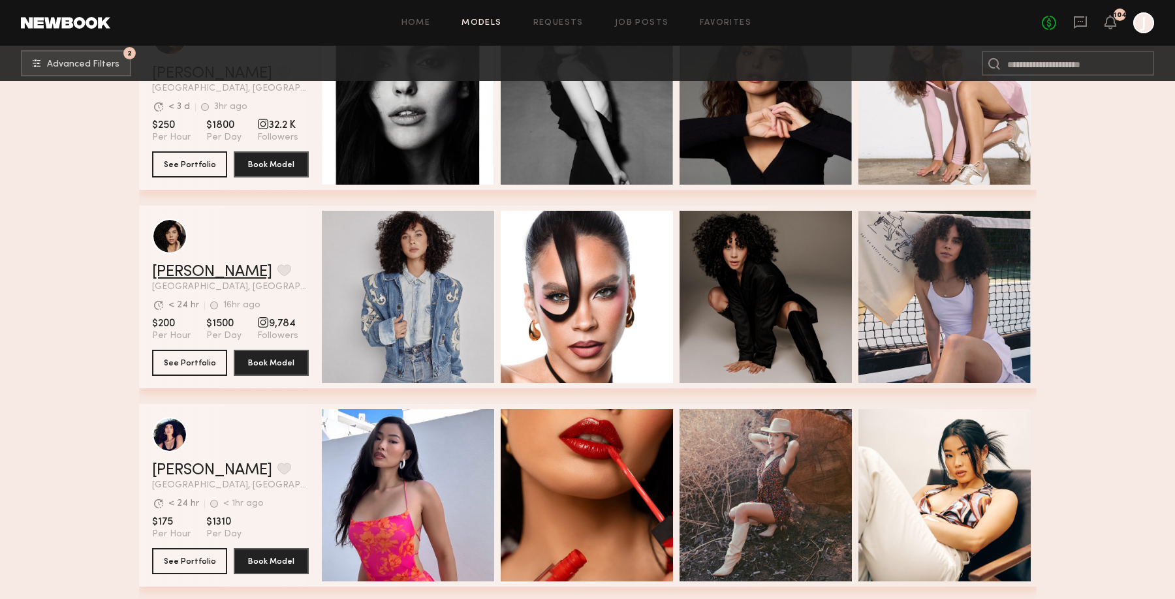
click at [180, 271] on link "Tracy D." at bounding box center [212, 272] width 120 height 16
click at [278, 270] on button "grid" at bounding box center [285, 270] width 14 height 12
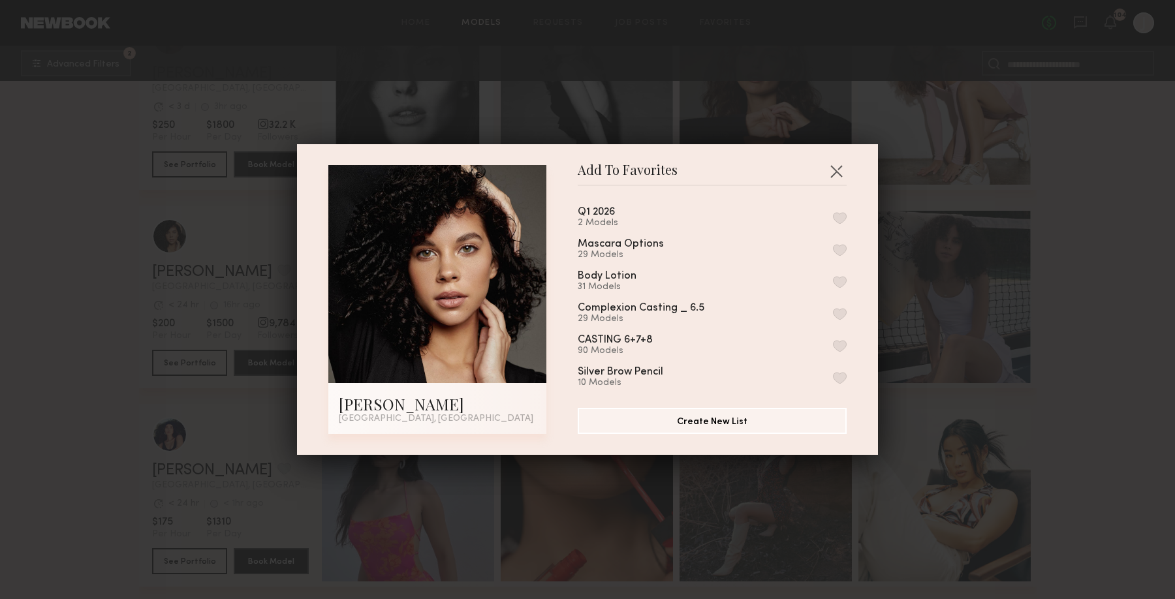
click at [845, 219] on button "button" at bounding box center [840, 218] width 14 height 12
click at [1106, 256] on div "Add To Favorites Tracy D. Los Angeles, CA Add To Favorites Q1 2026 3 Models Rem…" at bounding box center [587, 299] width 1175 height 599
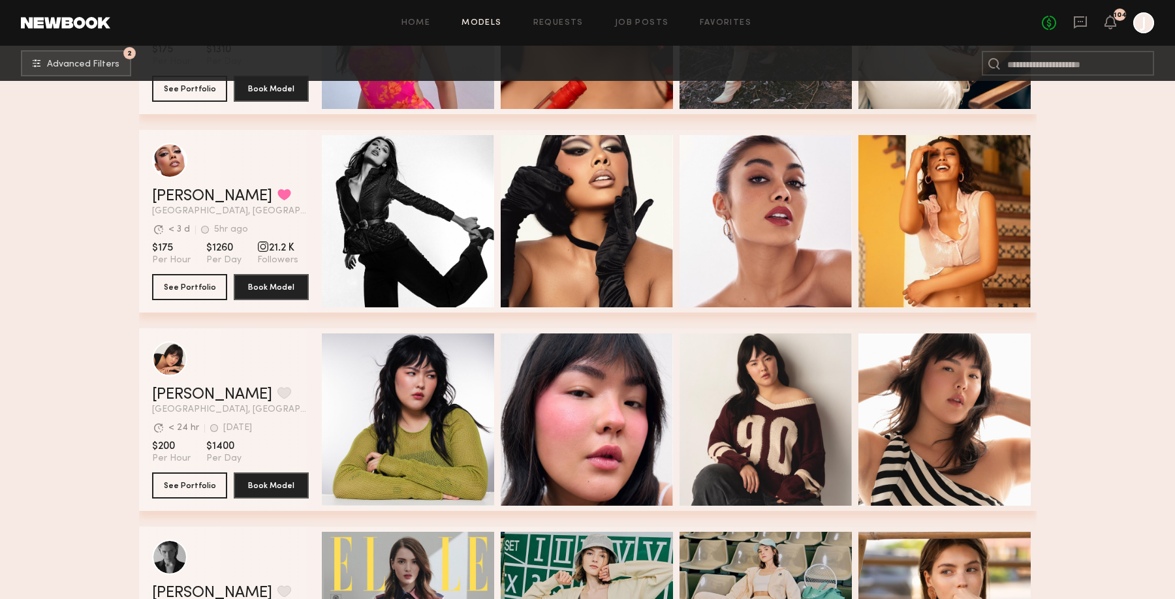
scroll to position [12508, 0]
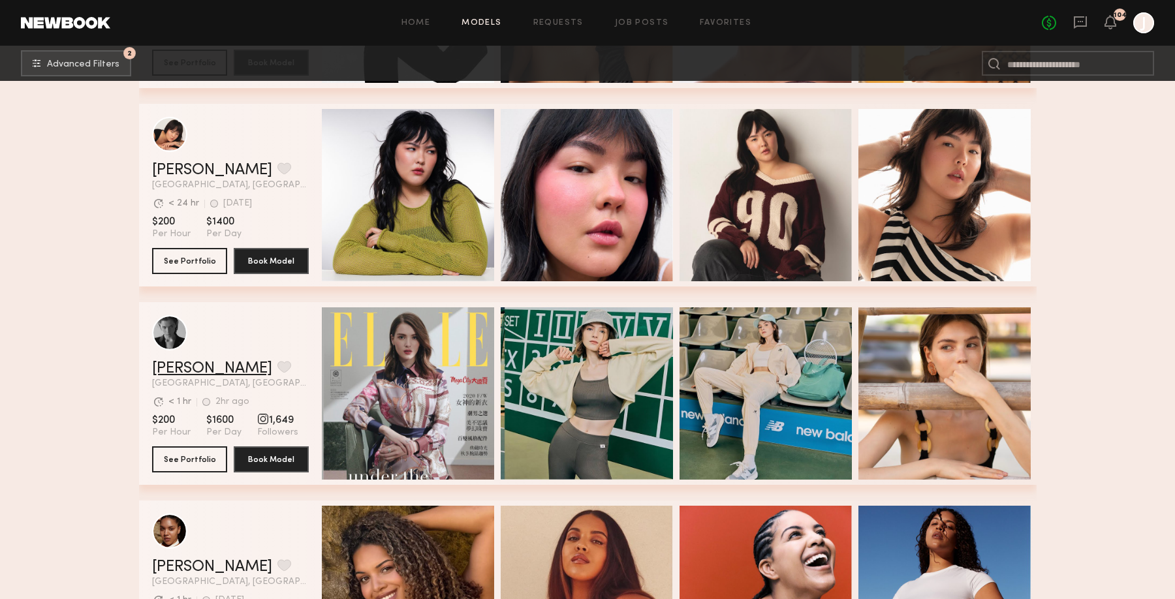
click at [175, 365] on link "Lera G." at bounding box center [212, 369] width 120 height 16
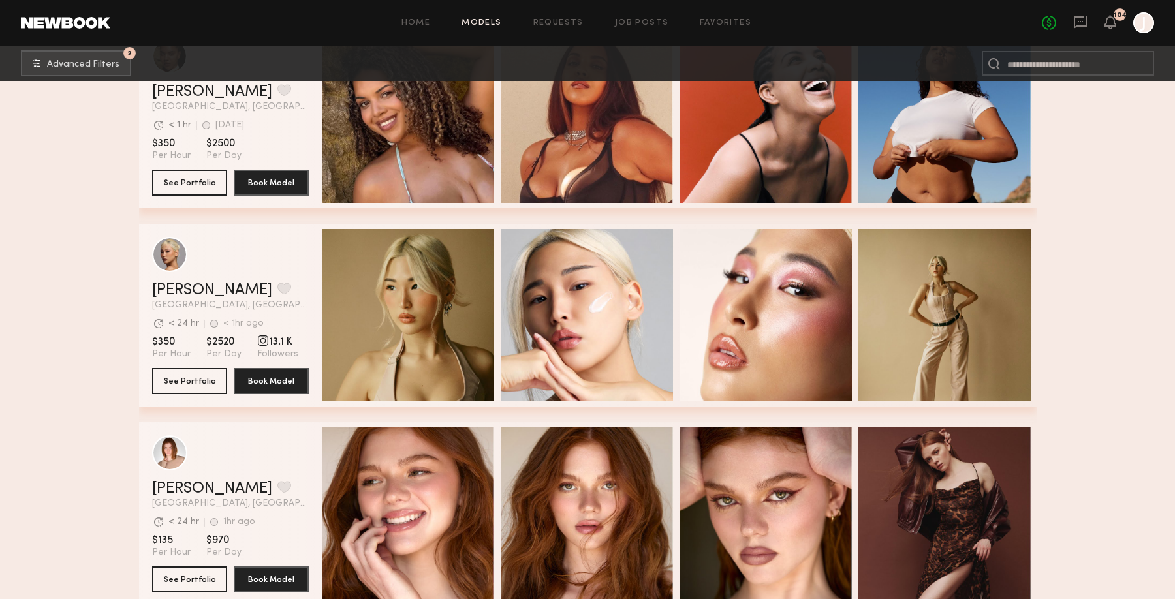
scroll to position [13084, 0]
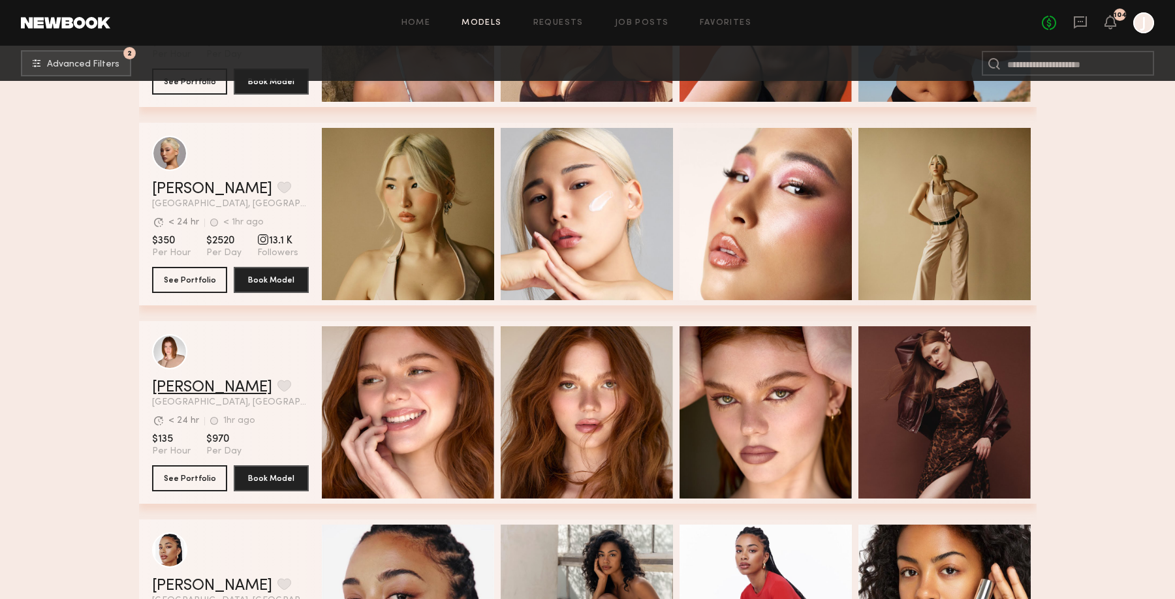
click at [197, 381] on link "Camryn B." at bounding box center [212, 388] width 120 height 16
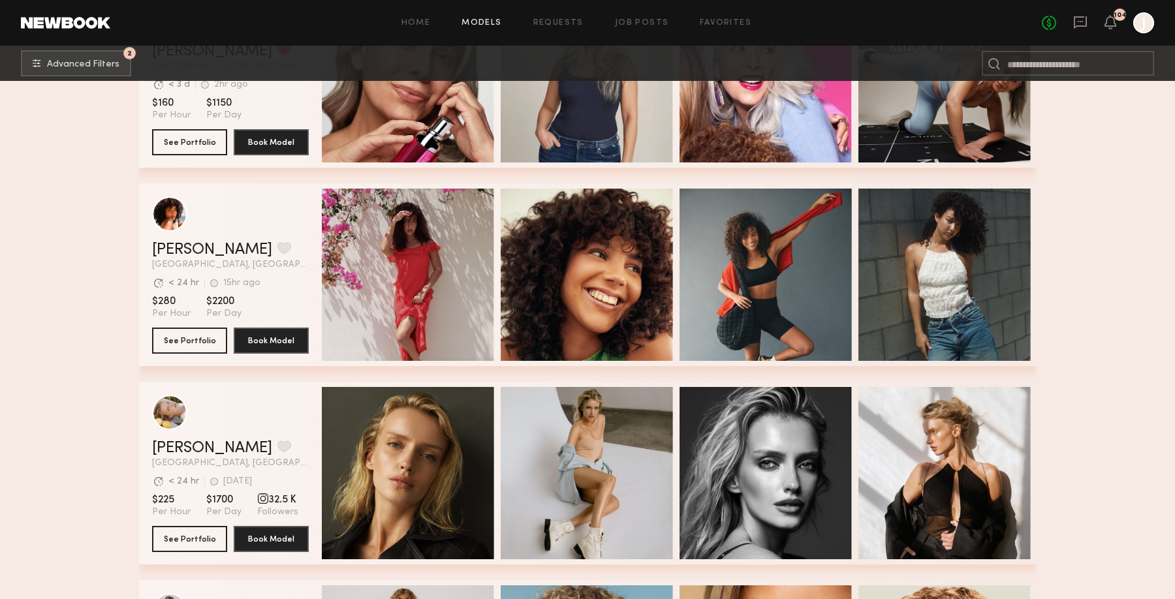
scroll to position [14064, 0]
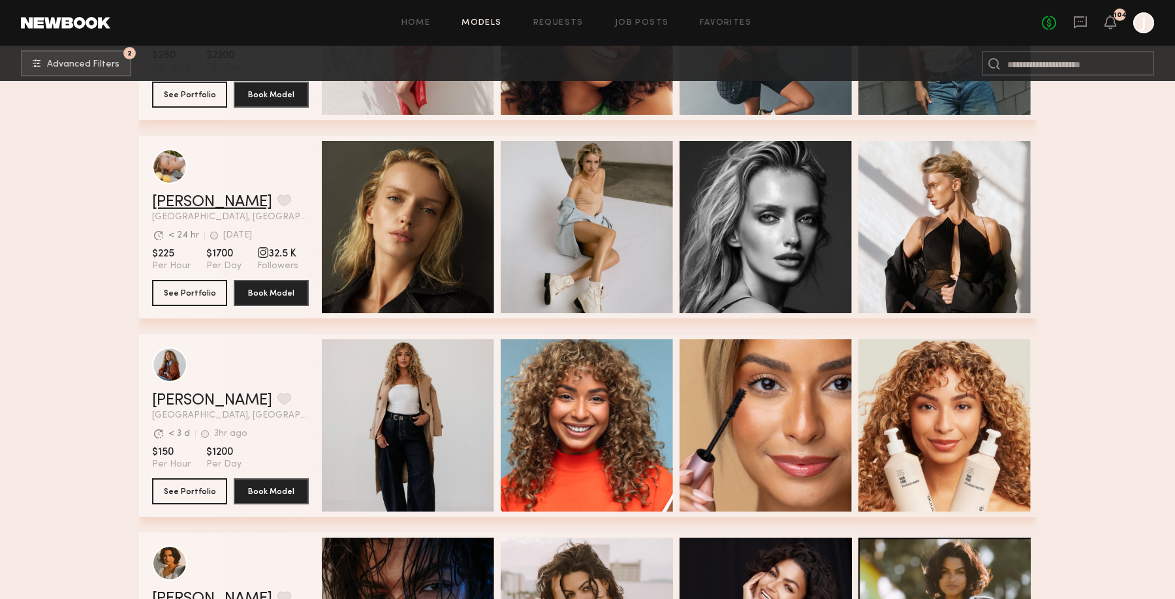
click at [203, 210] on link "Tatiana G." at bounding box center [212, 203] width 120 height 16
click at [278, 200] on button "grid" at bounding box center [285, 201] width 14 height 12
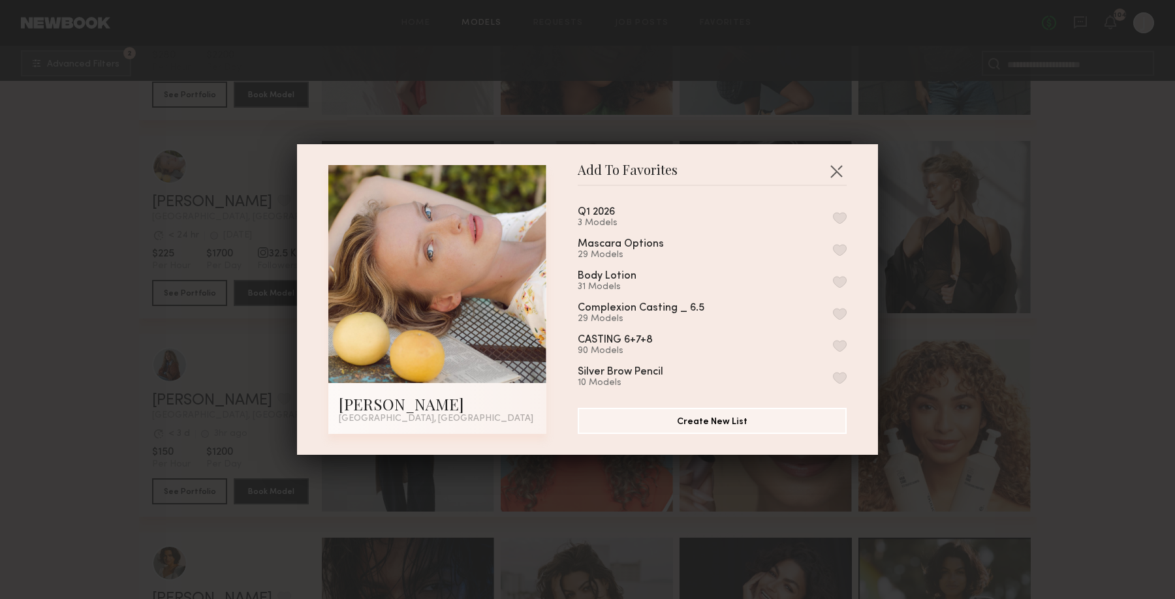
click at [836, 214] on button "button" at bounding box center [840, 218] width 14 height 12
click at [1101, 296] on div "Add To Favorites Tatiana G. Los Angeles, CA Add To Favorites Q1 2026 4 Models R…" at bounding box center [587, 299] width 1175 height 599
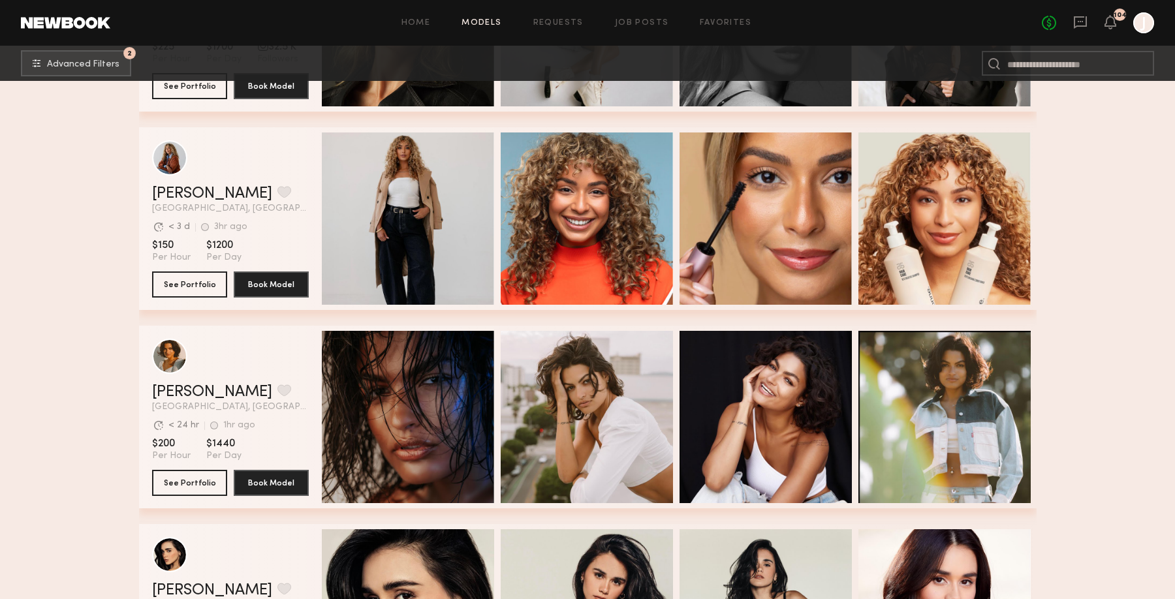
scroll to position [14269, 0]
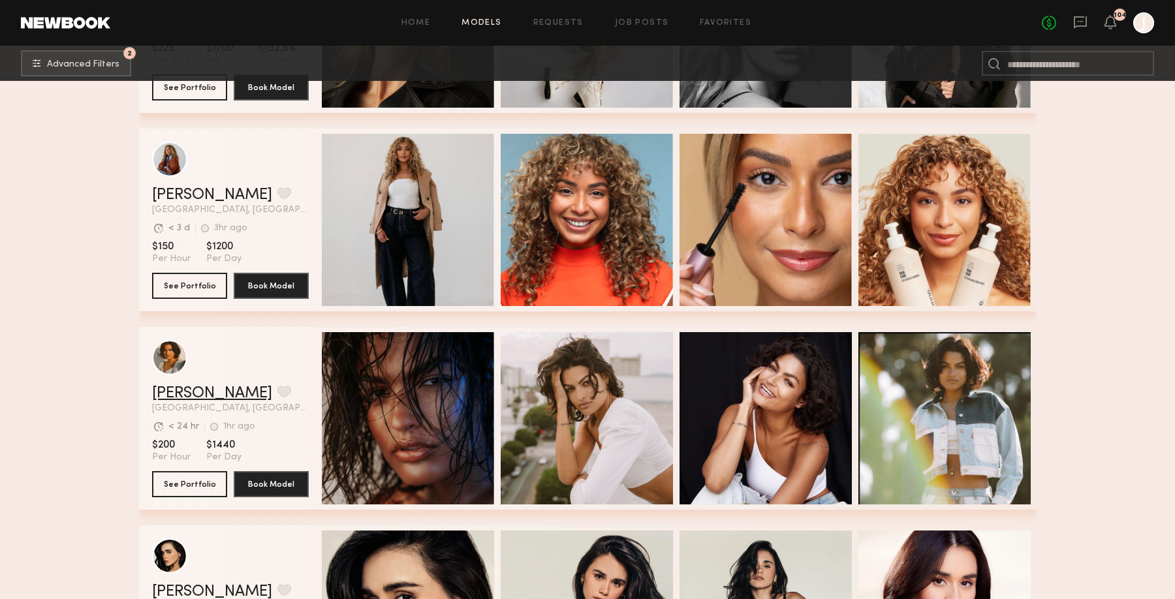
click at [193, 392] on link "Sianna R." at bounding box center [212, 394] width 120 height 16
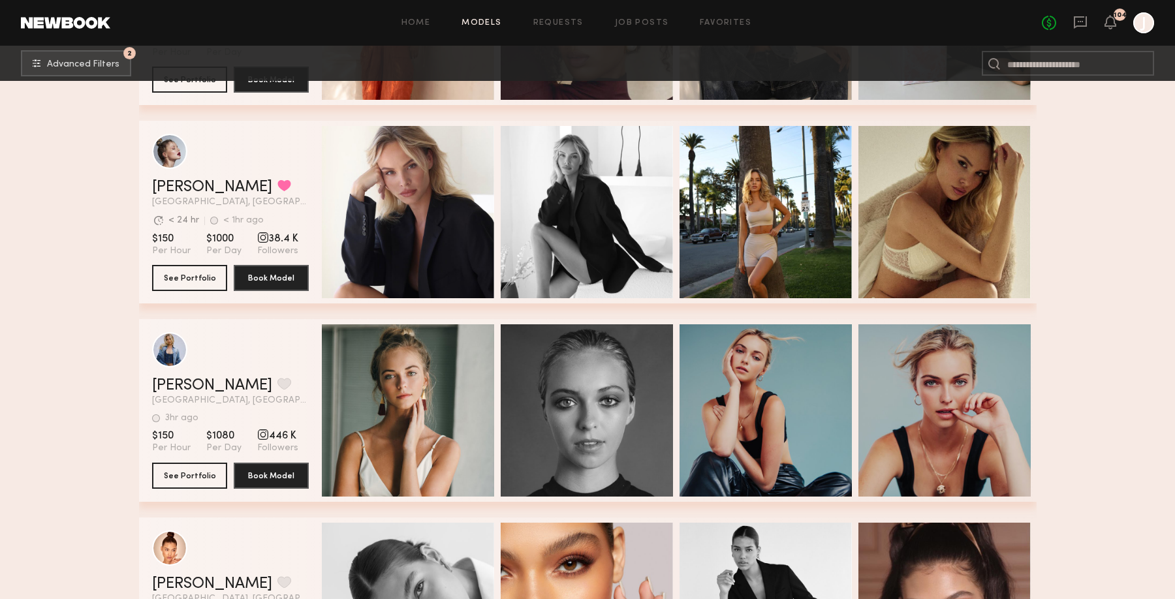
scroll to position [15479, 0]
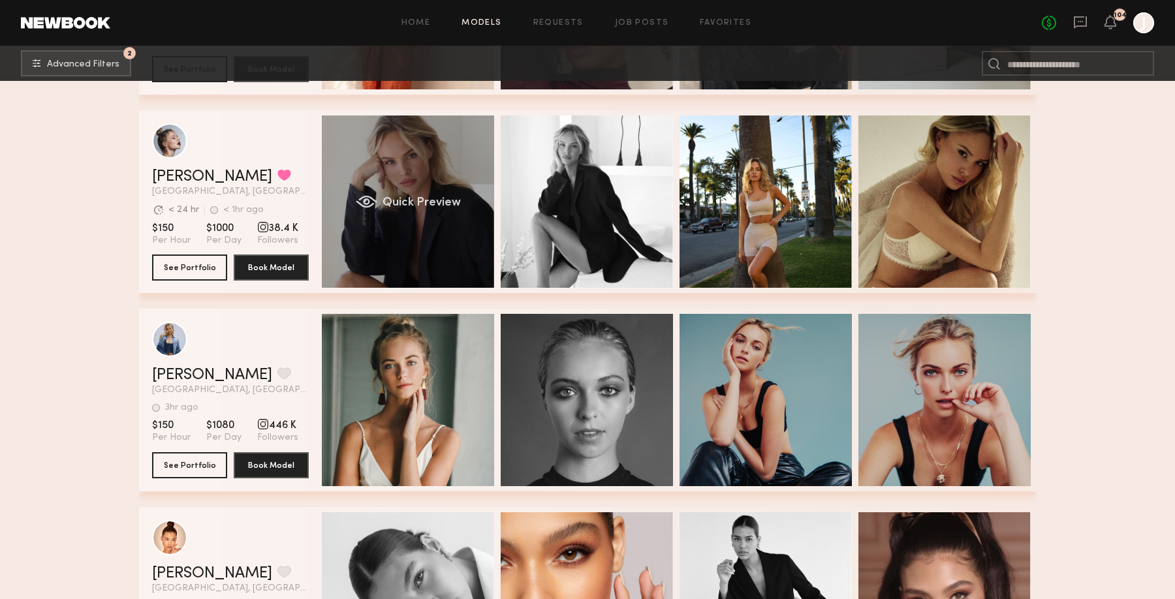
click at [476, 236] on div "Quick Preview" at bounding box center [408, 202] width 172 height 172
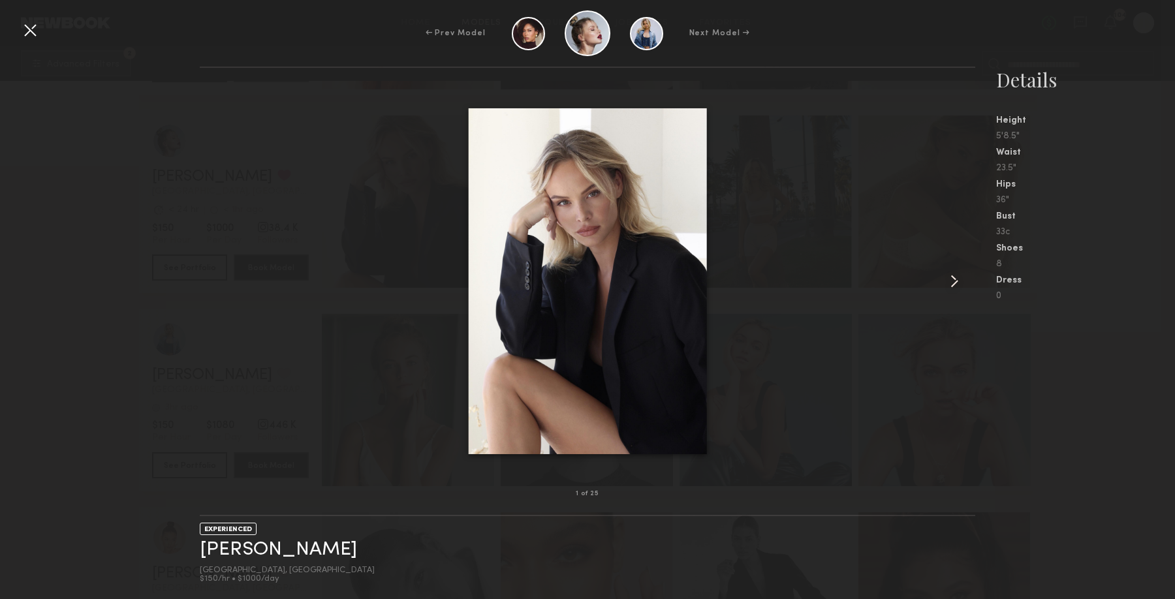
click at [956, 283] on common-icon at bounding box center [954, 281] width 21 height 21
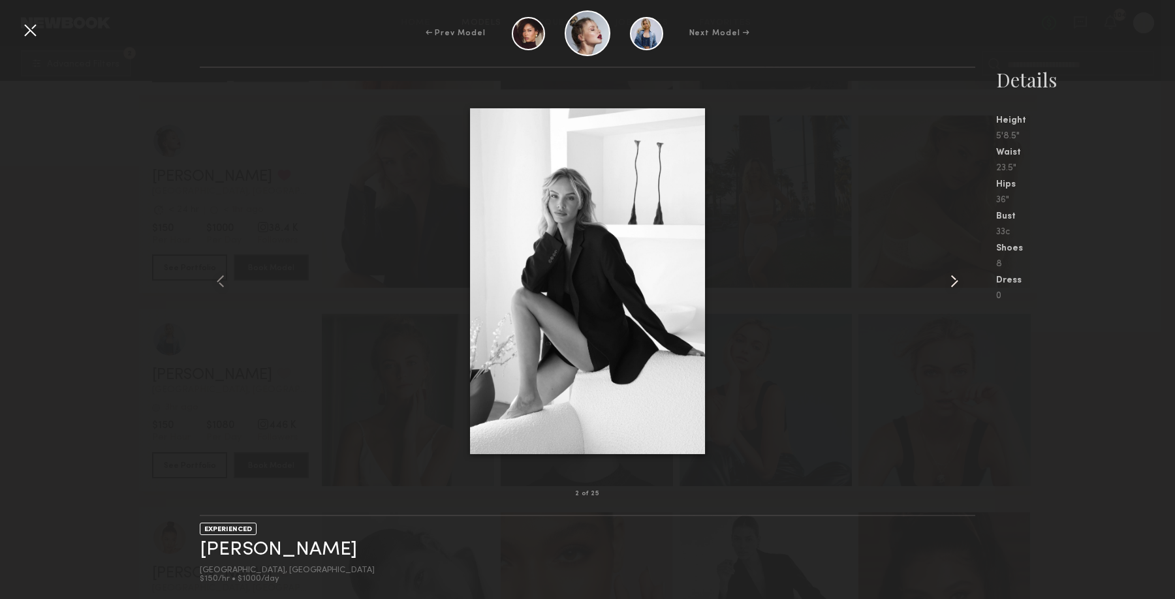
click at [956, 283] on common-icon at bounding box center [954, 281] width 21 height 21
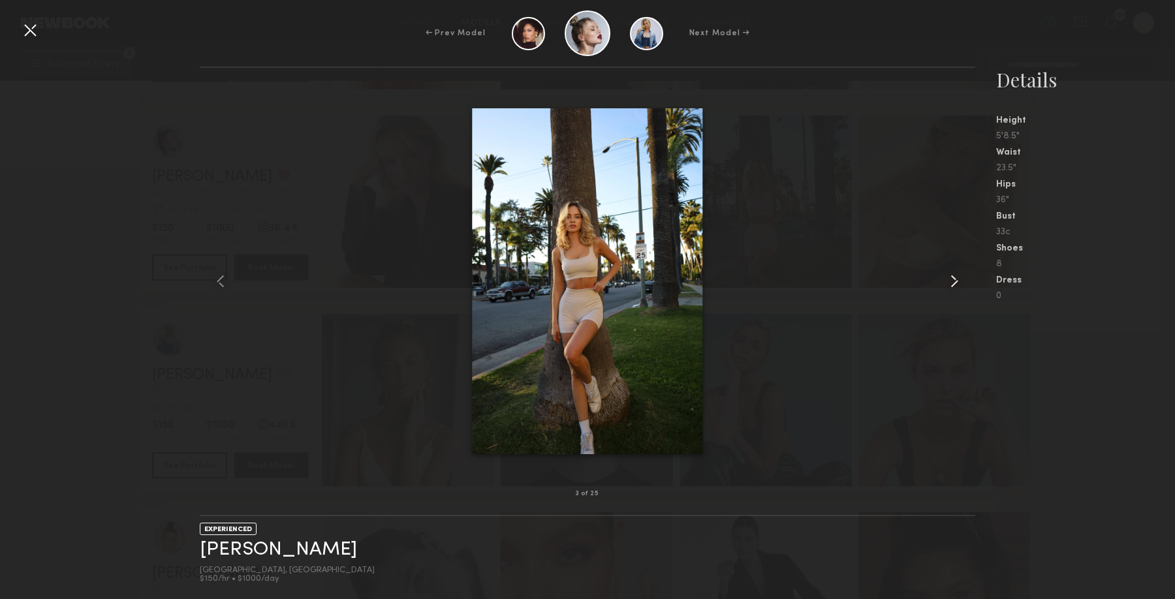
click at [956, 283] on common-icon at bounding box center [954, 281] width 21 height 21
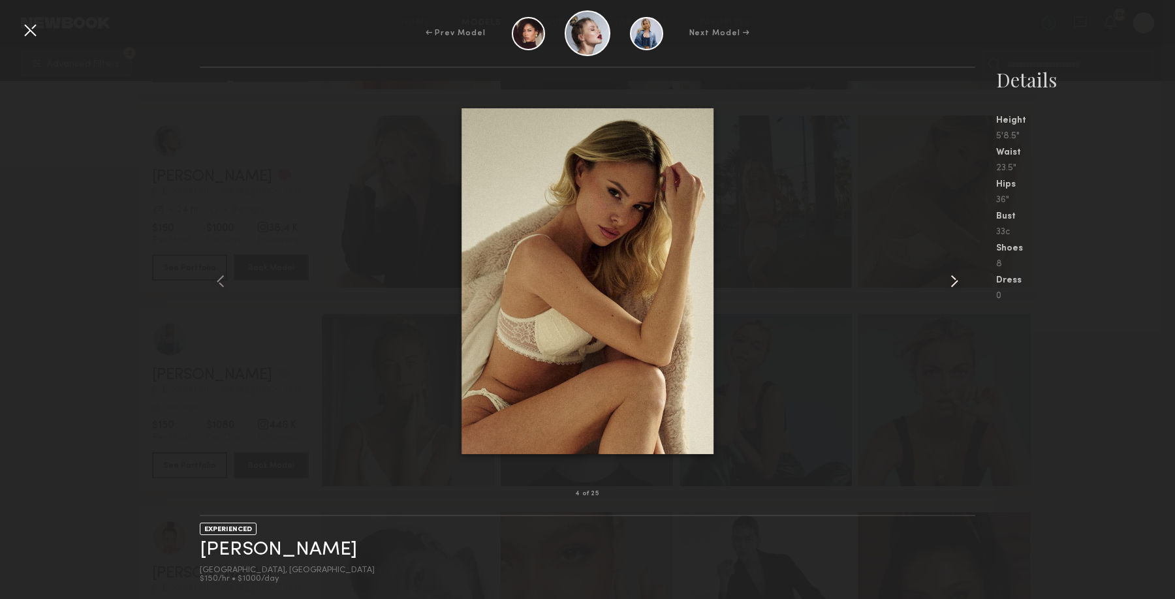
click at [956, 283] on common-icon at bounding box center [954, 281] width 21 height 21
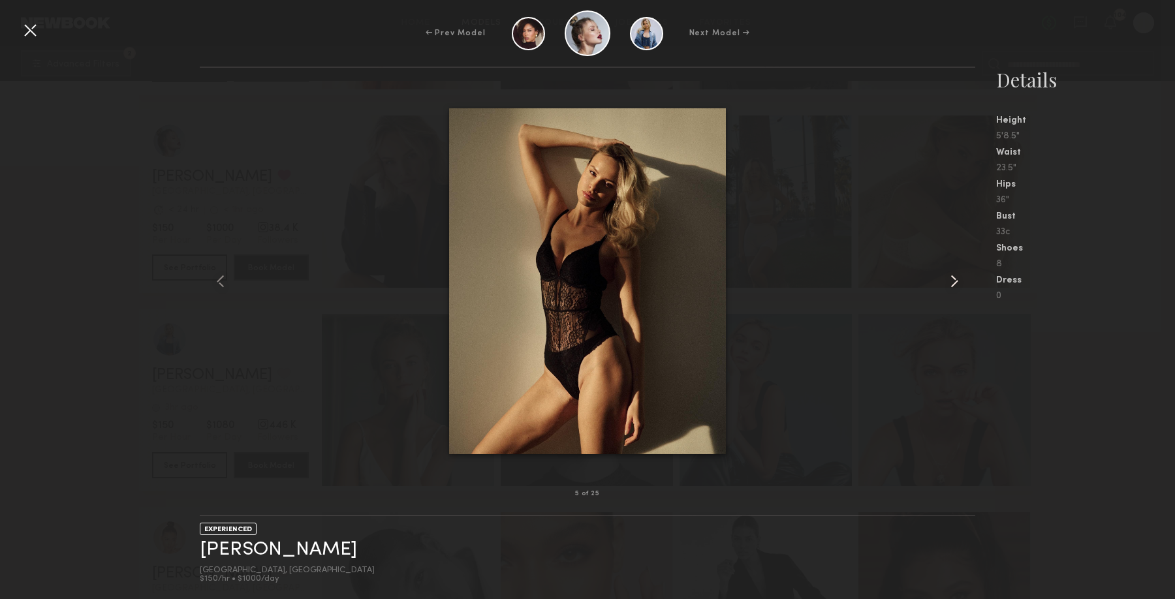
click at [956, 283] on common-icon at bounding box center [954, 281] width 21 height 21
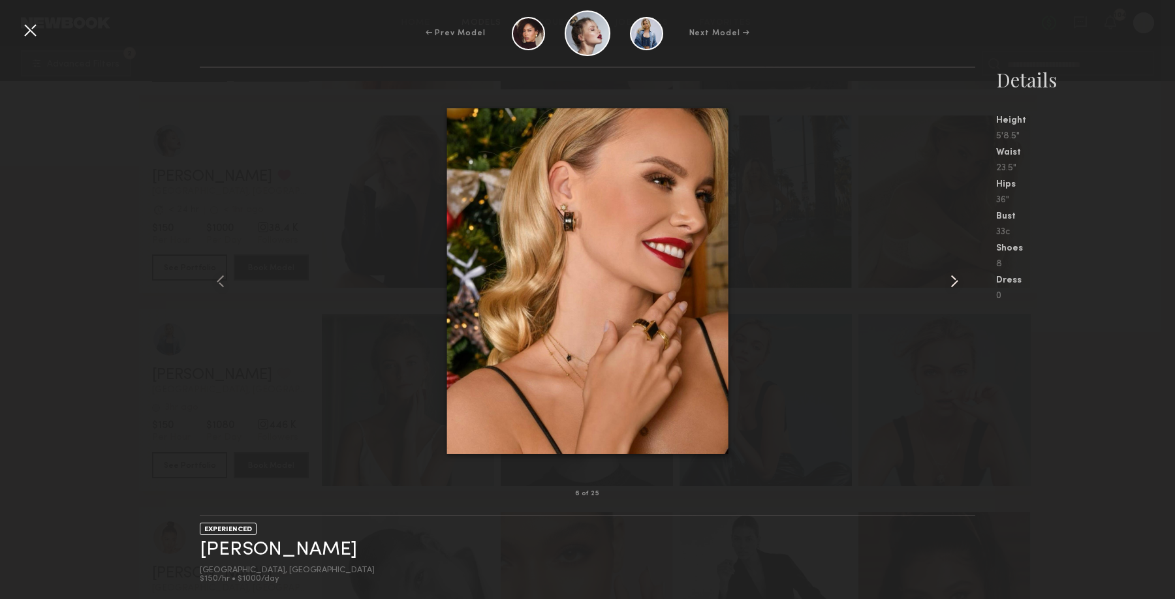
click at [956, 283] on common-icon at bounding box center [954, 281] width 21 height 21
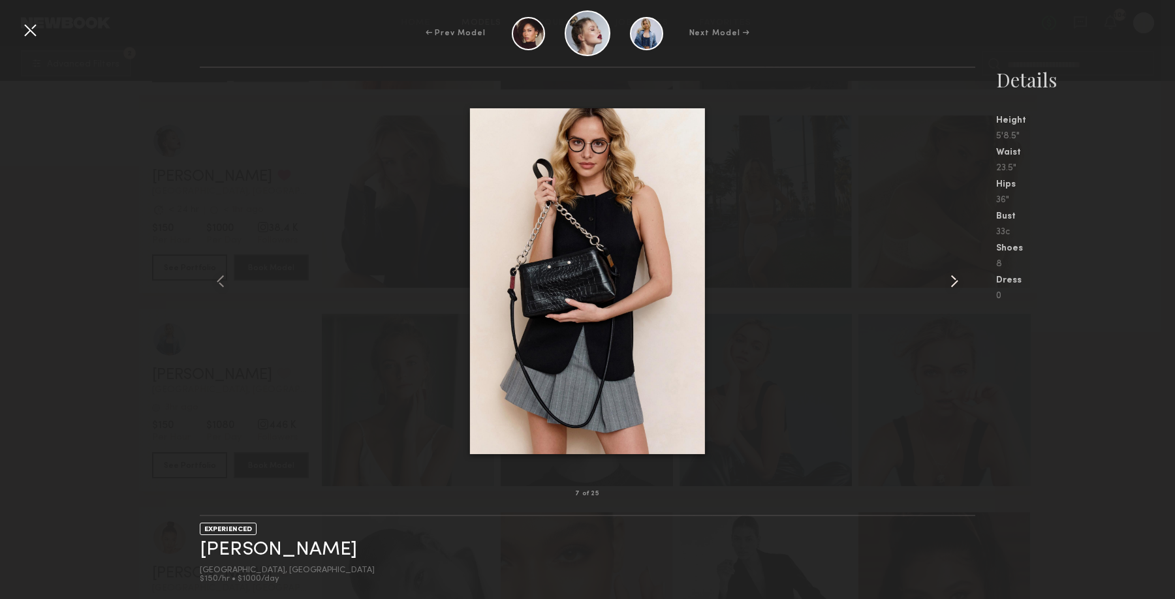
click at [956, 283] on common-icon at bounding box center [954, 281] width 21 height 21
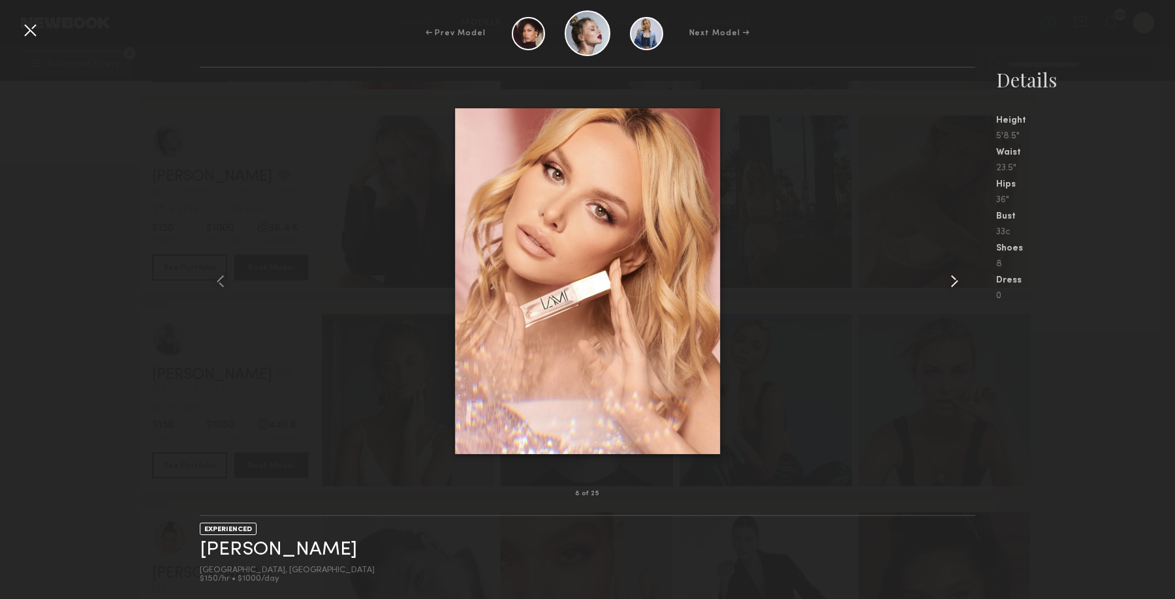
click at [956, 283] on common-icon at bounding box center [954, 281] width 21 height 21
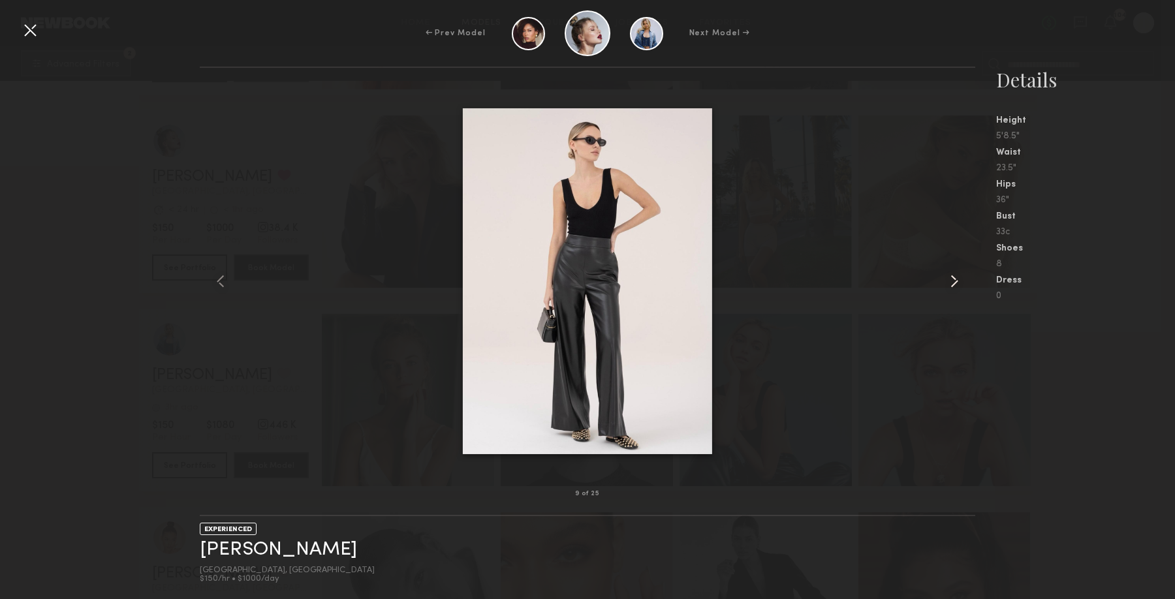
click at [956, 283] on common-icon at bounding box center [954, 281] width 21 height 21
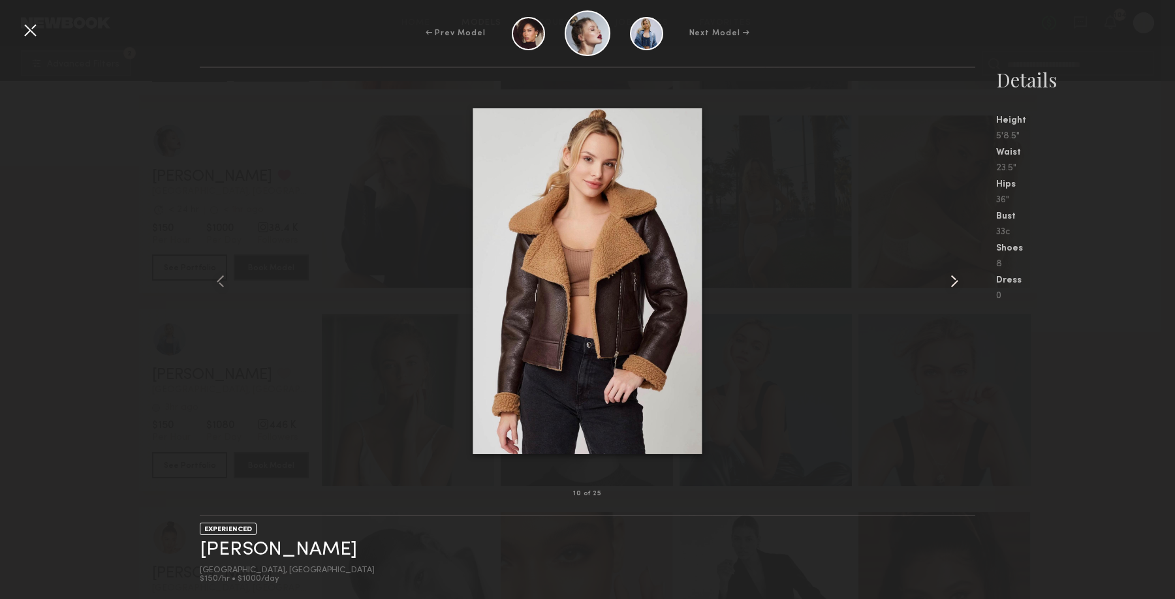
click at [956, 283] on common-icon at bounding box center [954, 281] width 21 height 21
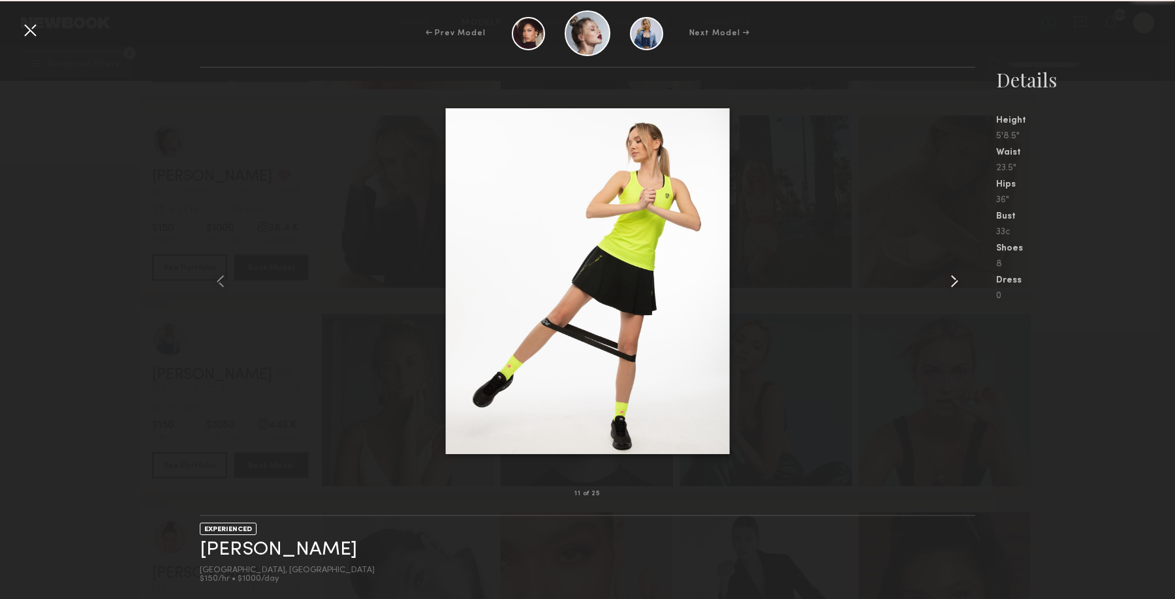
click at [956, 283] on common-icon at bounding box center [954, 281] width 21 height 21
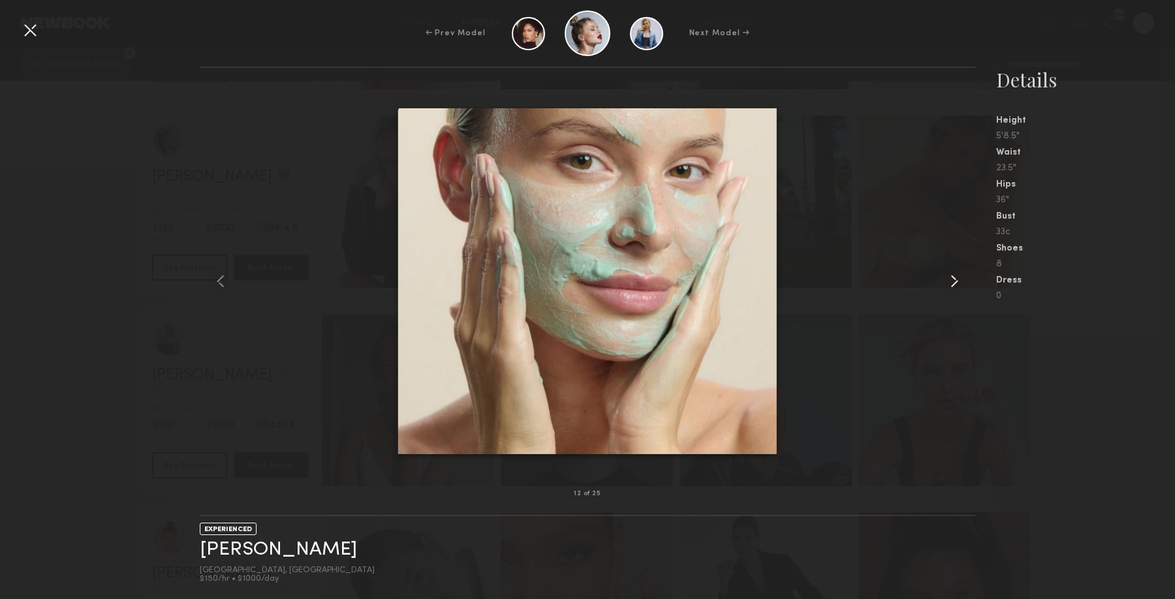
click at [956, 283] on common-icon at bounding box center [954, 281] width 21 height 21
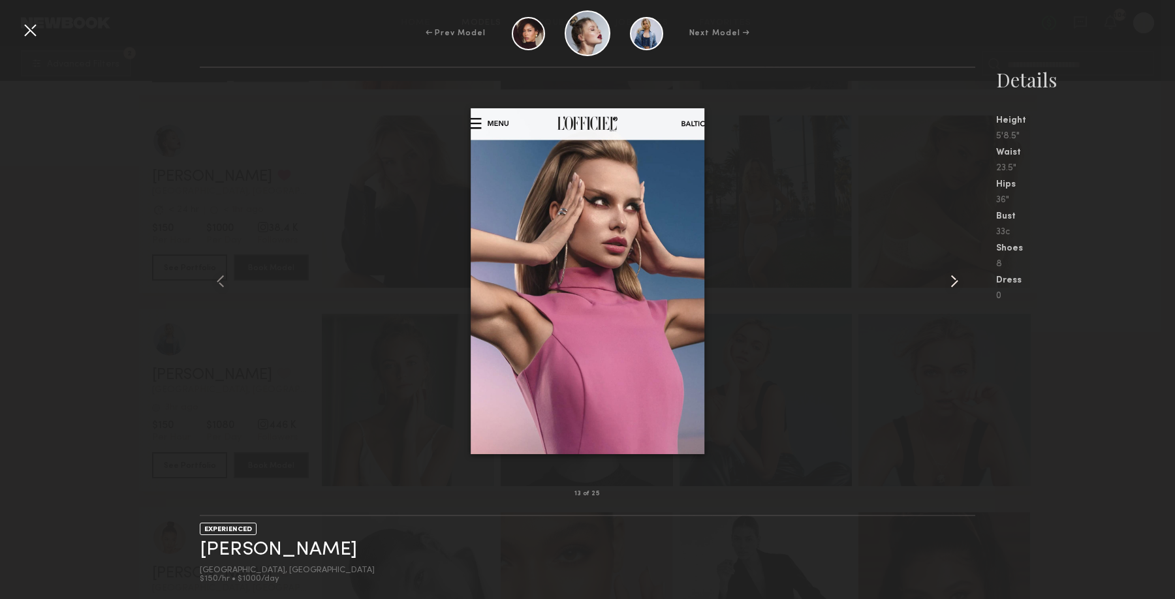
click at [956, 283] on common-icon at bounding box center [954, 281] width 21 height 21
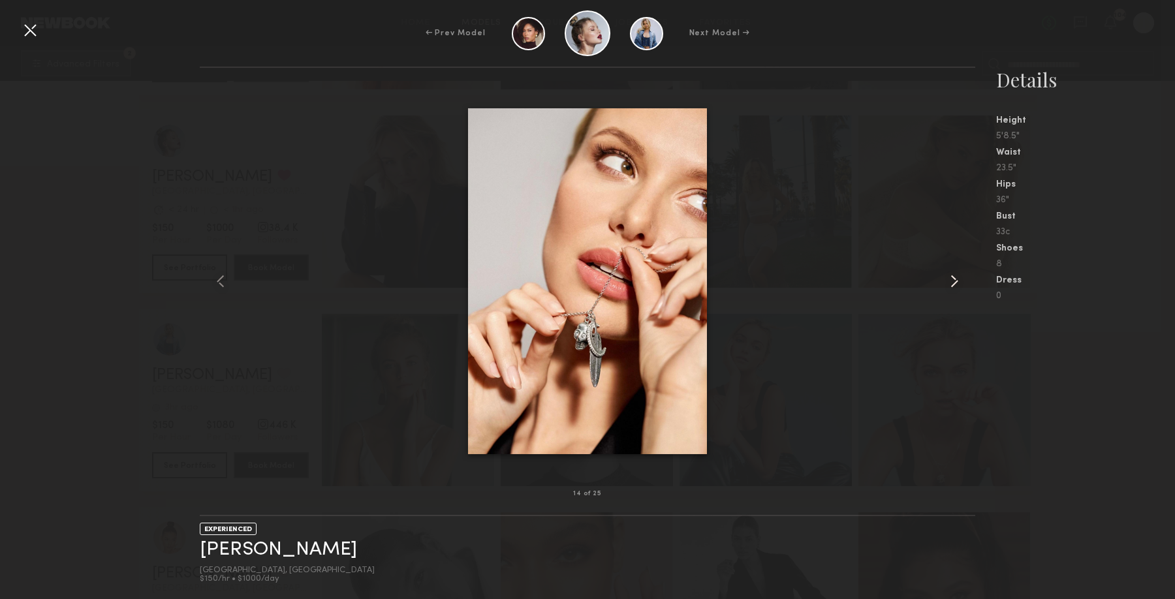
click at [956, 283] on common-icon at bounding box center [954, 281] width 21 height 21
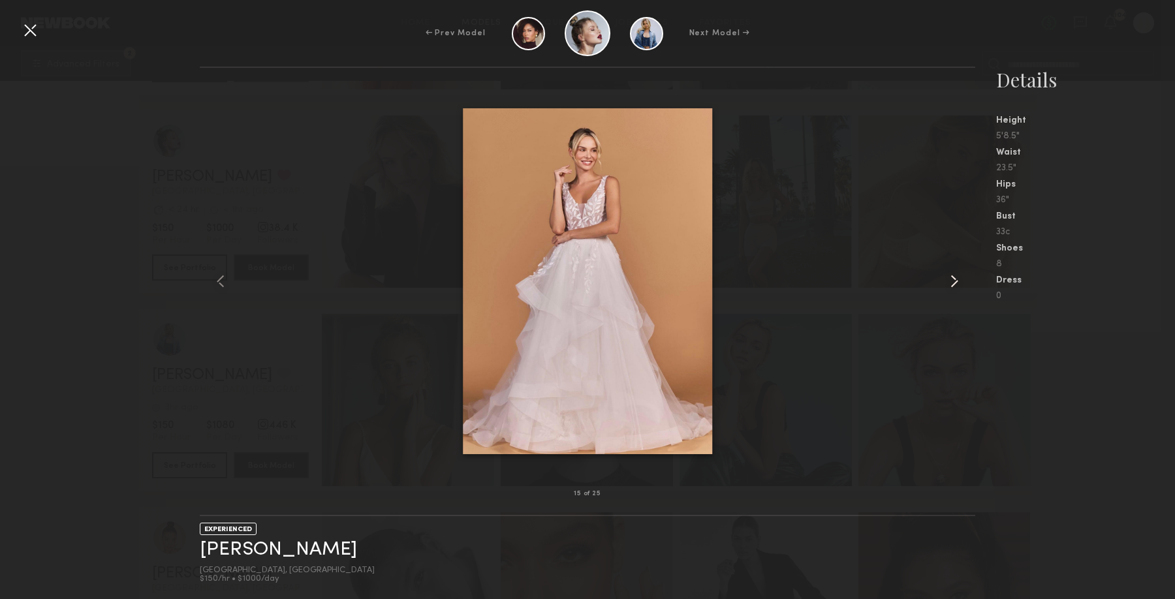
click at [956, 283] on common-icon at bounding box center [954, 281] width 21 height 21
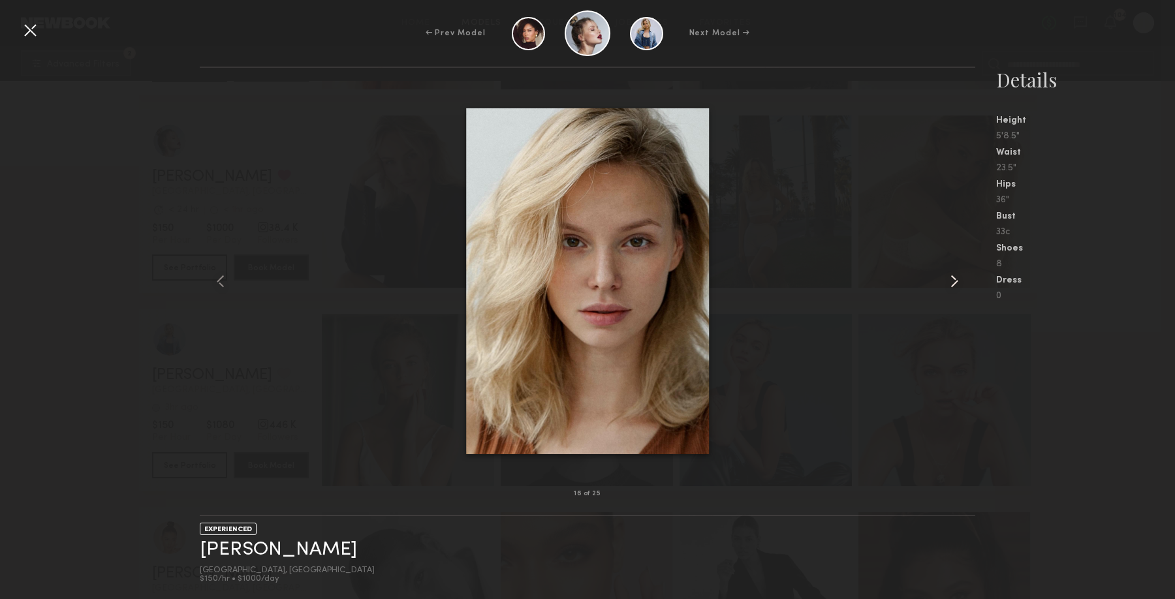
click at [956, 283] on common-icon at bounding box center [954, 281] width 21 height 21
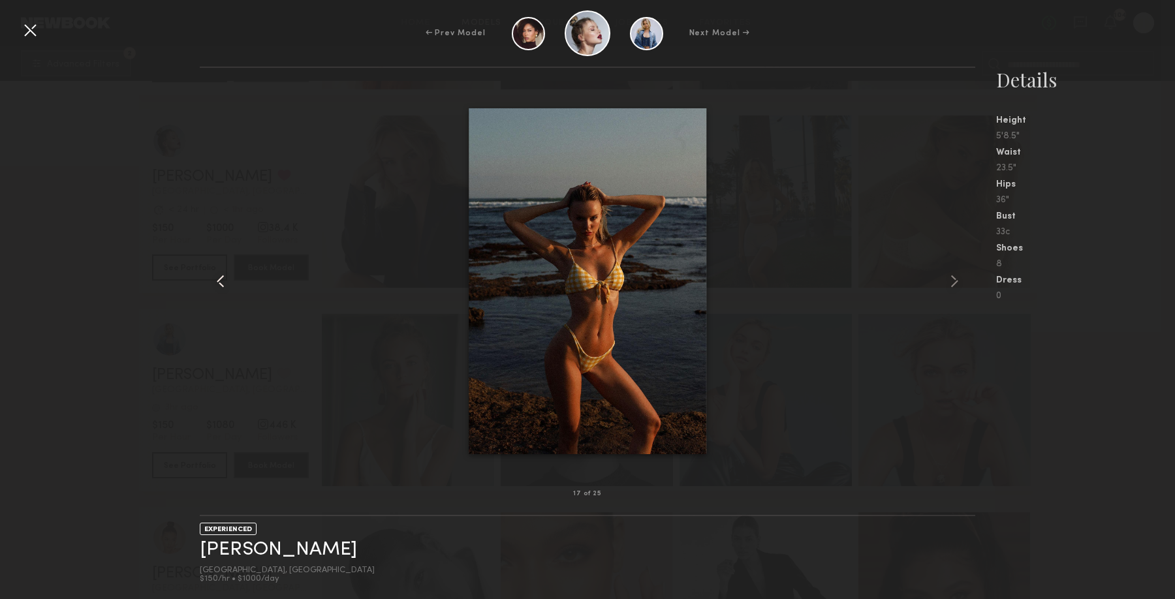
click at [227, 276] on common-icon at bounding box center [220, 281] width 21 height 21
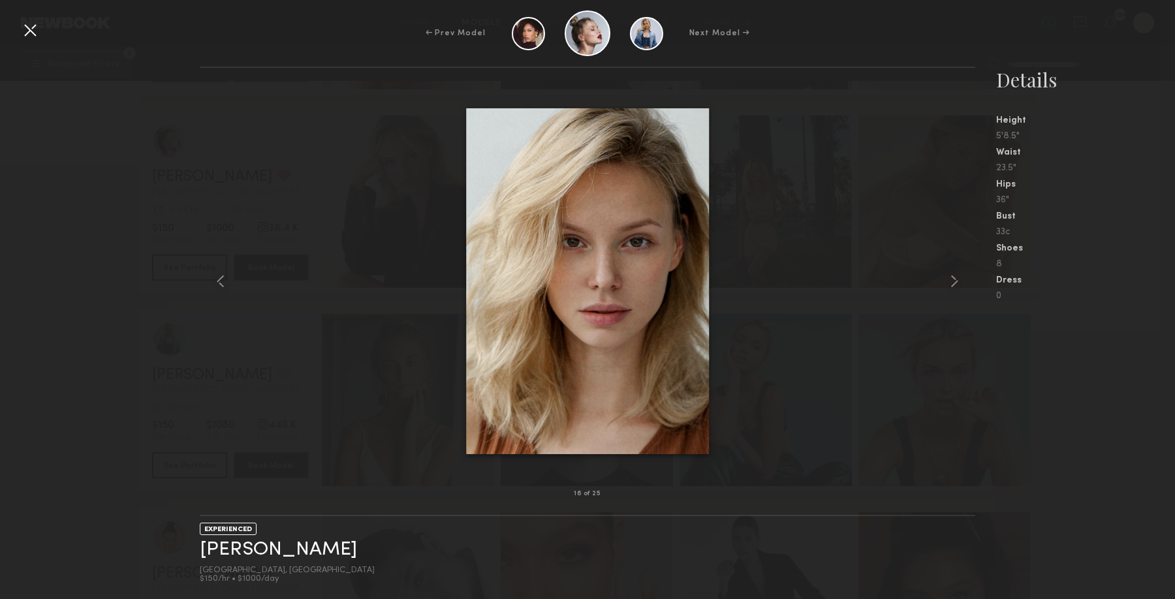
click at [29, 29] on div at bounding box center [30, 30] width 21 height 21
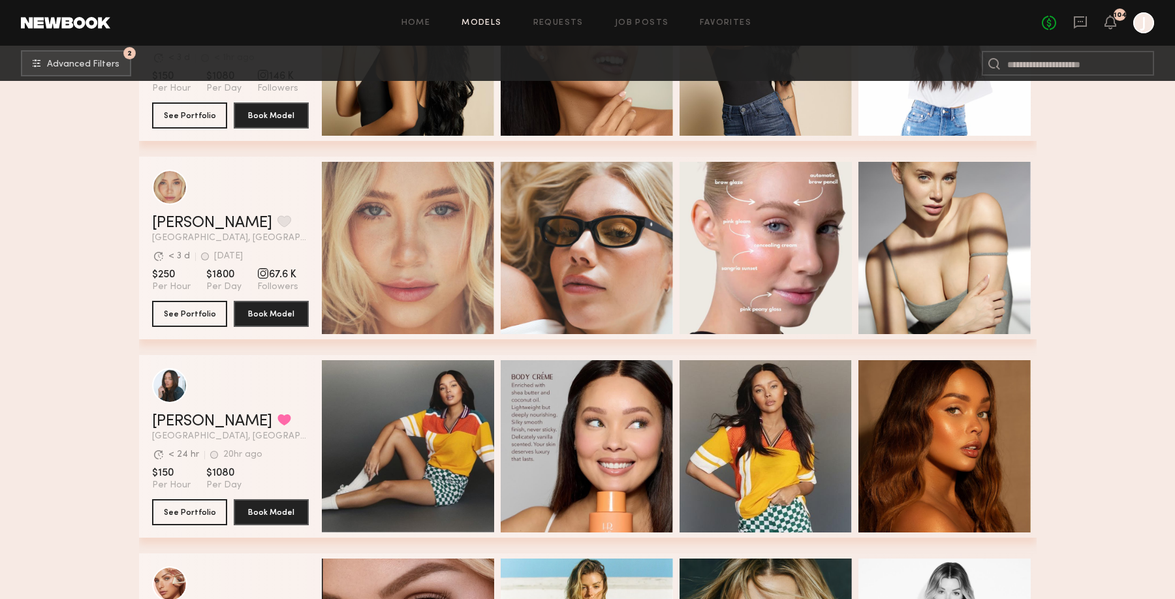
scroll to position [25157, 0]
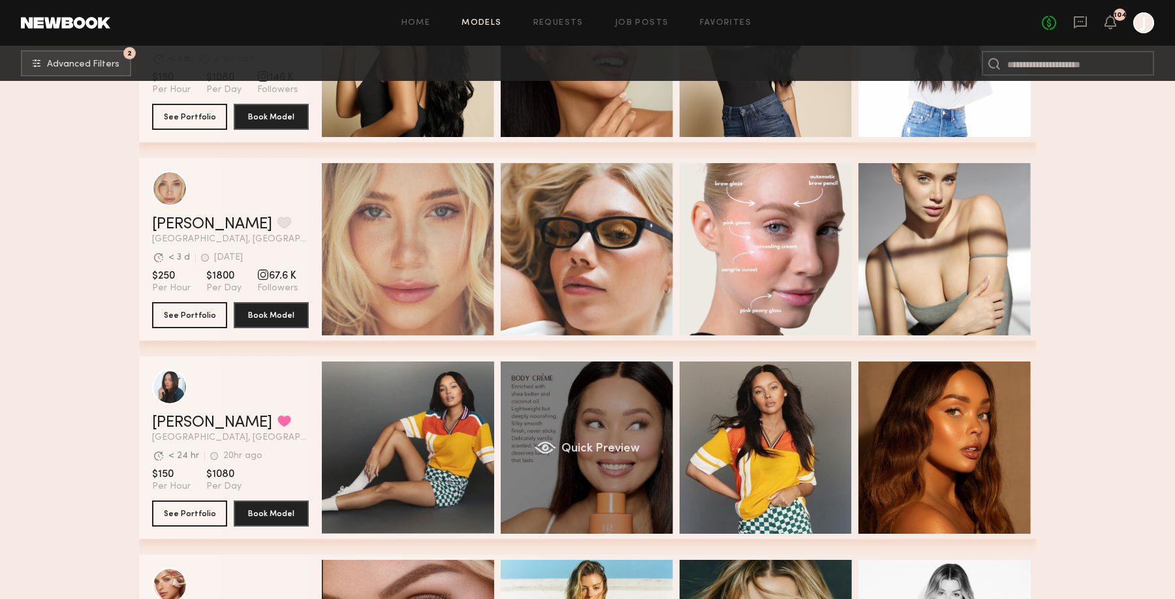
click at [618, 412] on div "Quick Preview" at bounding box center [587, 448] width 172 height 172
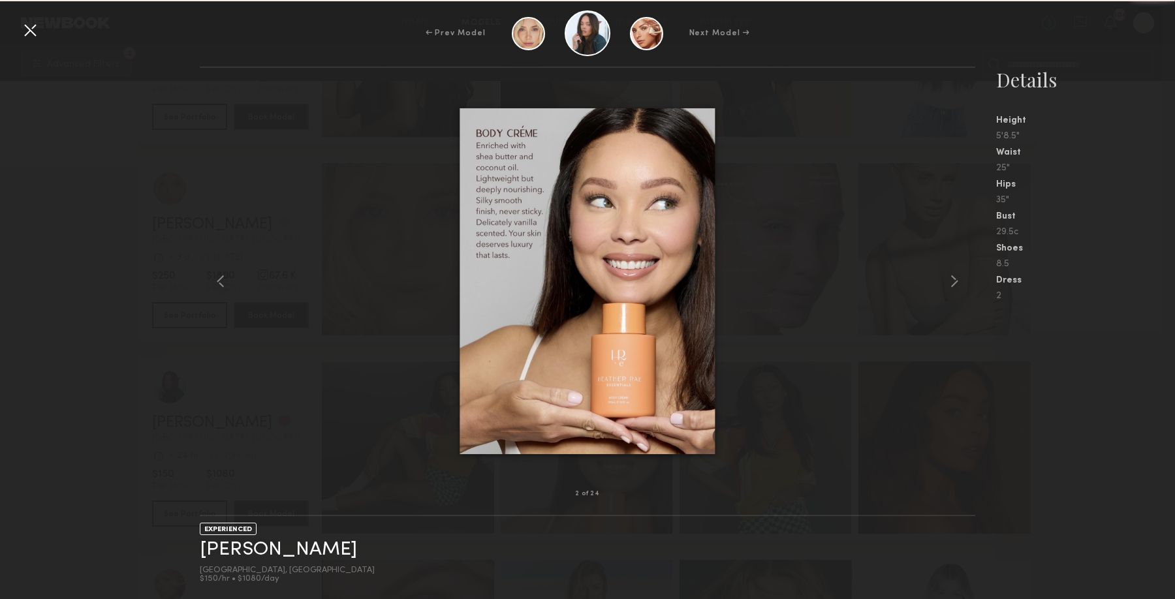
scroll to position [25148, 0]
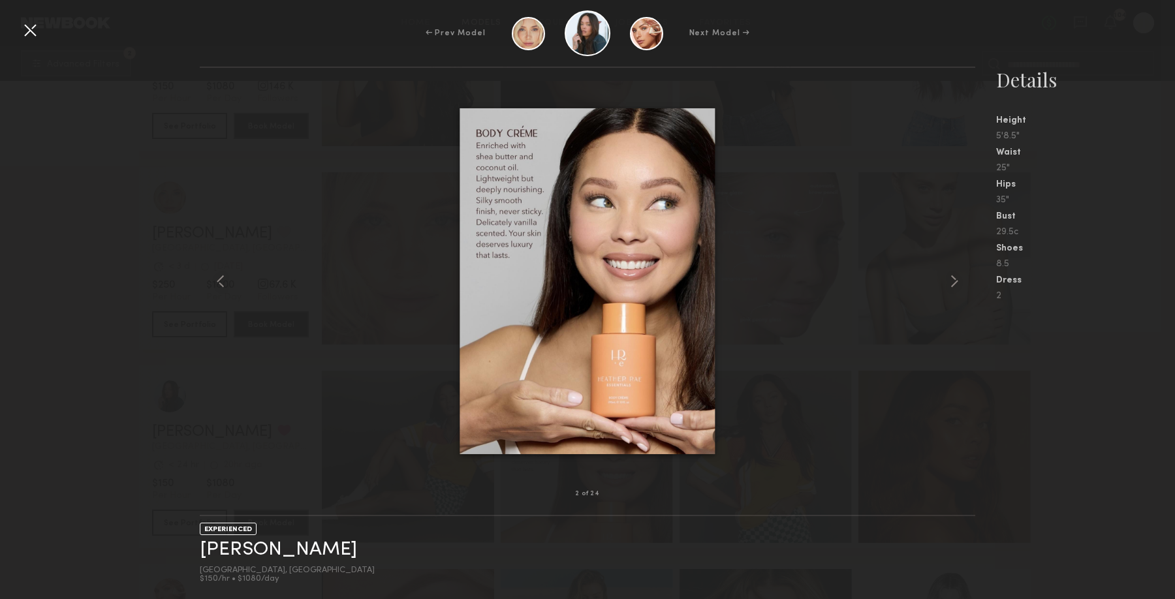
click at [910, 334] on div at bounding box center [588, 281] width 776 height 385
click at [38, 31] on div at bounding box center [30, 30] width 21 height 21
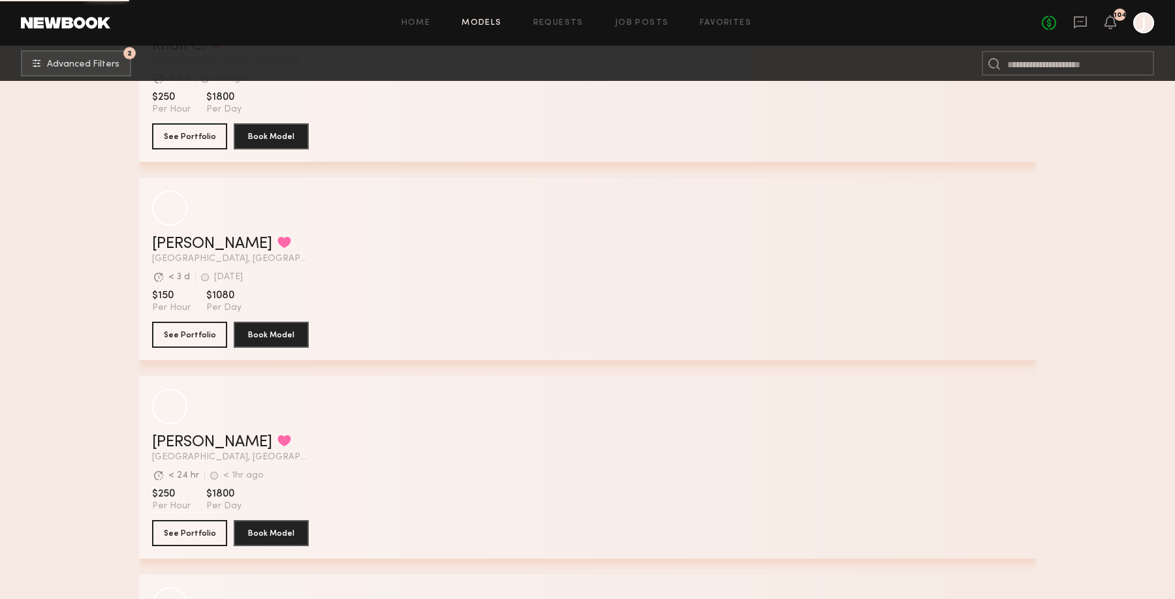
scroll to position [30099, 0]
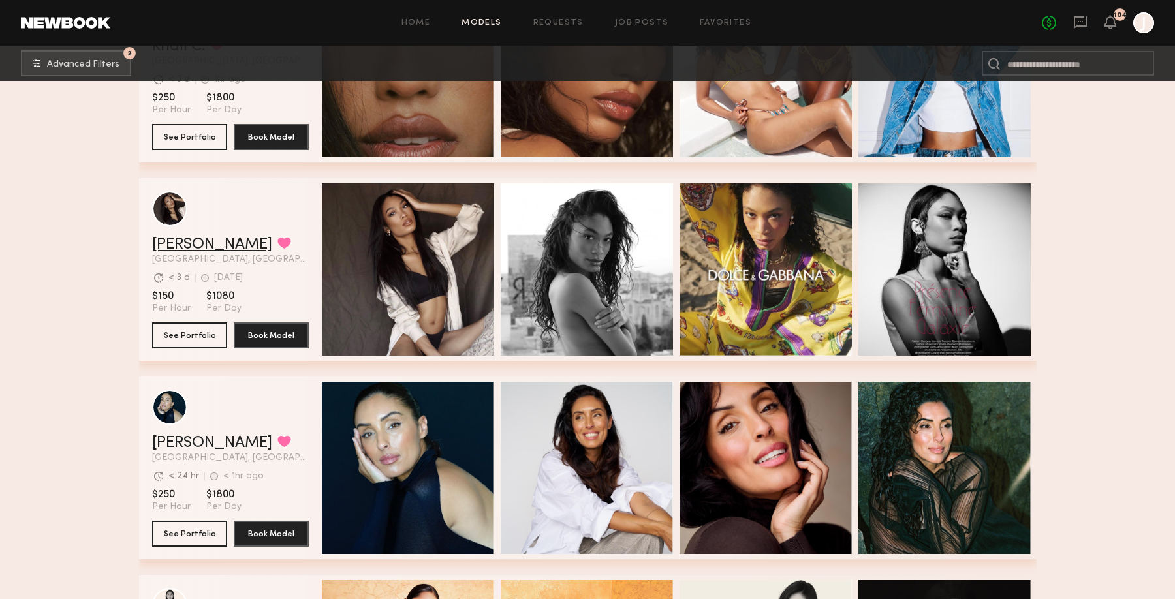
click at [187, 245] on link "Mallory C." at bounding box center [212, 245] width 120 height 16
click at [278, 242] on button "grid" at bounding box center [285, 243] width 14 height 12
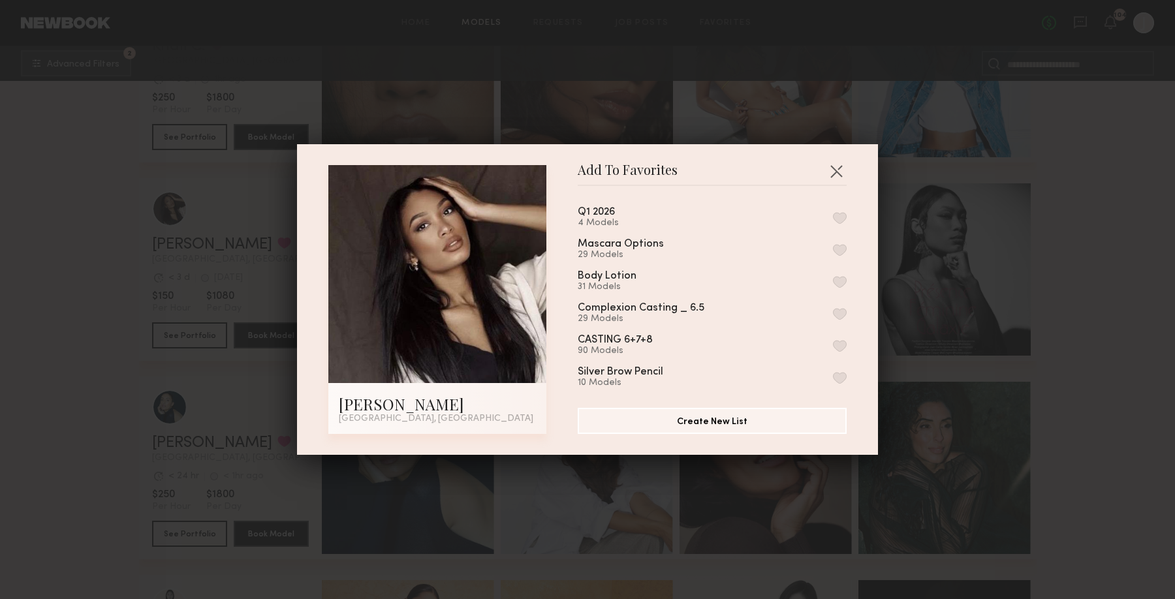
click at [843, 215] on button "button" at bounding box center [840, 218] width 14 height 12
click at [1007, 237] on div "Add To Favorites Mallory C. Los Angeles, CA Add To Favorites Q1 2026 5 Models R…" at bounding box center [587, 299] width 1175 height 599
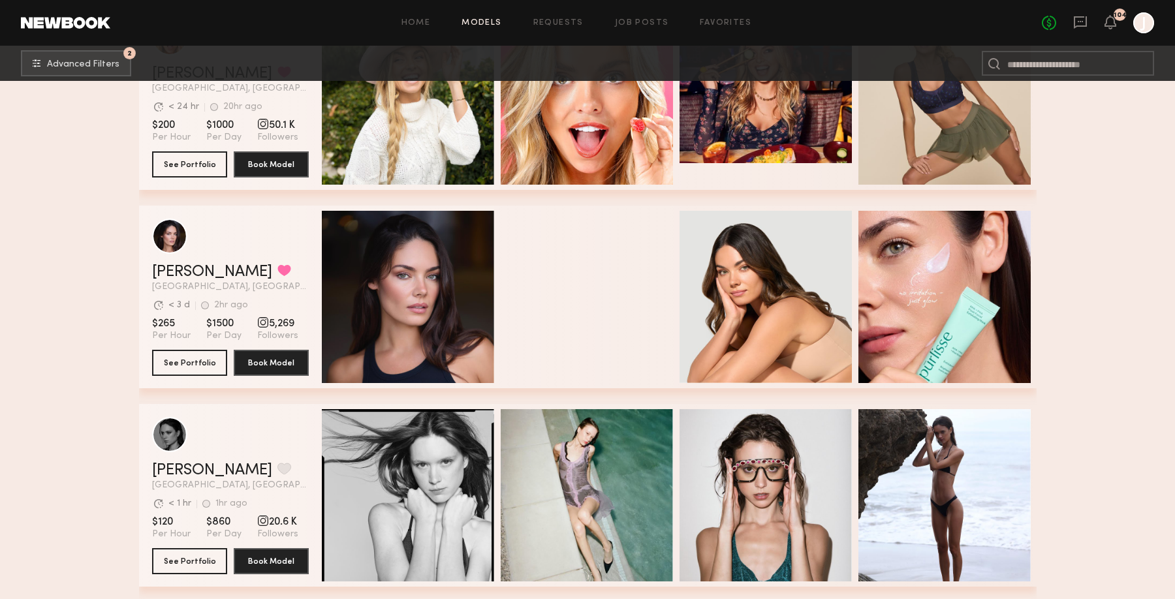
scroll to position [32488, 0]
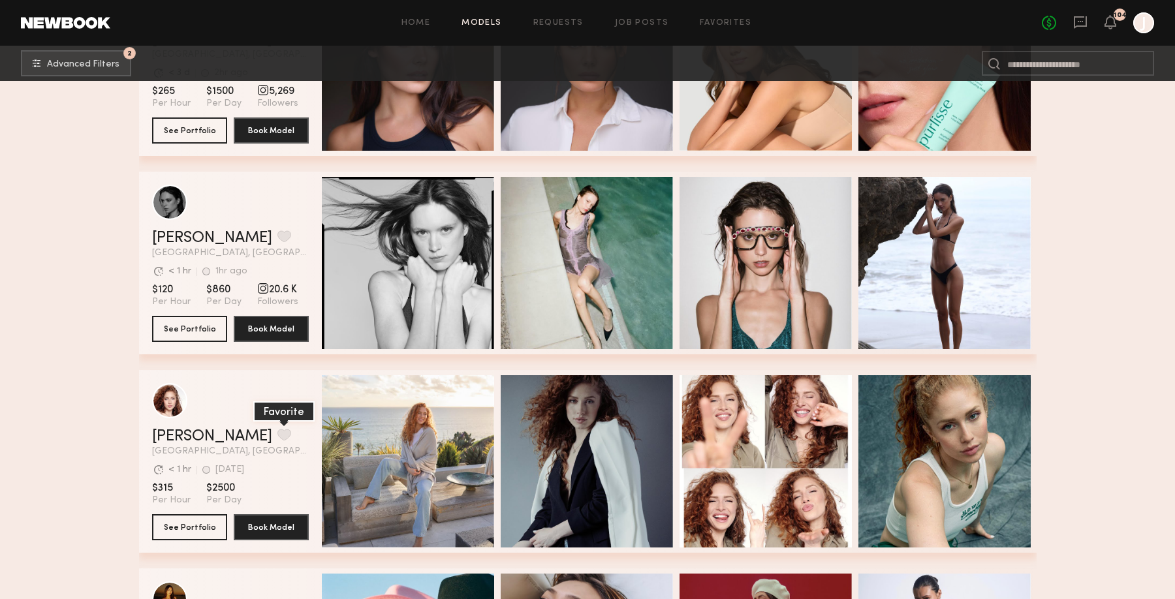
click at [278, 437] on button "grid" at bounding box center [285, 435] width 14 height 12
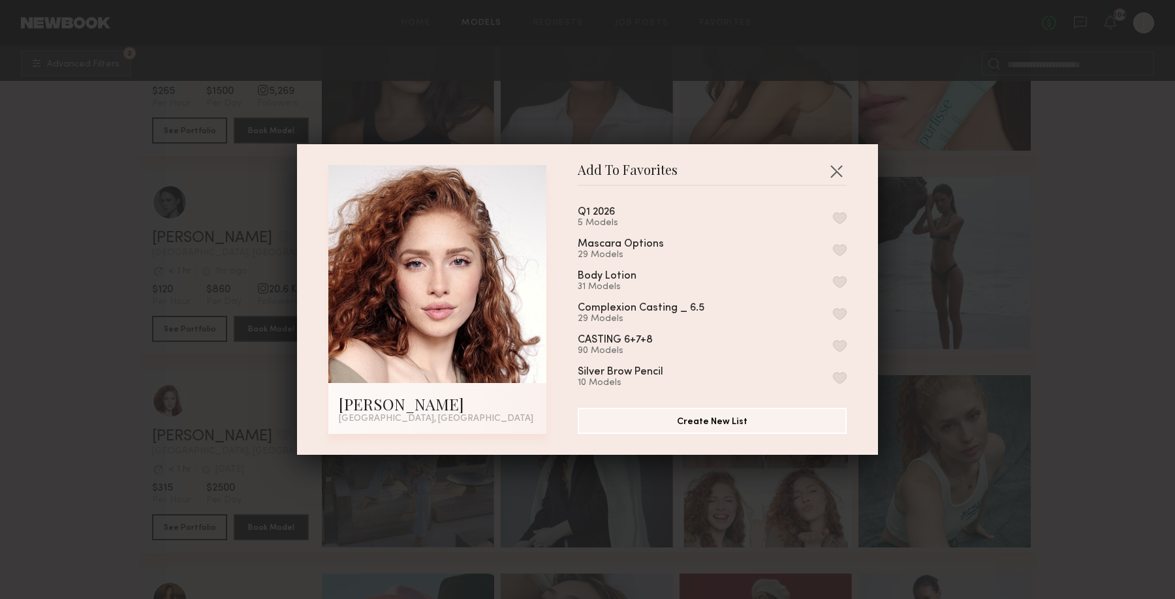
click at [841, 216] on button "button" at bounding box center [840, 218] width 14 height 12
click at [1133, 233] on div "Add To Favorites Soula B. Los Angeles, CA Add To Favorites Q1 2026 6 Models Rem…" at bounding box center [587, 299] width 1175 height 599
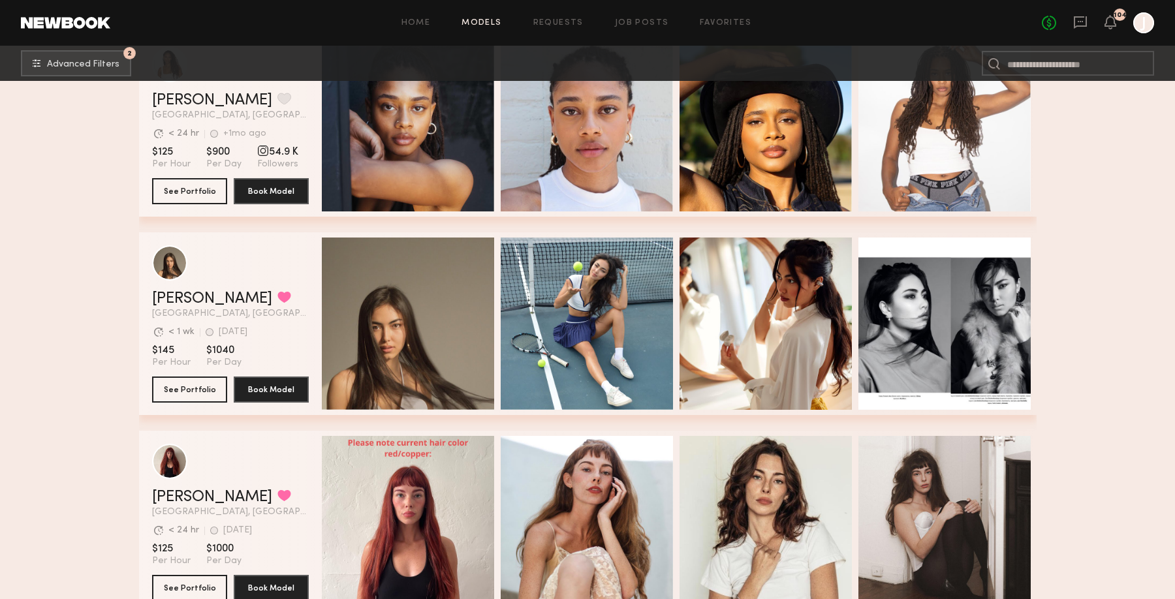
scroll to position [33829, 0]
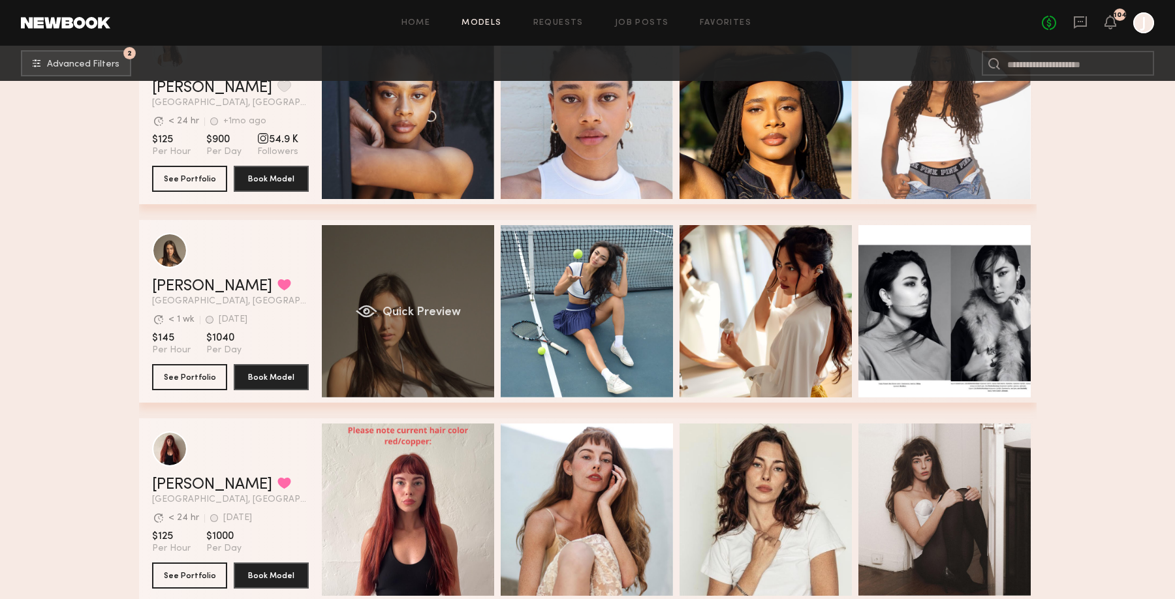
click at [424, 321] on div "Quick Preview" at bounding box center [408, 311] width 172 height 172
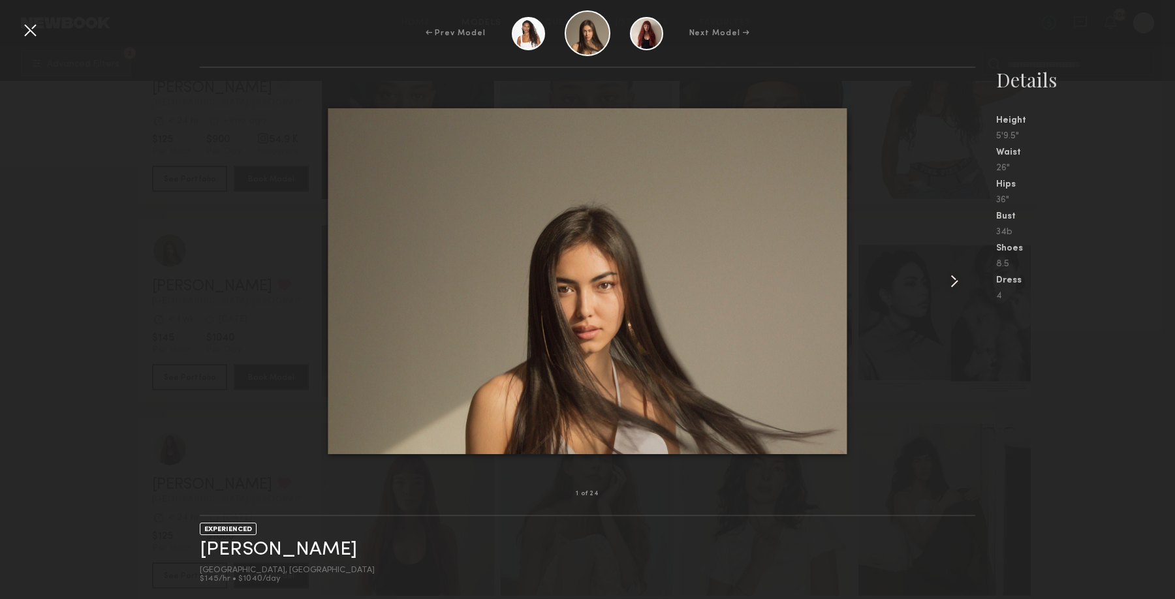
click at [954, 284] on common-icon at bounding box center [954, 281] width 21 height 21
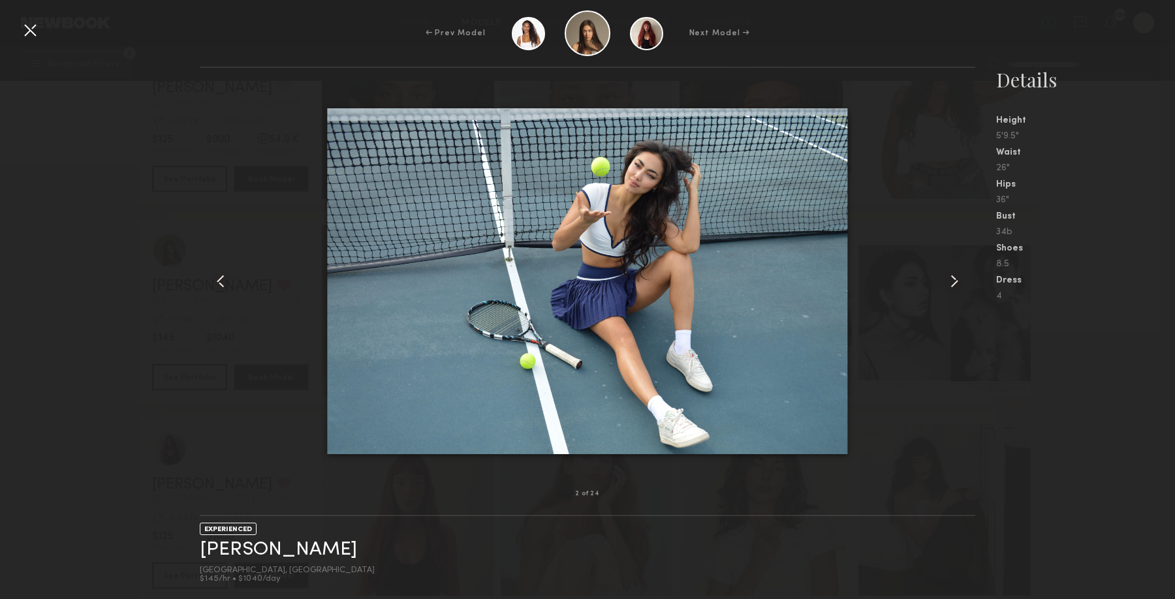
click at [954, 284] on common-icon at bounding box center [954, 281] width 21 height 21
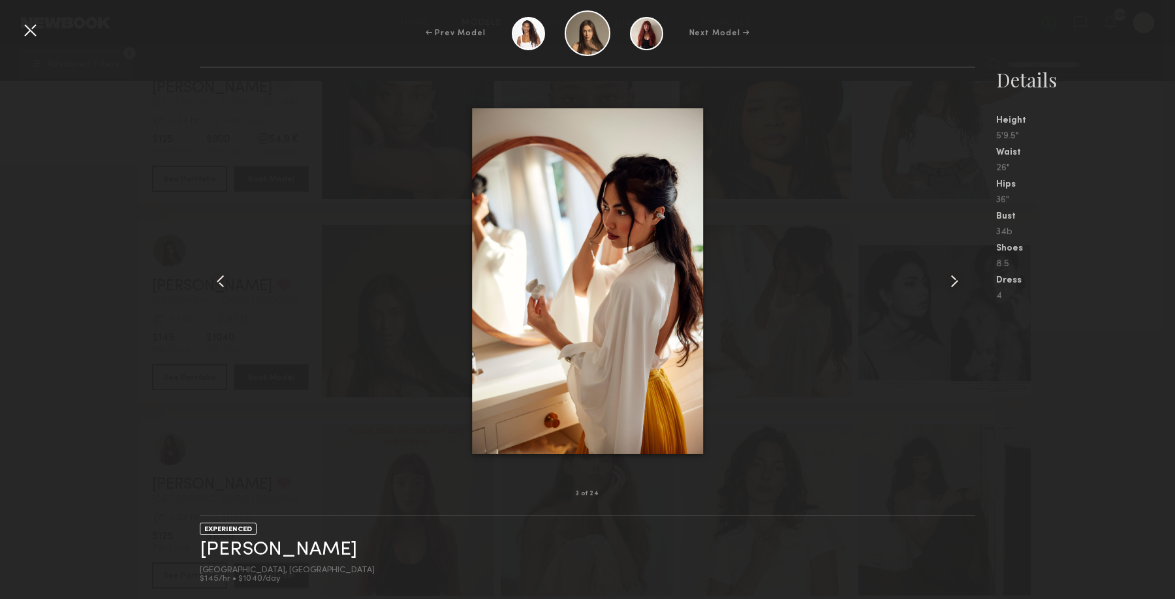
click at [954, 284] on common-icon at bounding box center [954, 281] width 21 height 21
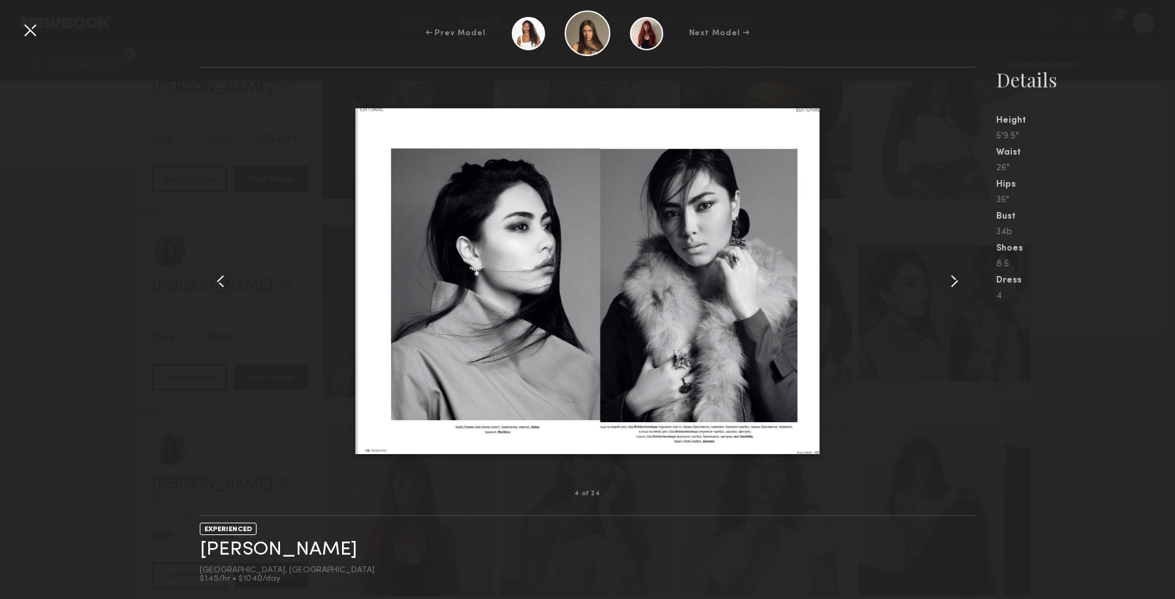
click at [954, 284] on common-icon at bounding box center [954, 281] width 21 height 21
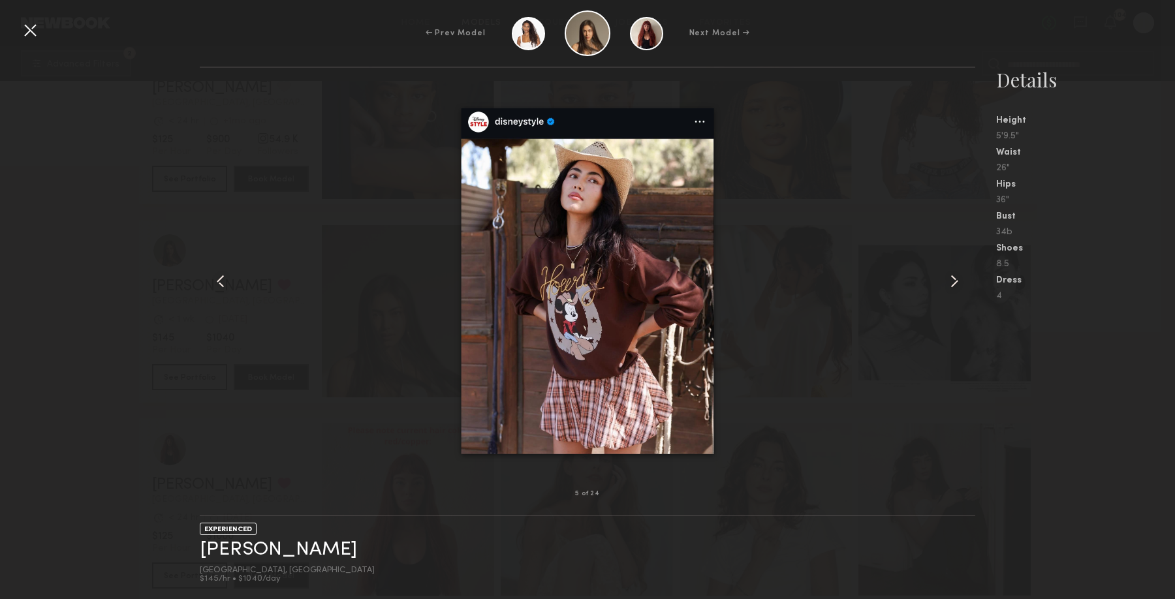
click at [954, 284] on common-icon at bounding box center [954, 281] width 21 height 21
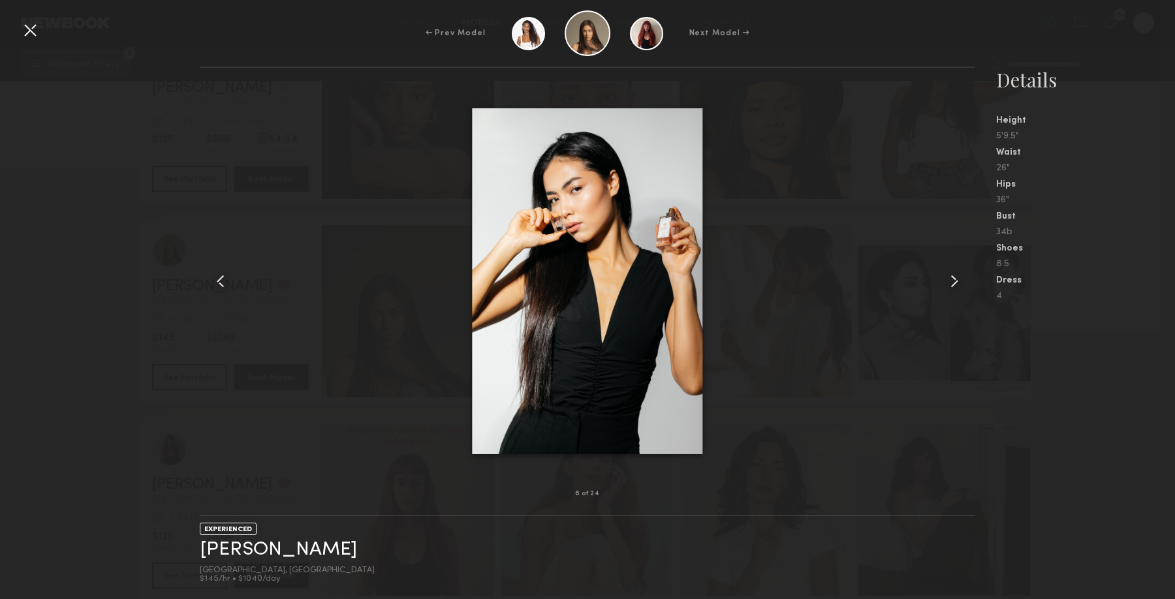
click at [954, 284] on common-icon at bounding box center [954, 281] width 21 height 21
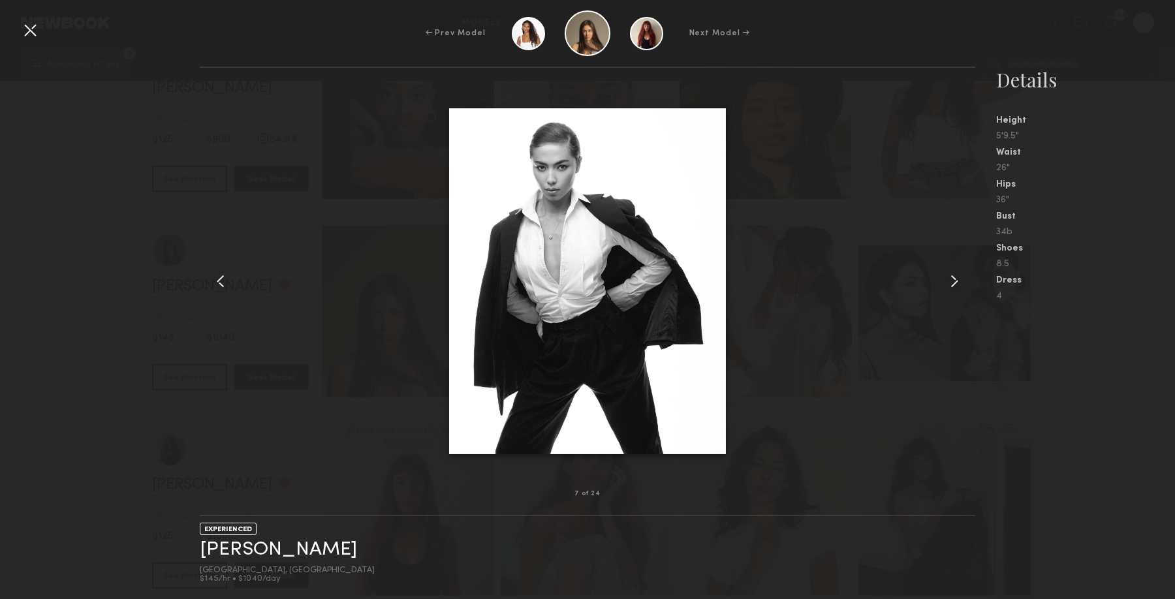
click at [954, 284] on common-icon at bounding box center [954, 281] width 21 height 21
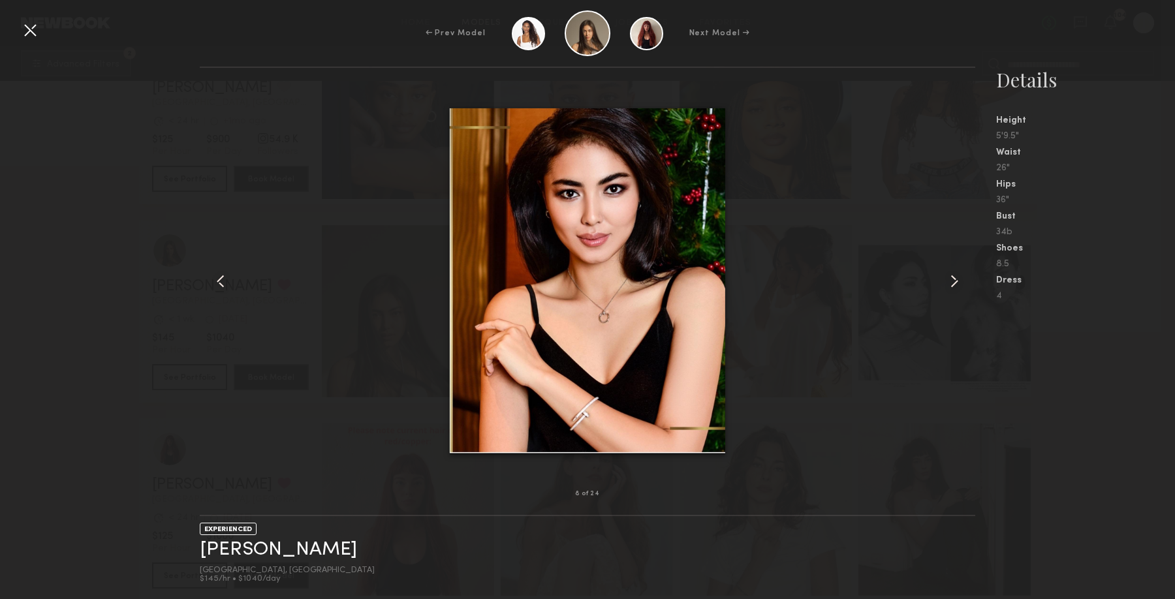
click at [954, 284] on common-icon at bounding box center [954, 281] width 21 height 21
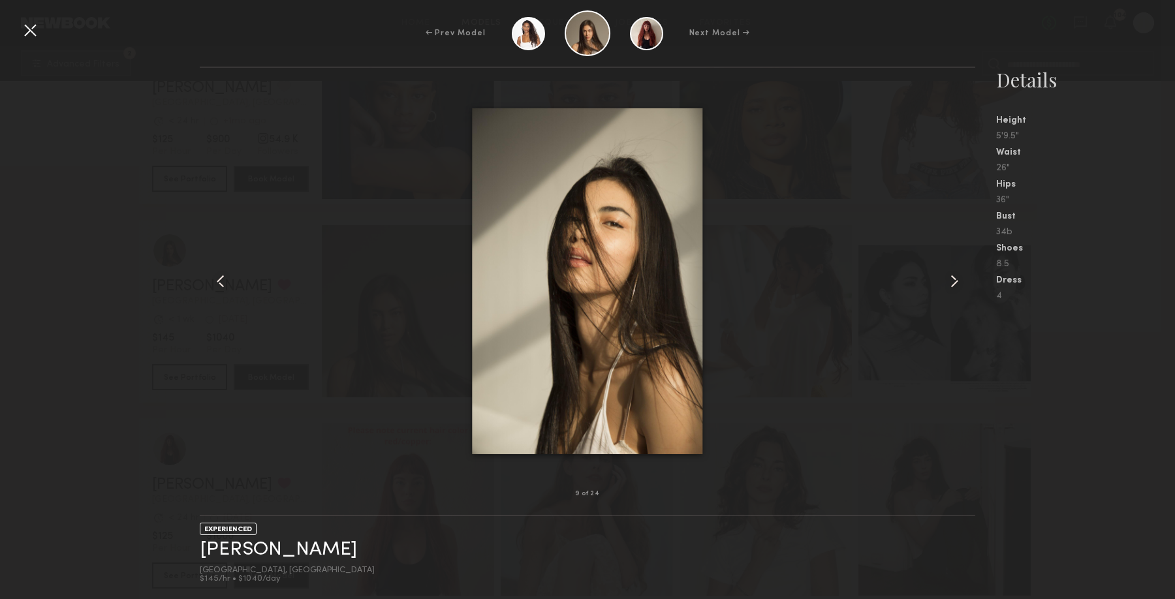
click at [29, 27] on div at bounding box center [30, 30] width 21 height 21
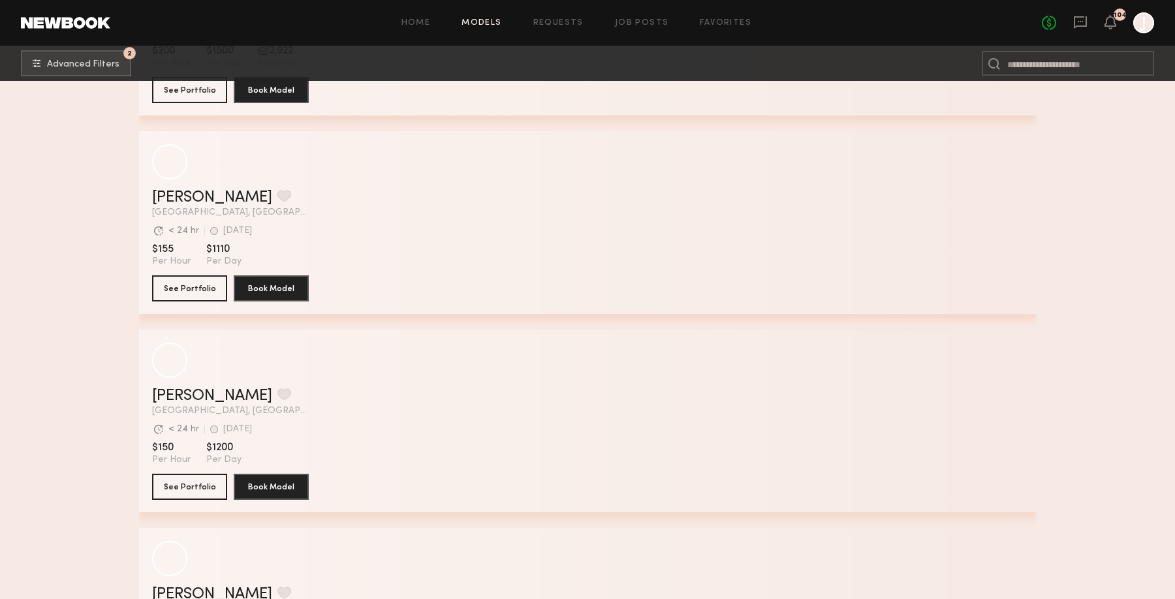
scroll to position [42933, 0]
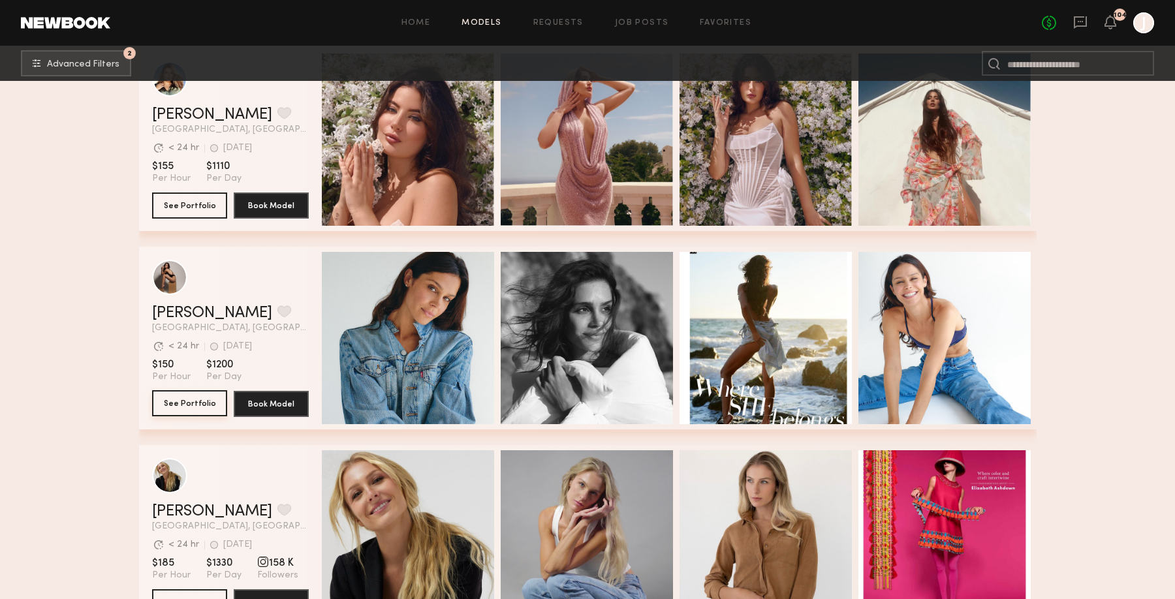
click at [181, 400] on button "See Portfolio" at bounding box center [189, 403] width 75 height 26
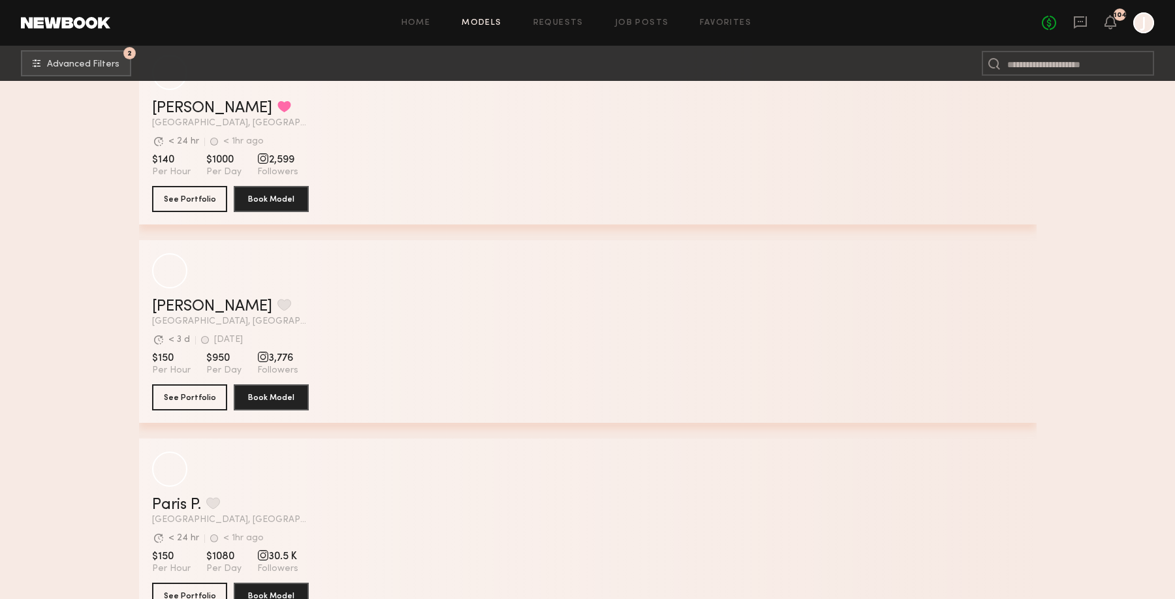
scroll to position [52863, 0]
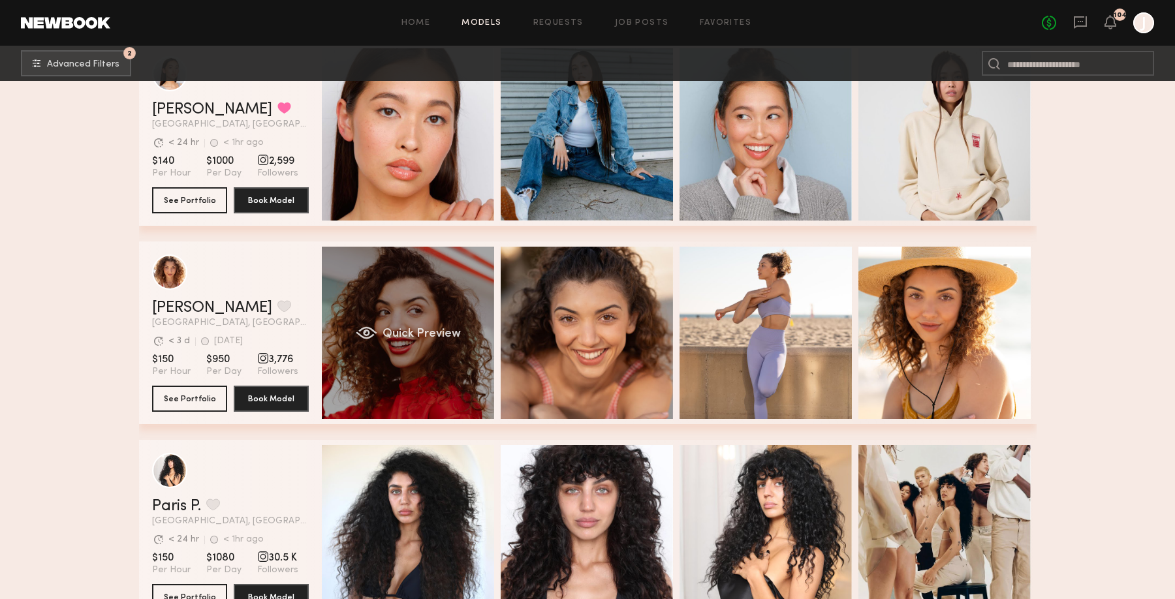
click at [428, 338] on span "Quick Preview" at bounding box center [421, 334] width 78 height 12
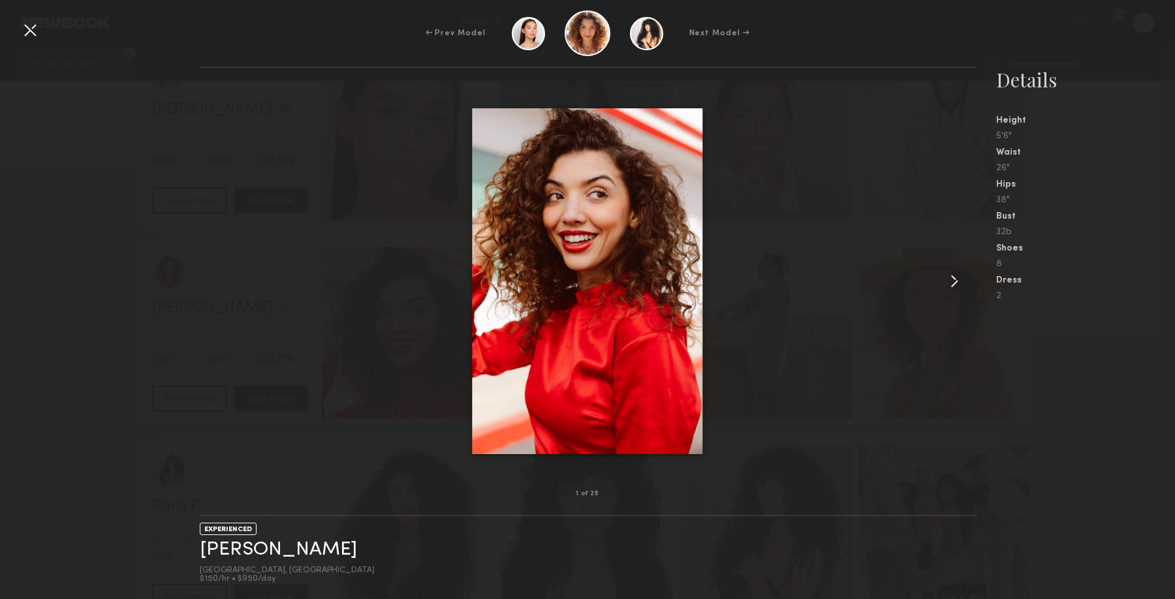
click at [957, 279] on common-icon at bounding box center [954, 281] width 21 height 21
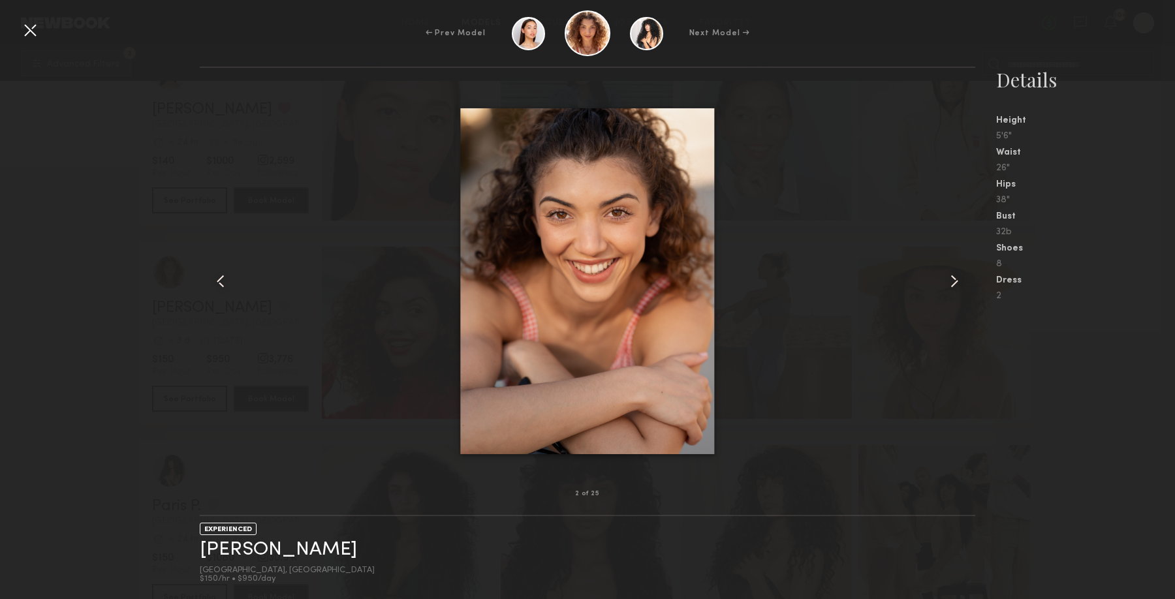
click at [957, 279] on common-icon at bounding box center [954, 281] width 21 height 21
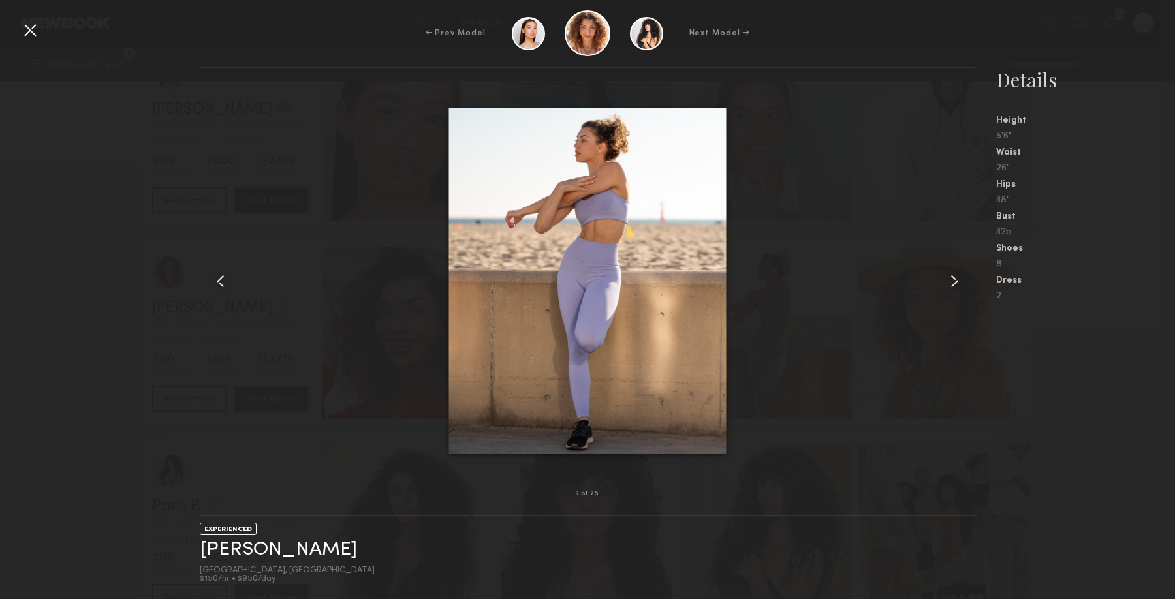
click at [957, 279] on common-icon at bounding box center [954, 281] width 21 height 21
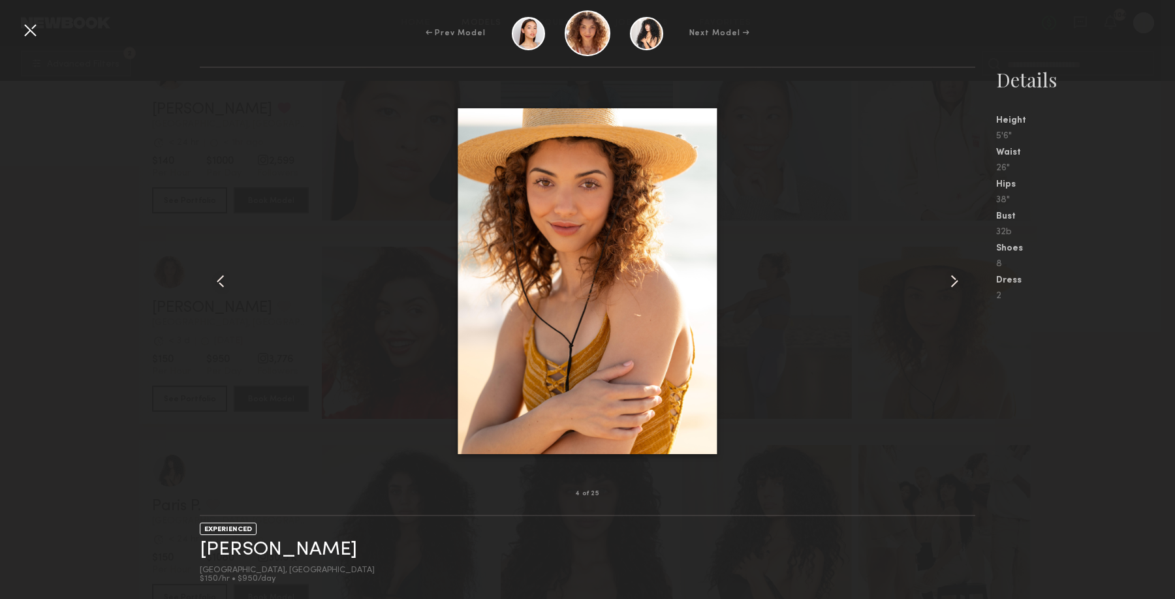
click at [957, 279] on common-icon at bounding box center [954, 281] width 21 height 21
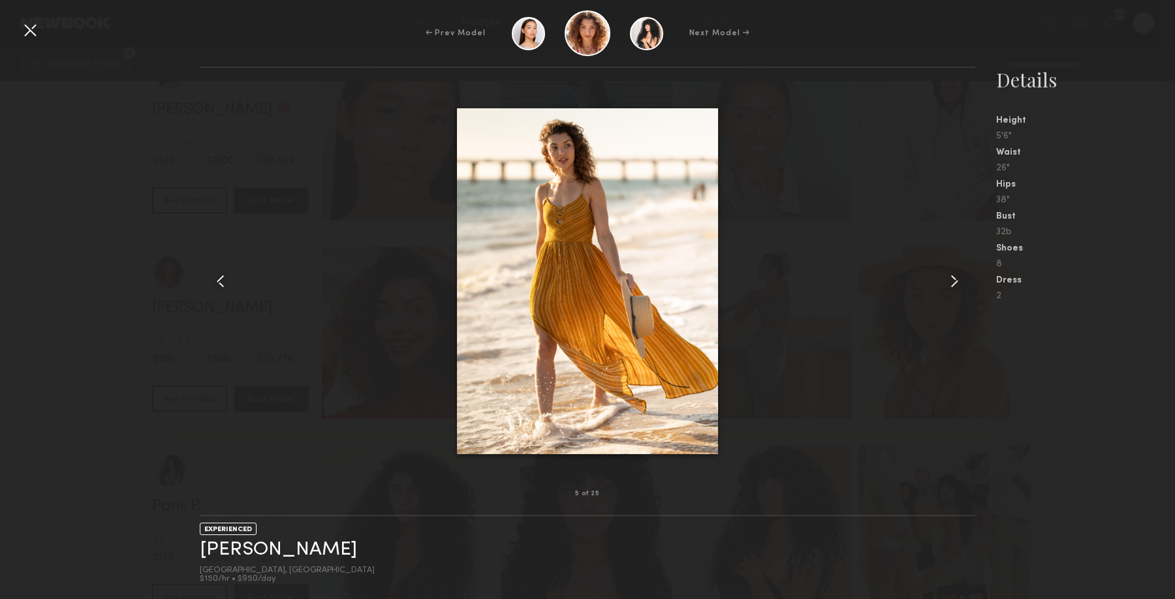
click at [957, 279] on common-icon at bounding box center [954, 281] width 21 height 21
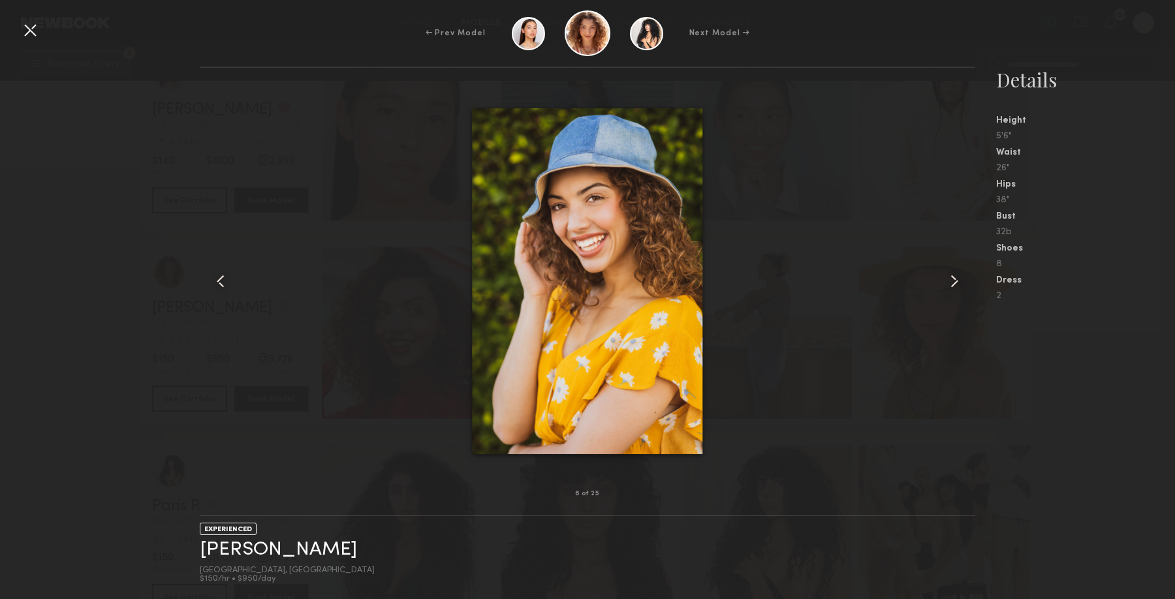
click at [23, 28] on div at bounding box center [30, 30] width 21 height 21
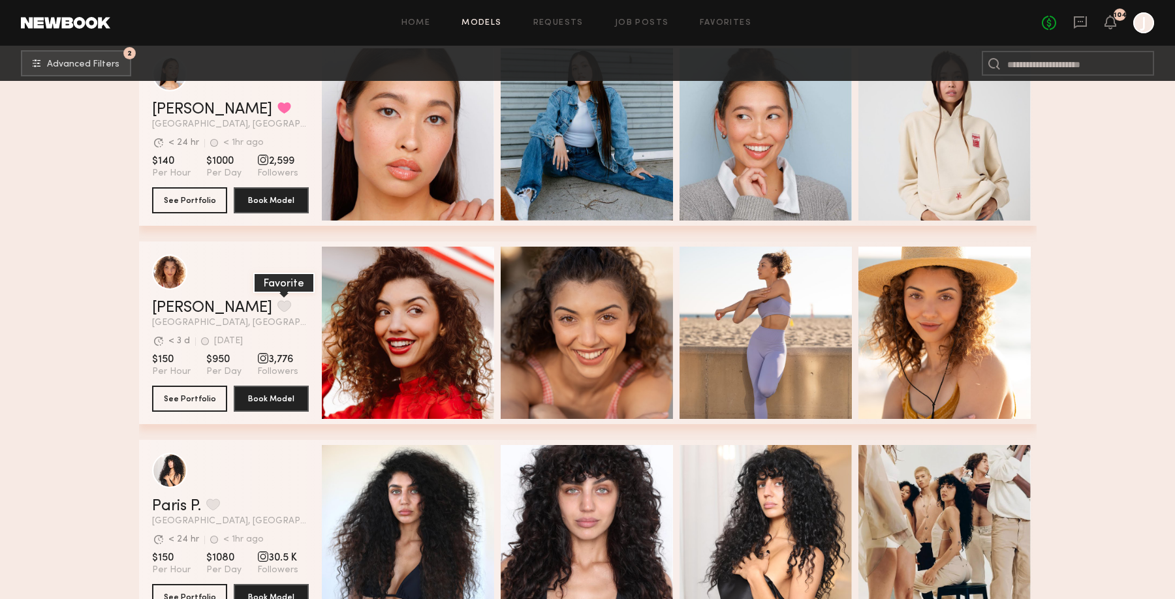
click at [278, 312] on button "grid" at bounding box center [285, 306] width 14 height 12
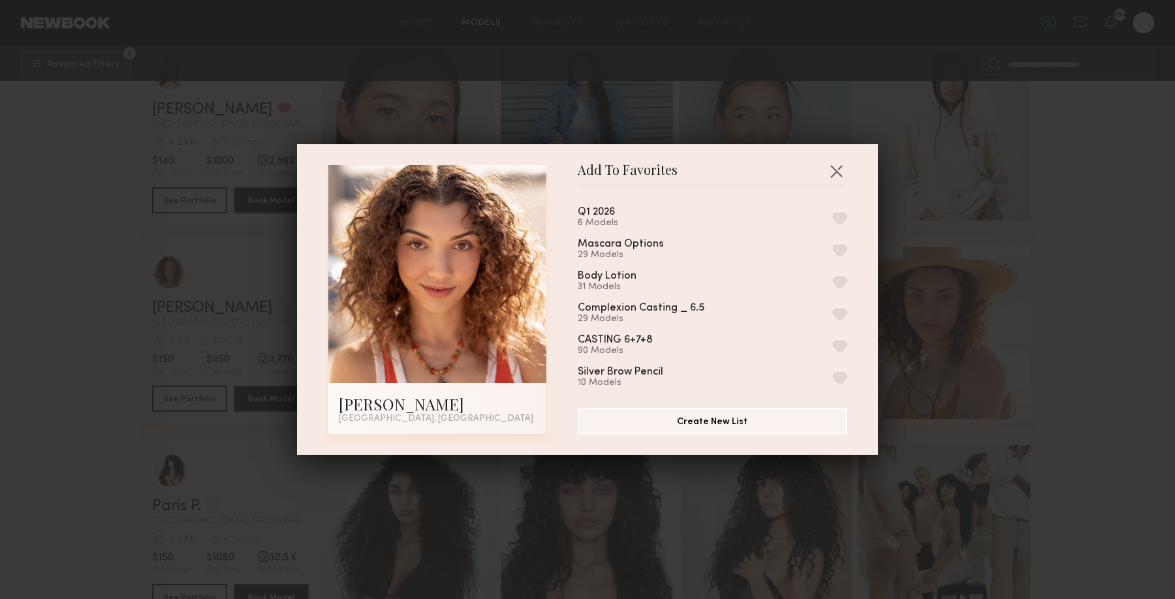
click at [840, 219] on button "button" at bounding box center [840, 218] width 14 height 12
click at [1098, 204] on div "Add To Favorites Rachel G. Los Angeles, CA Add To Favorites Q1 2026 7 Models Re…" at bounding box center [587, 299] width 1175 height 599
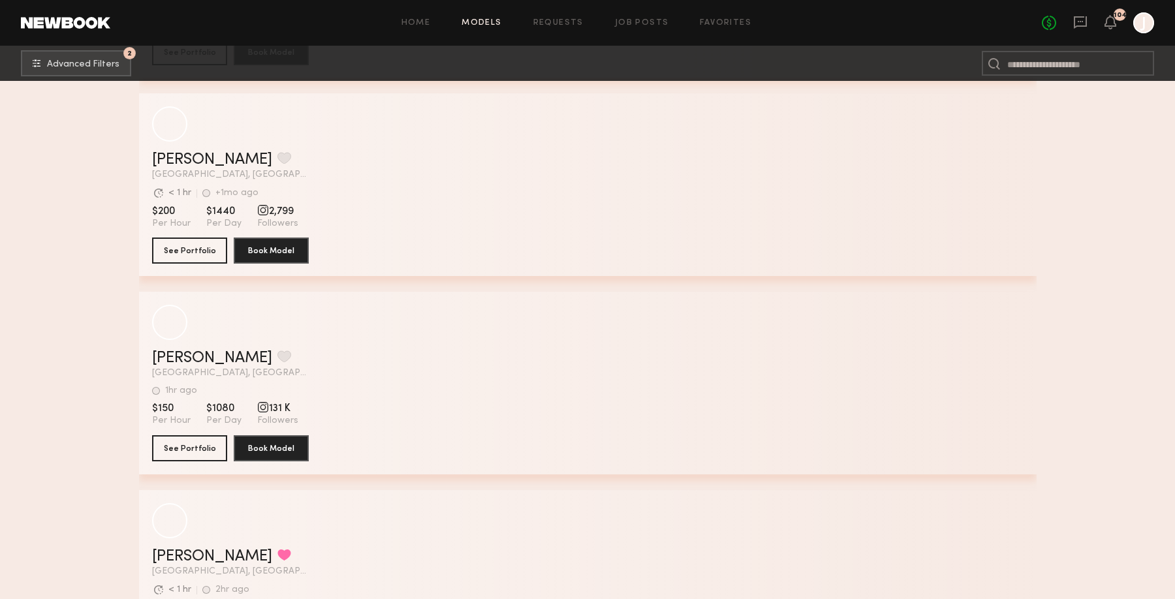
scroll to position [72275, 0]
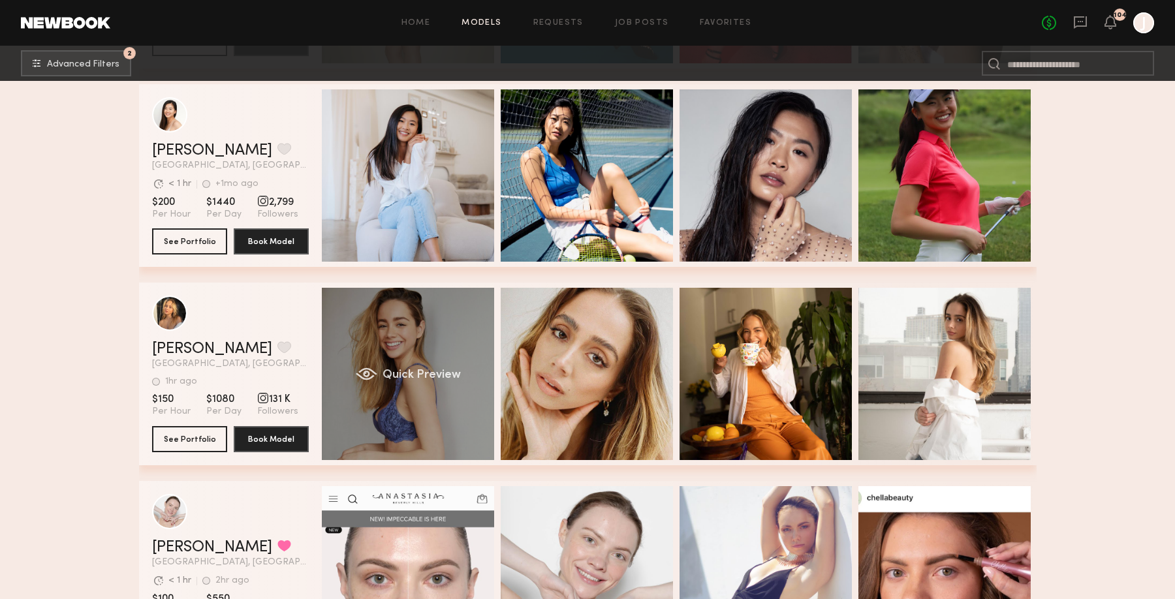
click at [403, 358] on div "Quick Preview" at bounding box center [408, 374] width 172 height 172
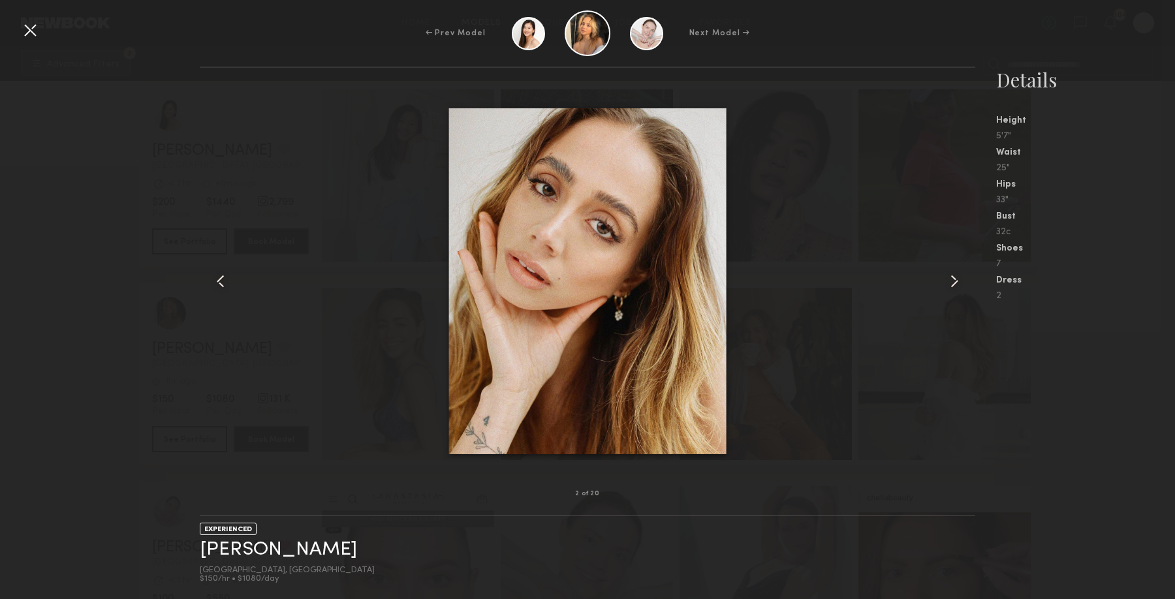
click at [25, 37] on div at bounding box center [30, 30] width 21 height 21
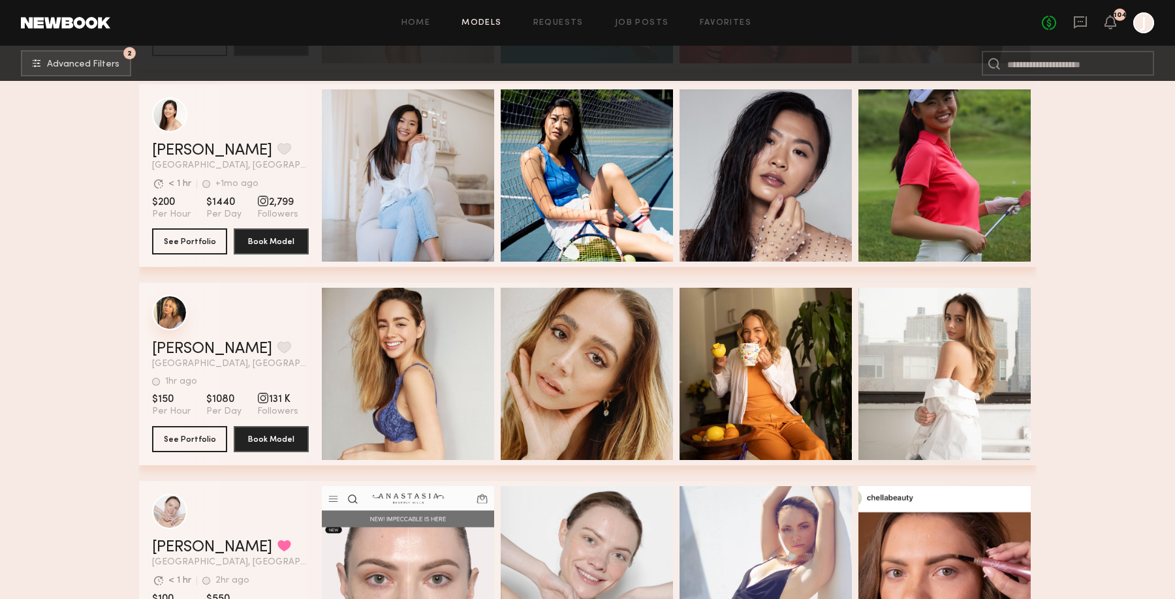
click at [162, 320] on div "grid" at bounding box center [169, 312] width 35 height 35
click at [278, 351] on button "grid" at bounding box center [285, 347] width 14 height 12
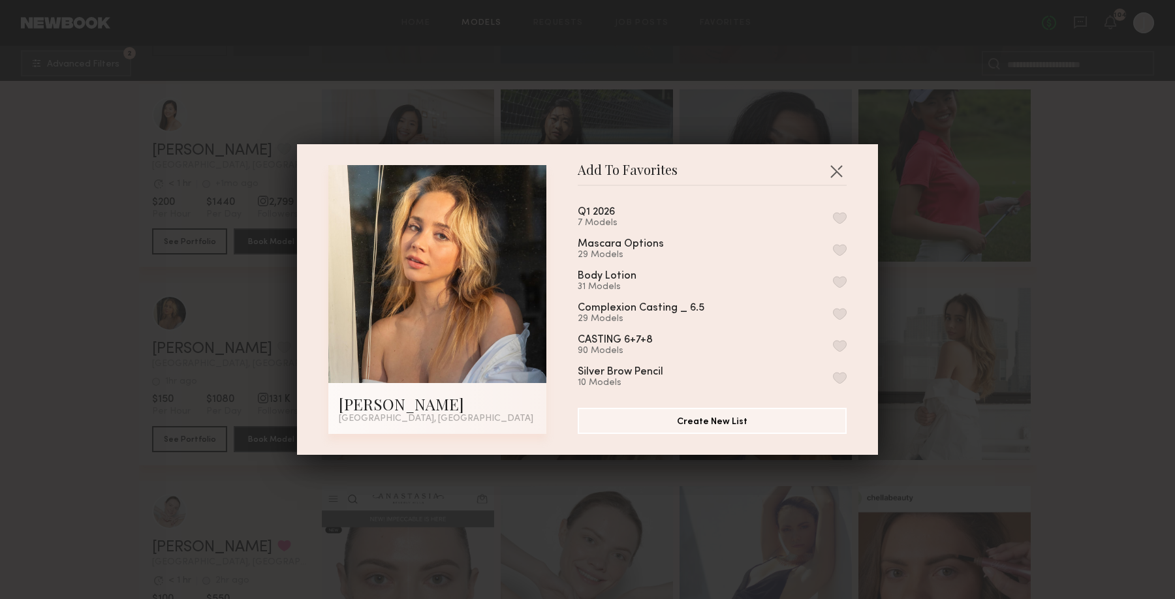
click at [836, 215] on button "button" at bounding box center [840, 218] width 14 height 12
click at [1106, 400] on div "Add To Favorites Paige J. Los Angeles, CA Add To Favorites Q1 2026 8 Models Rem…" at bounding box center [587, 299] width 1175 height 599
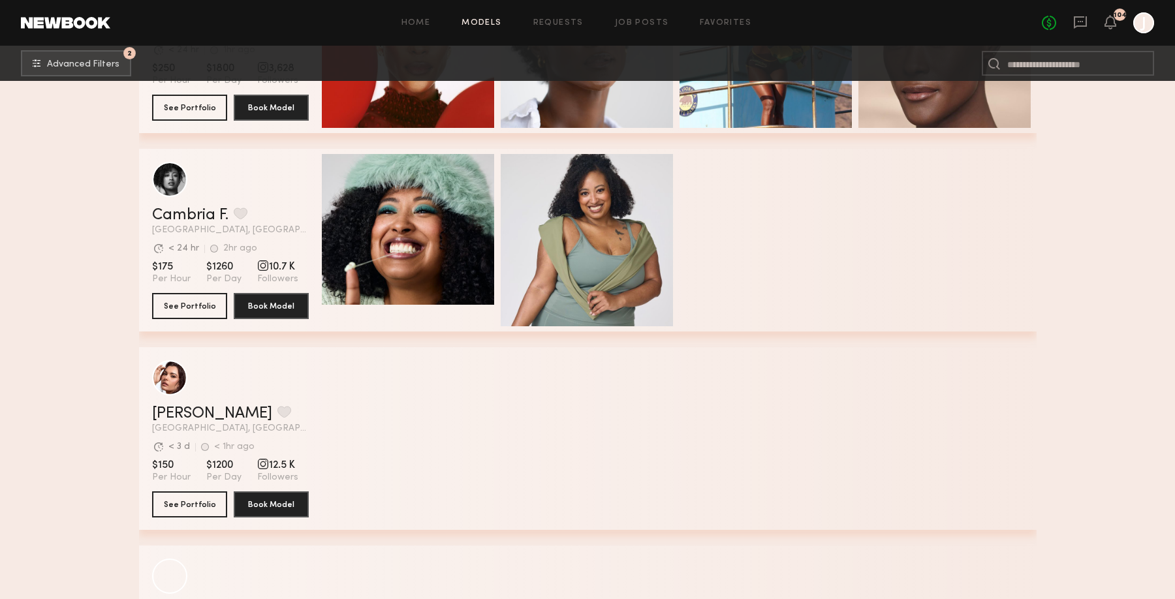
scroll to position [74002, 0]
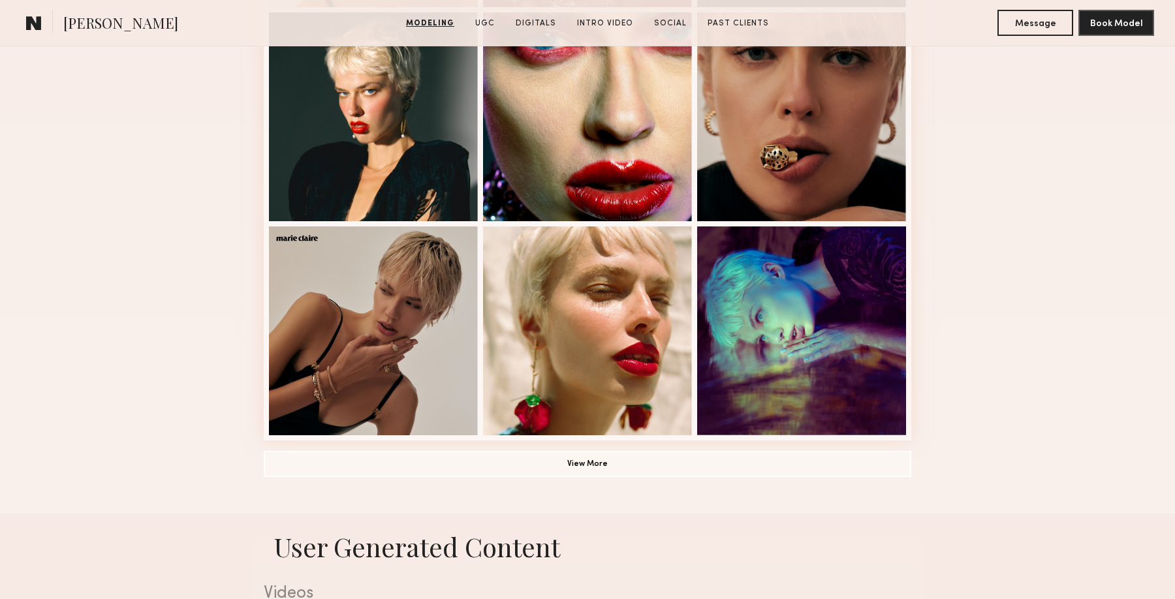
scroll to position [801, 0]
click at [465, 462] on button "View More" at bounding box center [588, 464] width 648 height 26
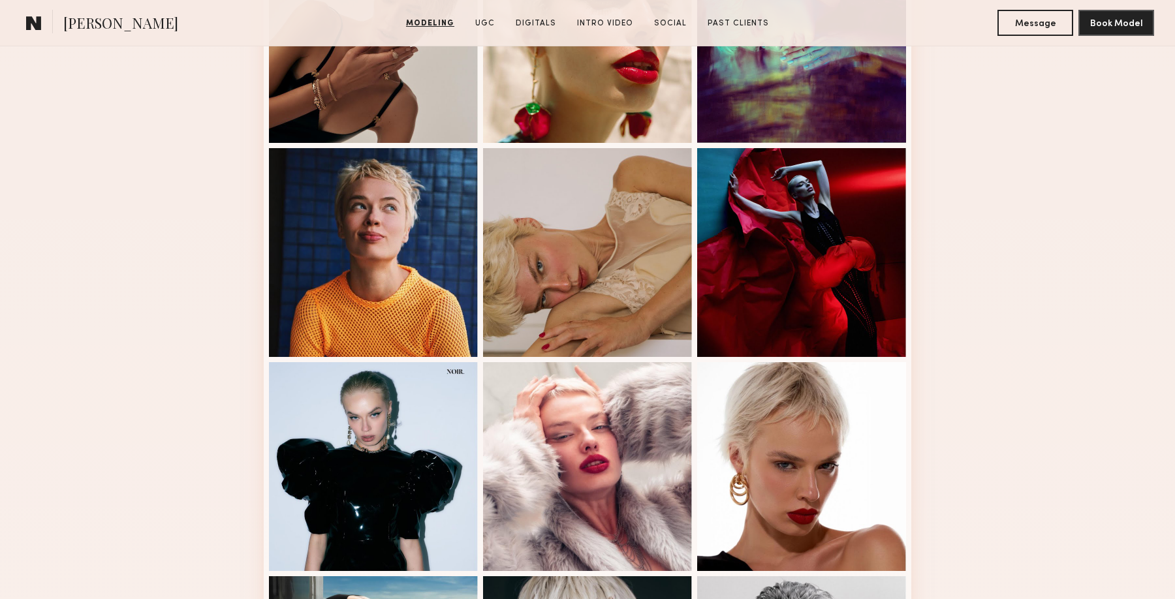
click at [465, 462] on div at bounding box center [373, 466] width 209 height 209
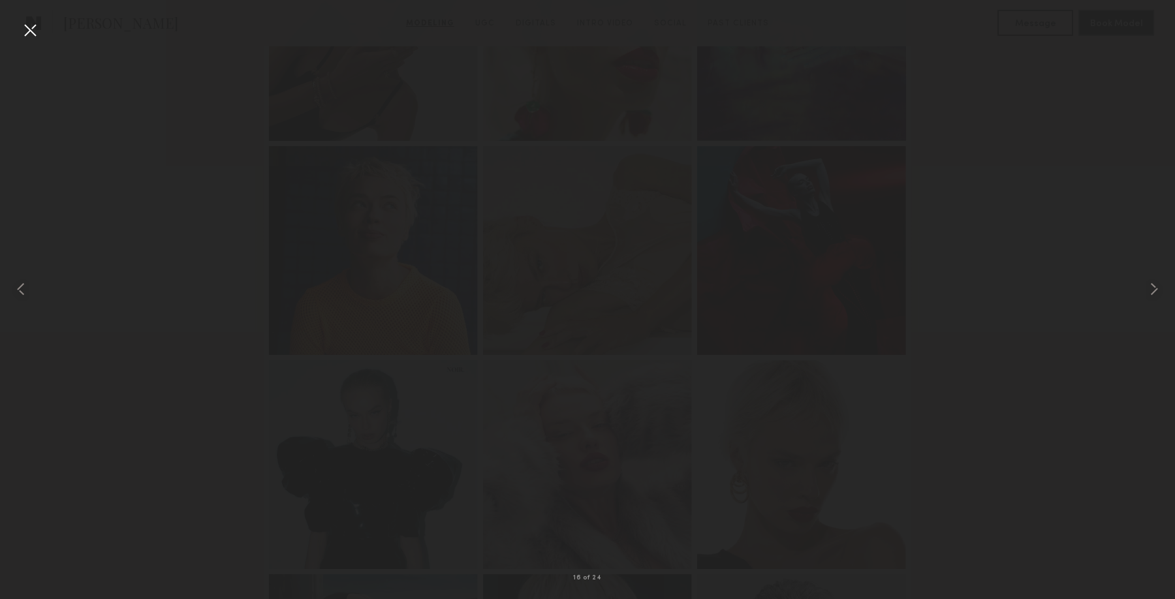
scroll to position [1095, 0]
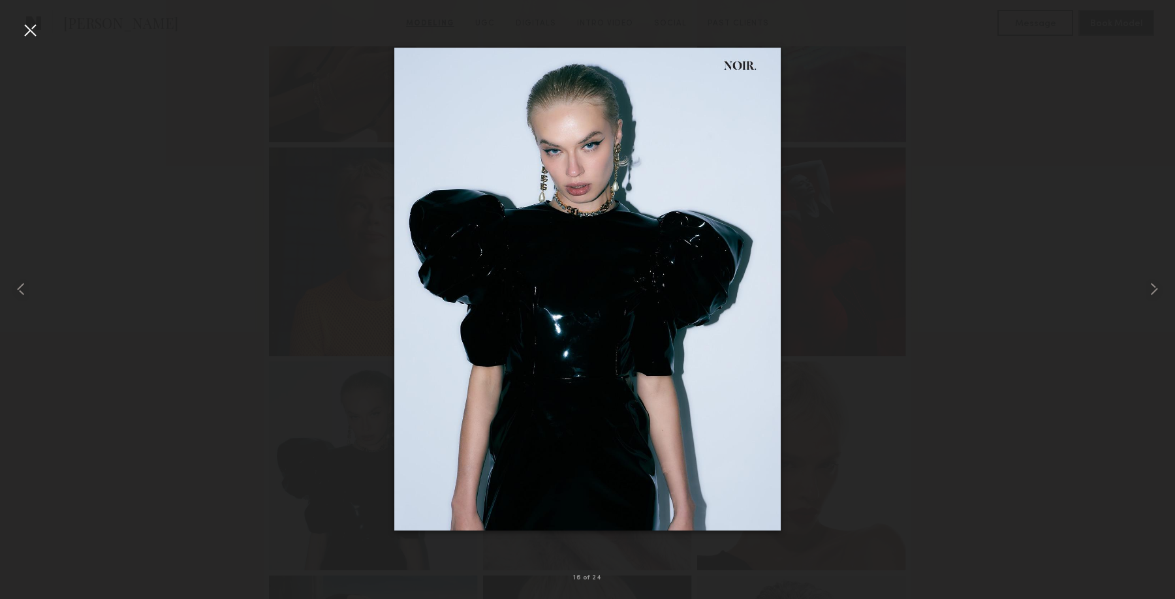
click at [259, 356] on div at bounding box center [587, 289] width 1175 height 537
click at [34, 29] on div at bounding box center [30, 30] width 21 height 21
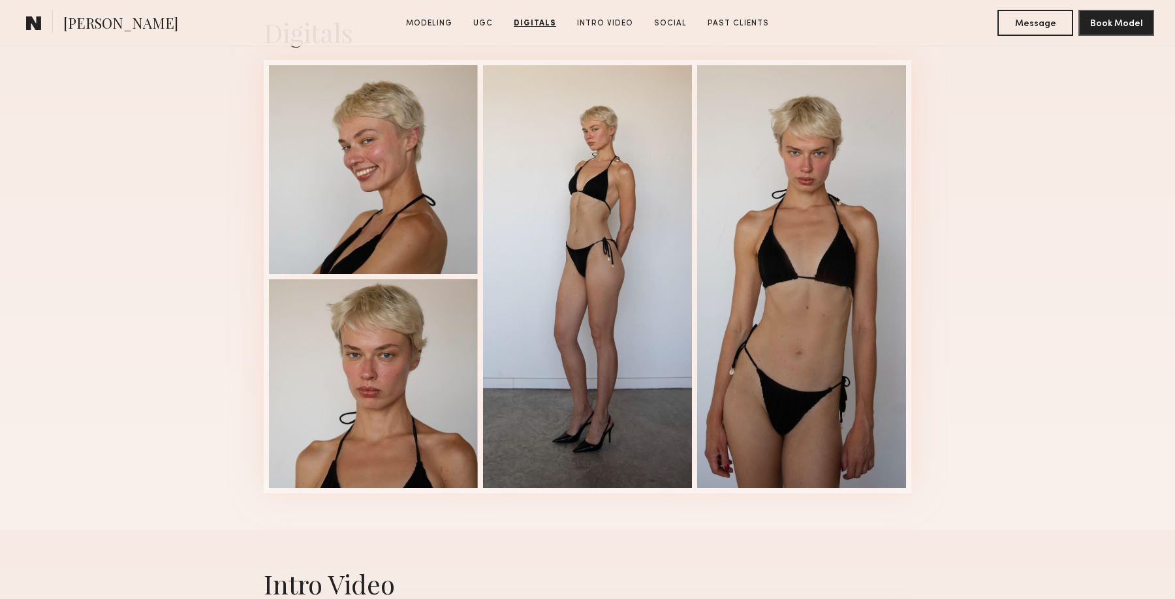
scroll to position [2528, 0]
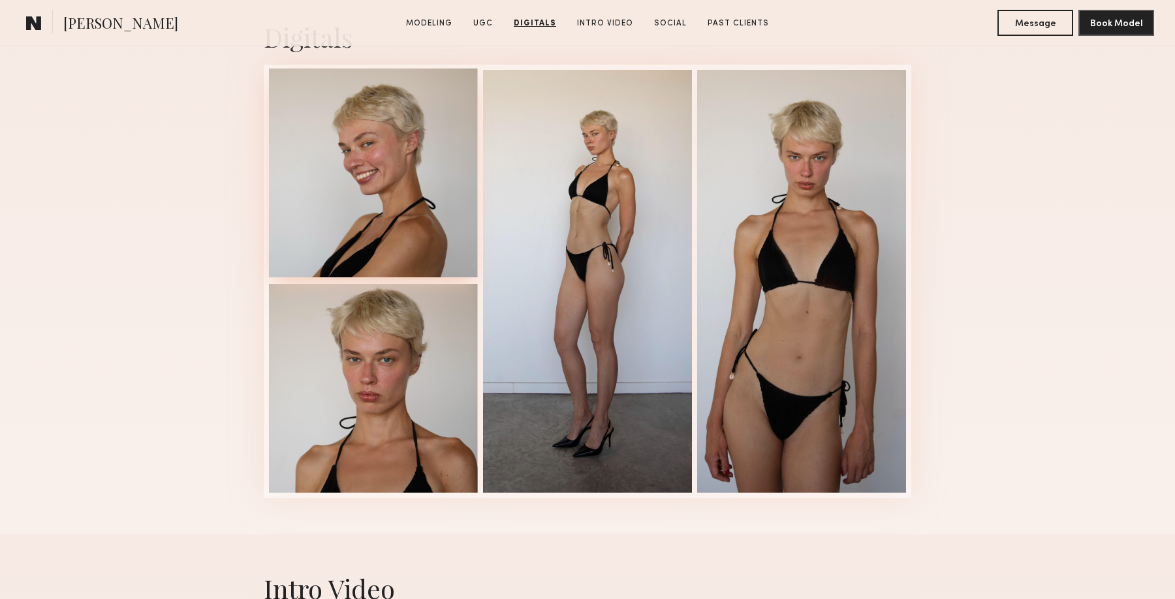
click at [404, 224] on div at bounding box center [373, 173] width 209 height 209
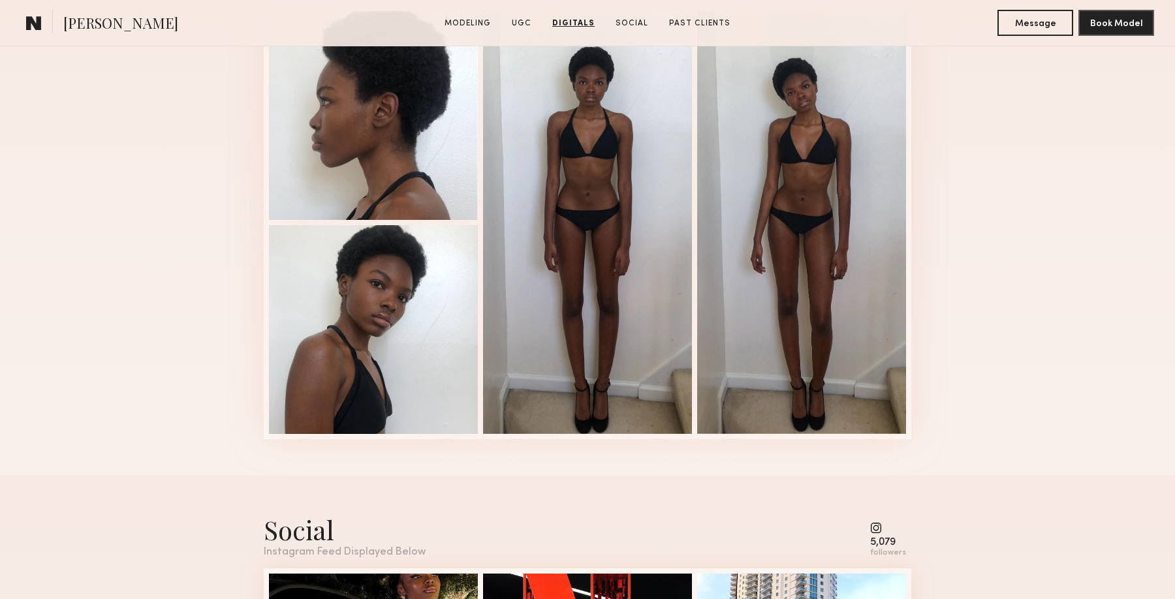
scroll to position [3311, 0]
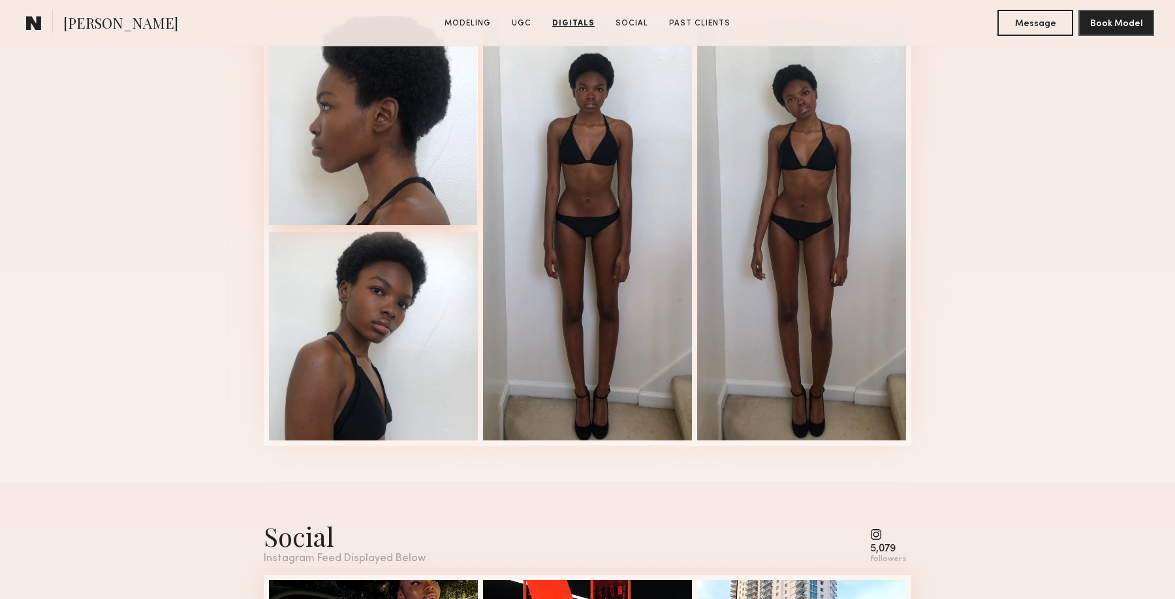
click at [346, 118] on div at bounding box center [373, 120] width 209 height 209
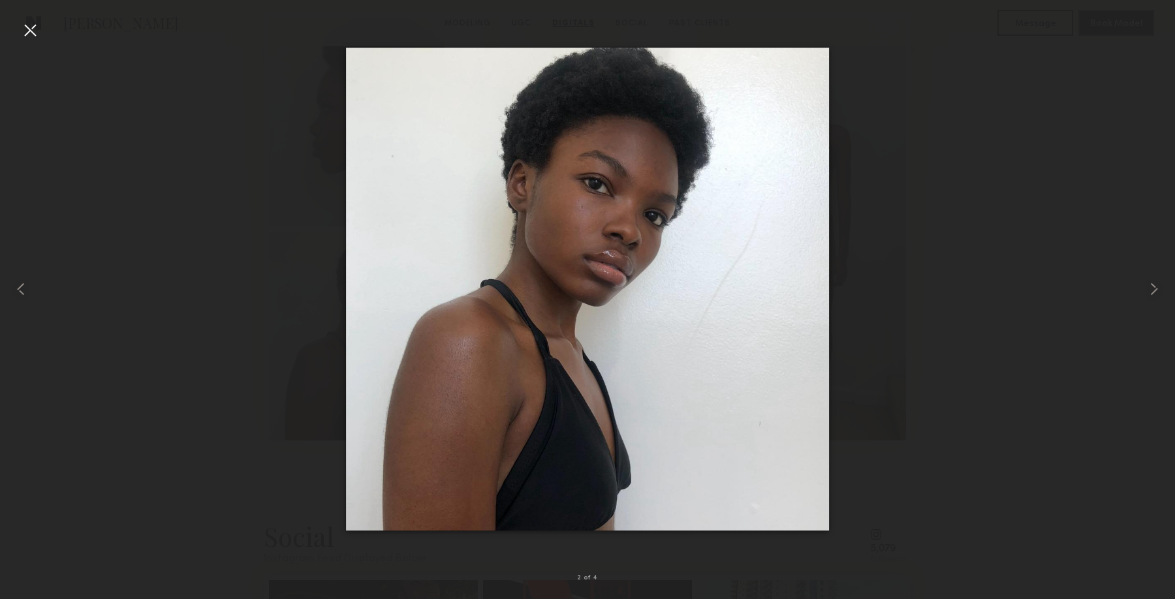
click at [37, 27] on div at bounding box center [30, 30] width 21 height 21
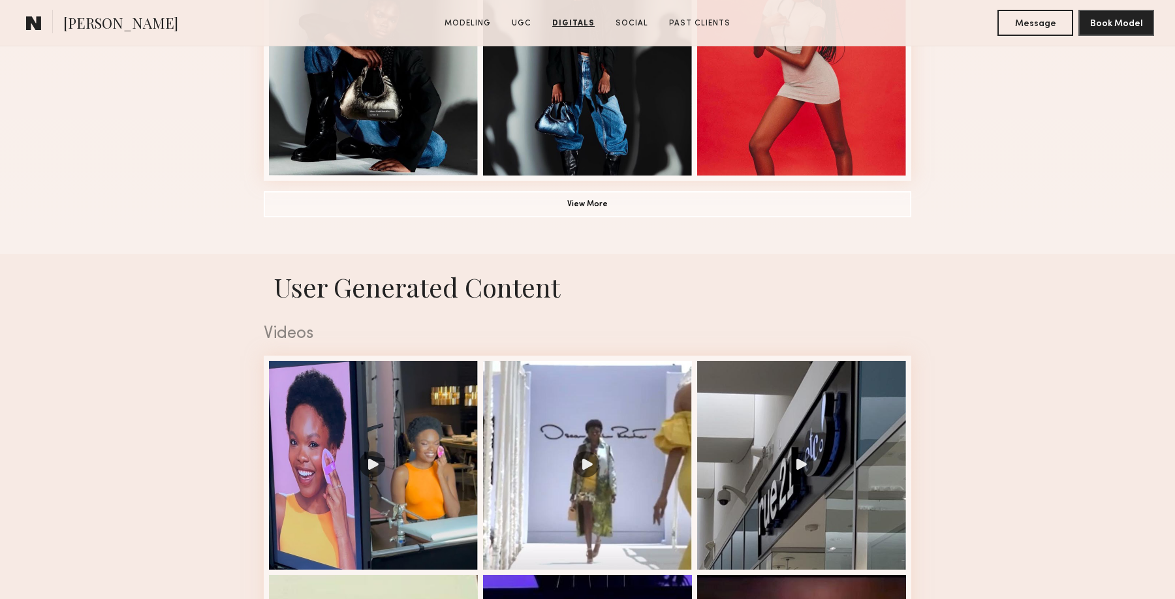
scroll to position [0, 0]
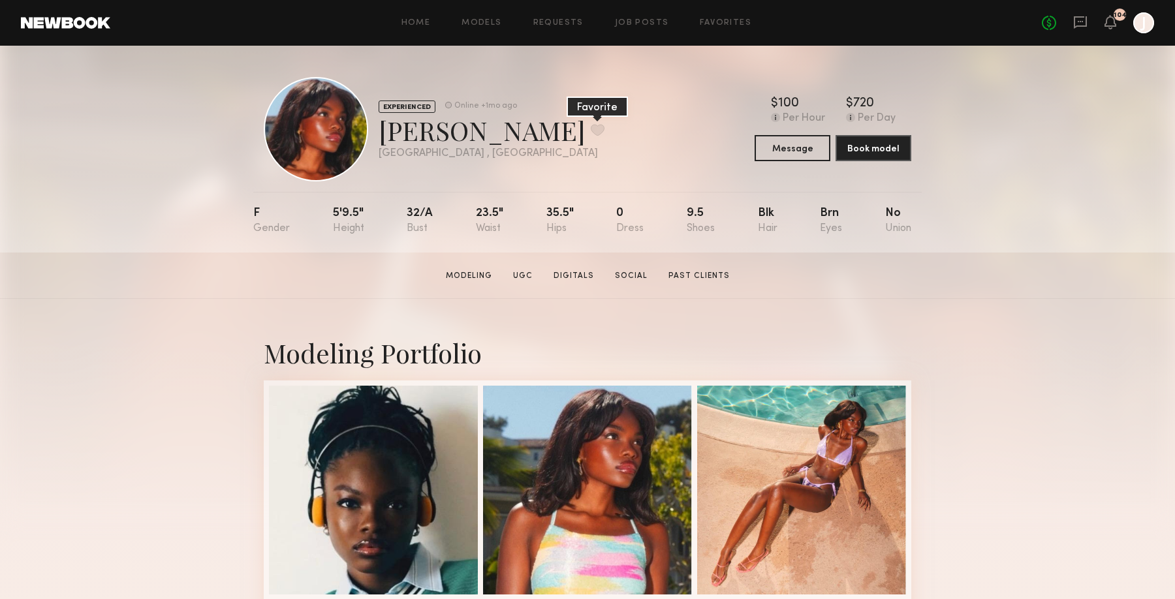
click at [591, 134] on button at bounding box center [598, 130] width 14 height 12
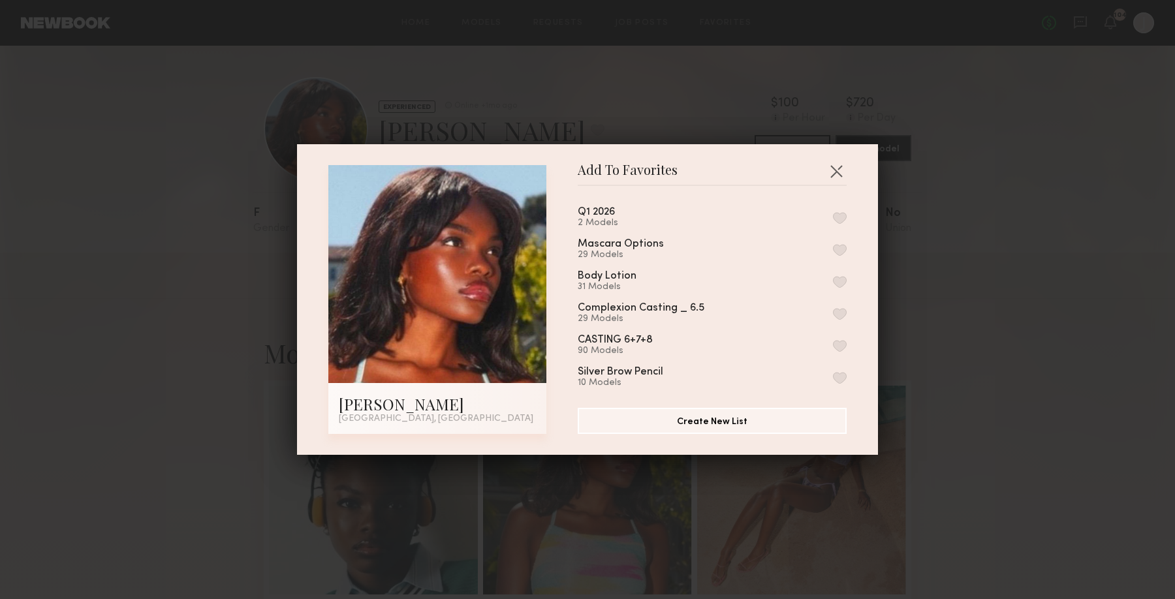
click at [840, 223] on div "Q1 2026 2 Models" at bounding box center [712, 218] width 269 height 22
click at [839, 217] on button "button" at bounding box center [840, 218] width 14 height 12
click at [964, 197] on div "Add To Favorites Mia H. Los Angeles, CA Add To Favorites Q1 2026 3 Models Remov…" at bounding box center [587, 299] width 1175 height 599
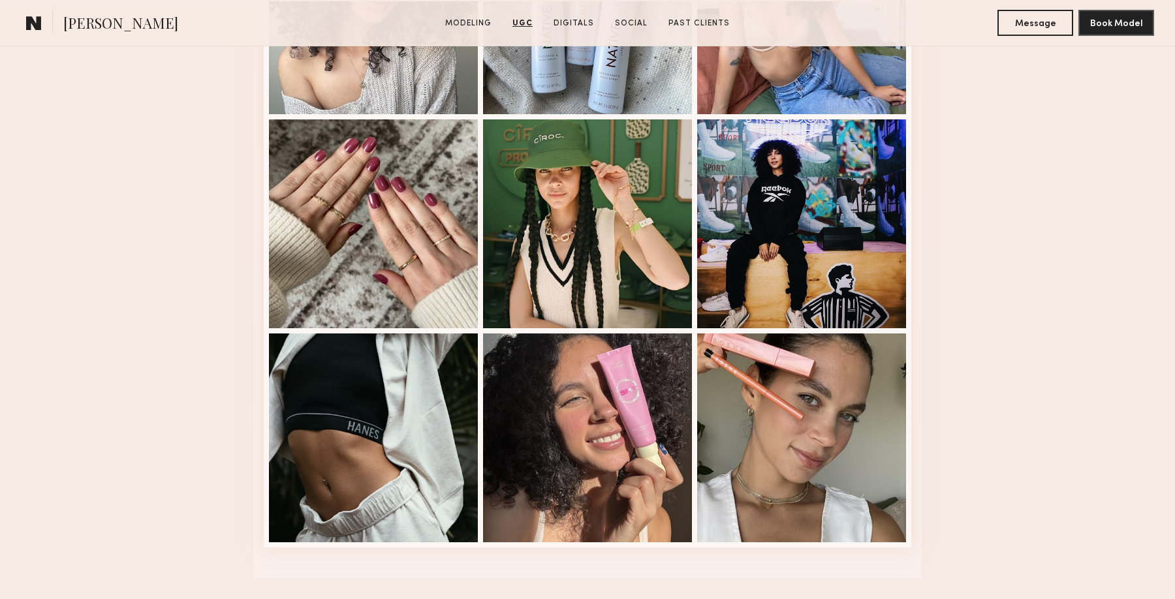
scroll to position [2774, 0]
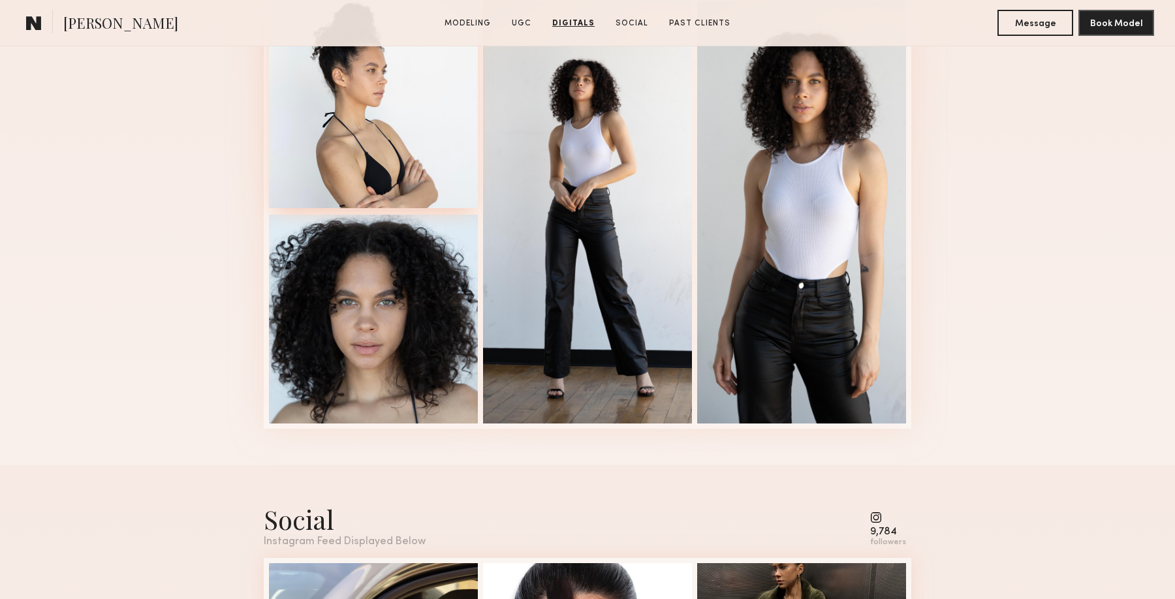
click at [392, 129] on div at bounding box center [373, 103] width 209 height 209
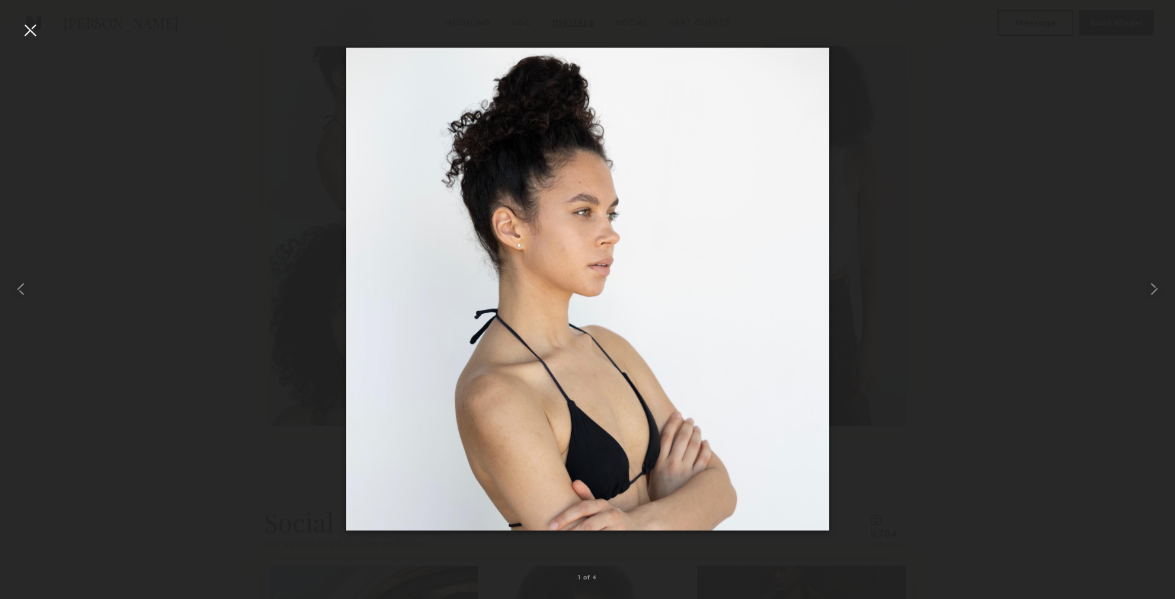
scroll to position [3325, 0]
click at [1149, 288] on common-icon at bounding box center [1154, 289] width 21 height 21
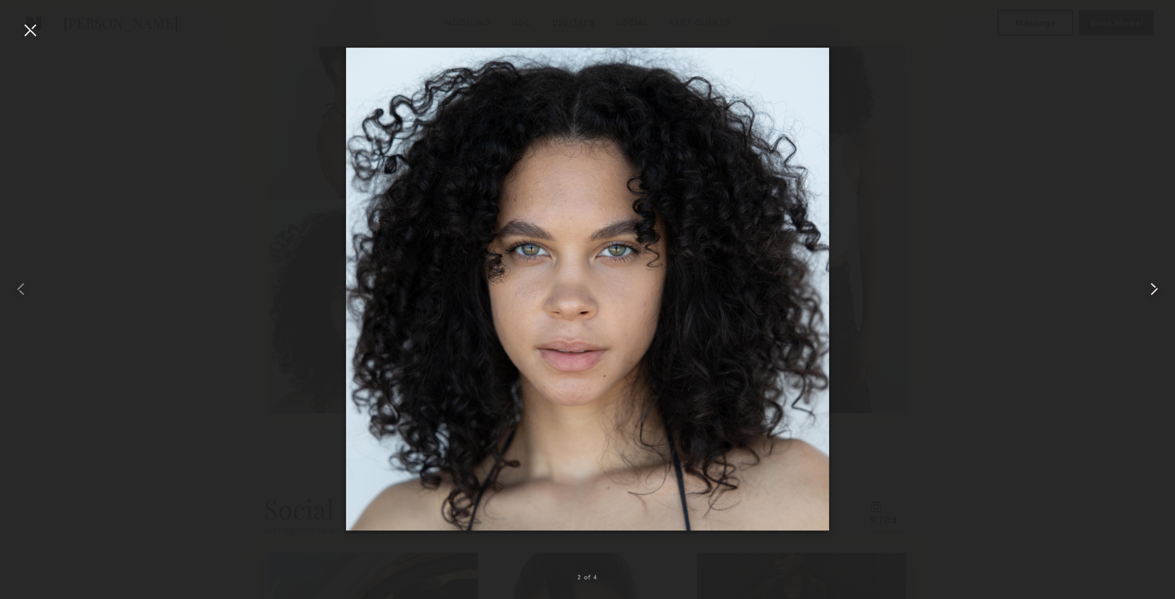
scroll to position [3337, 0]
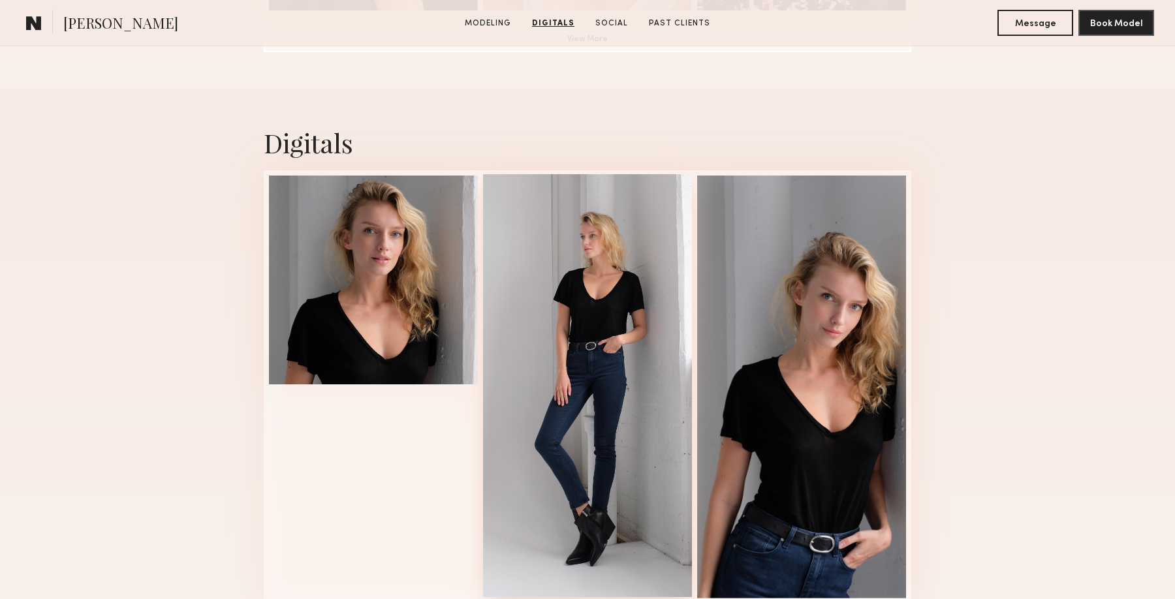
scroll to position [1226, 0]
click at [539, 52] on button "View More" at bounding box center [588, 39] width 648 height 26
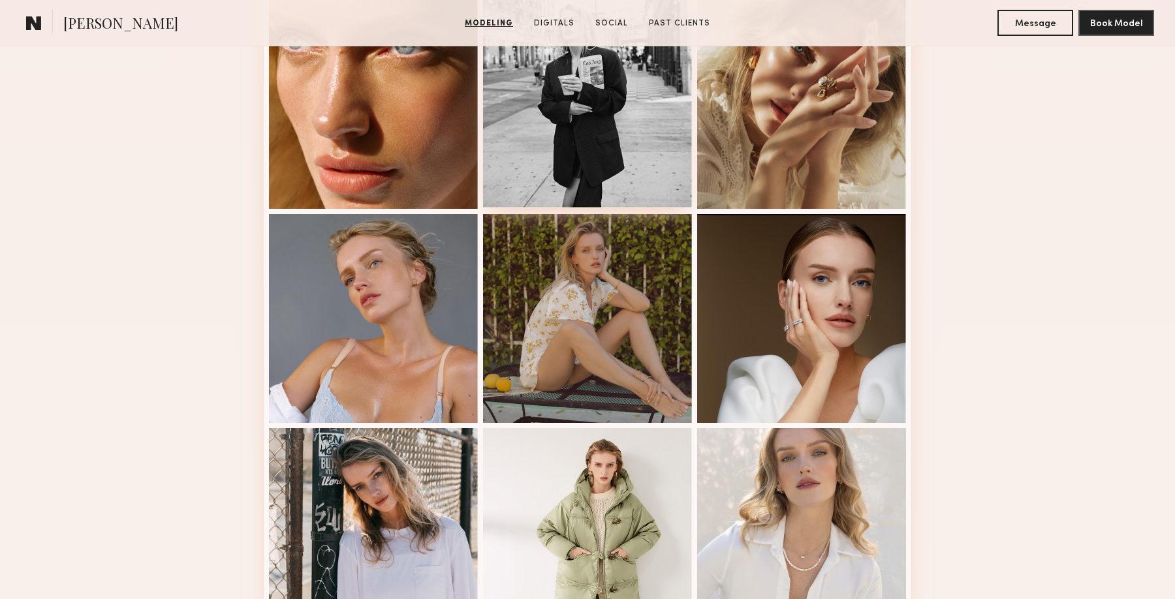
scroll to position [1426, 0]
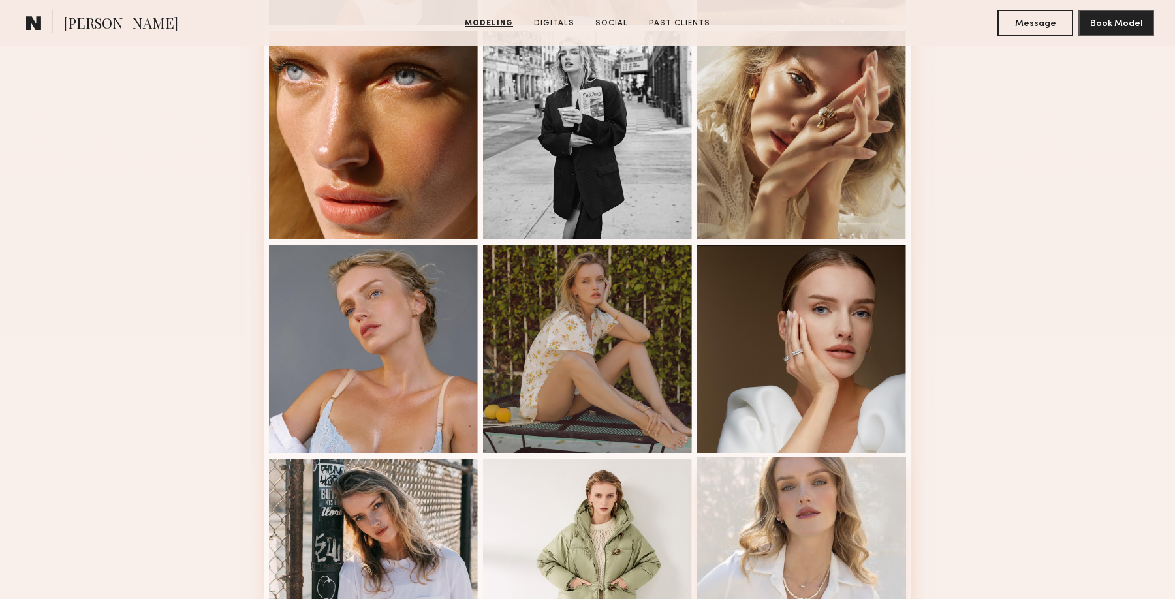
click at [810, 522] on div at bounding box center [801, 562] width 209 height 209
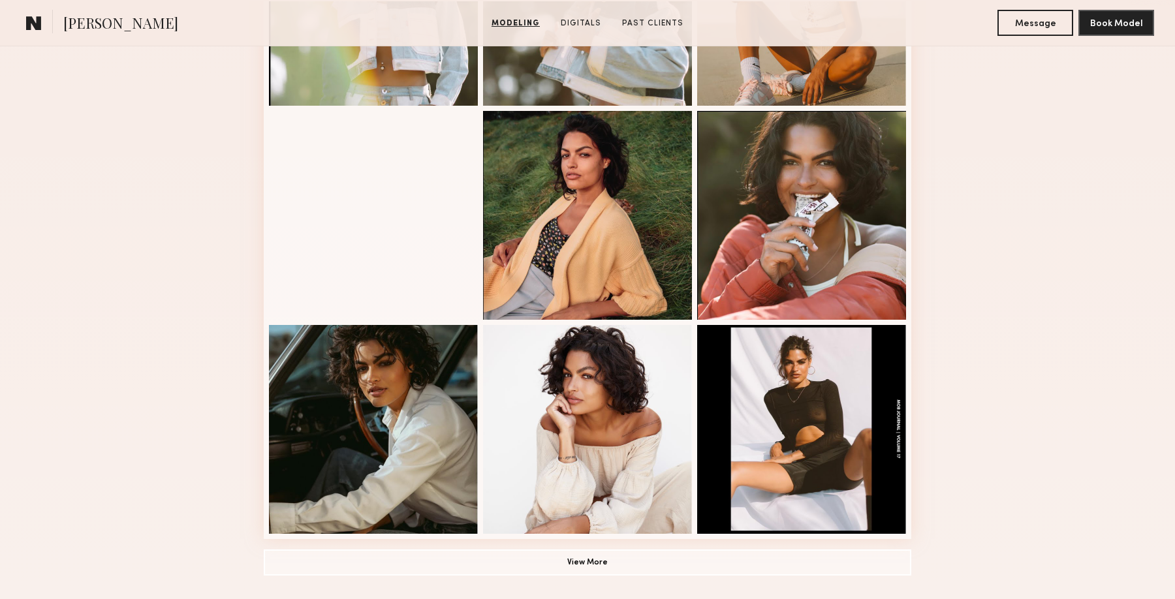
scroll to position [700, 0]
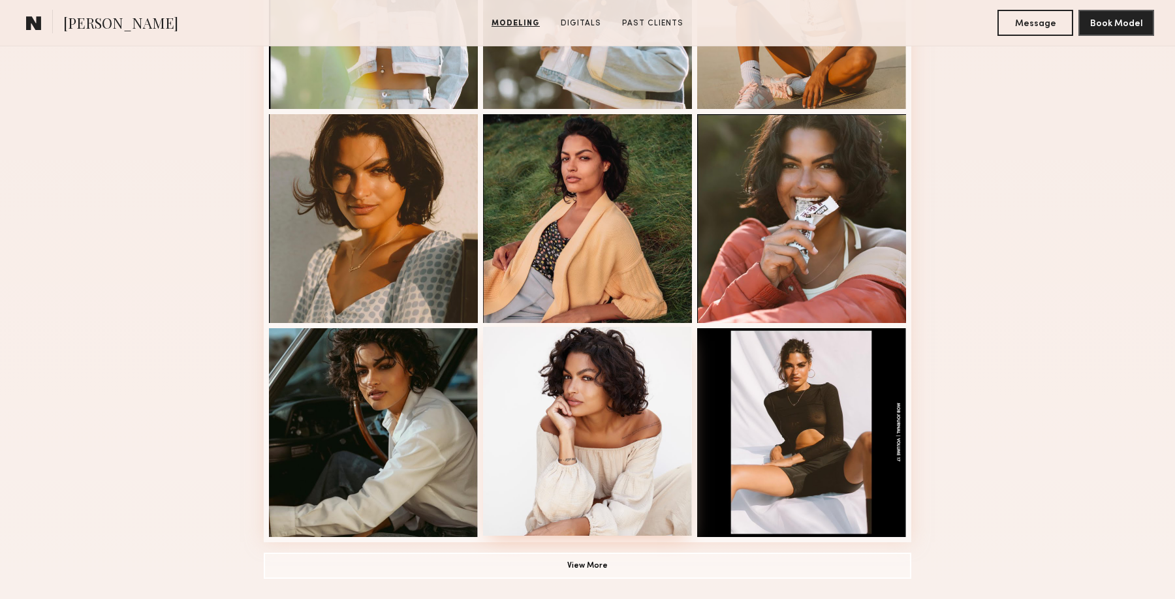
click at [637, 447] on div at bounding box center [587, 431] width 209 height 209
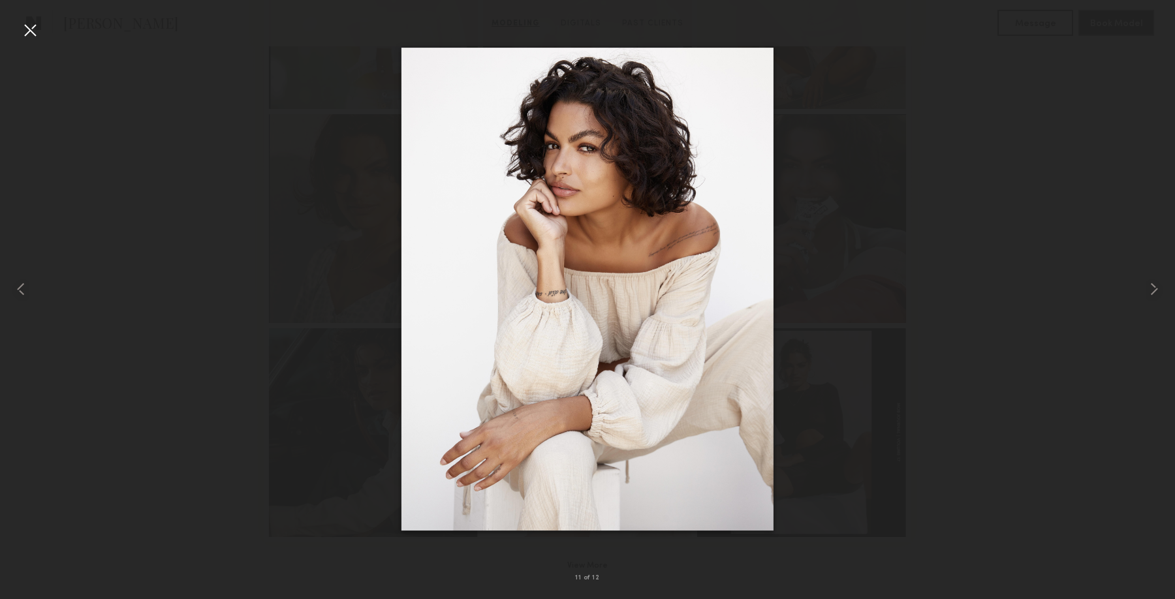
click at [906, 397] on div at bounding box center [587, 289] width 1175 height 537
click at [37, 36] on div at bounding box center [30, 30] width 21 height 21
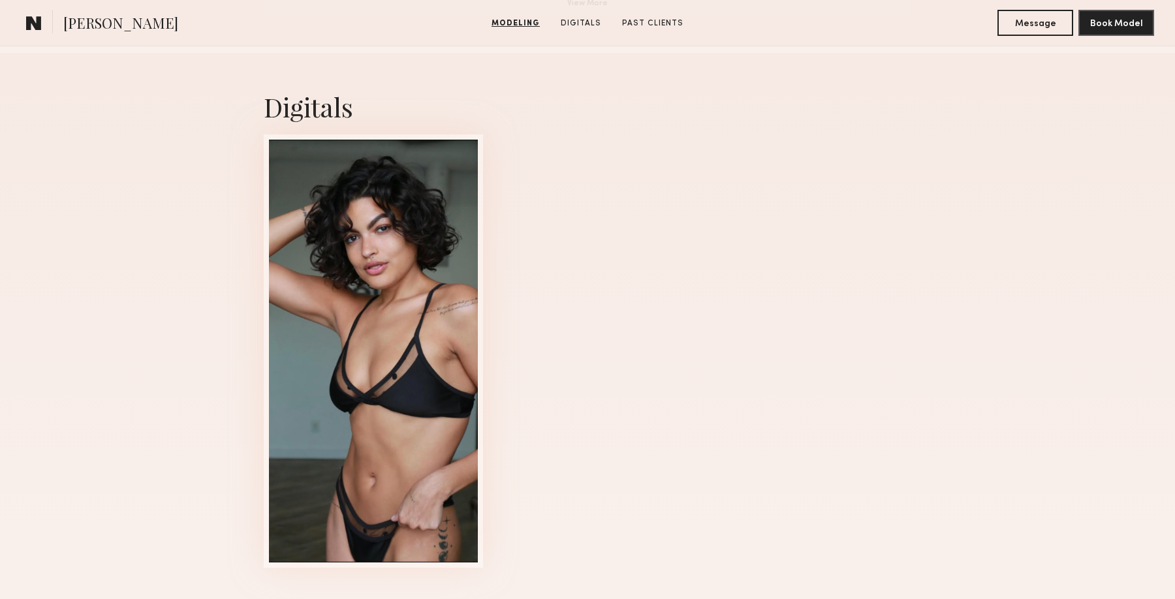
scroll to position [1371, 0]
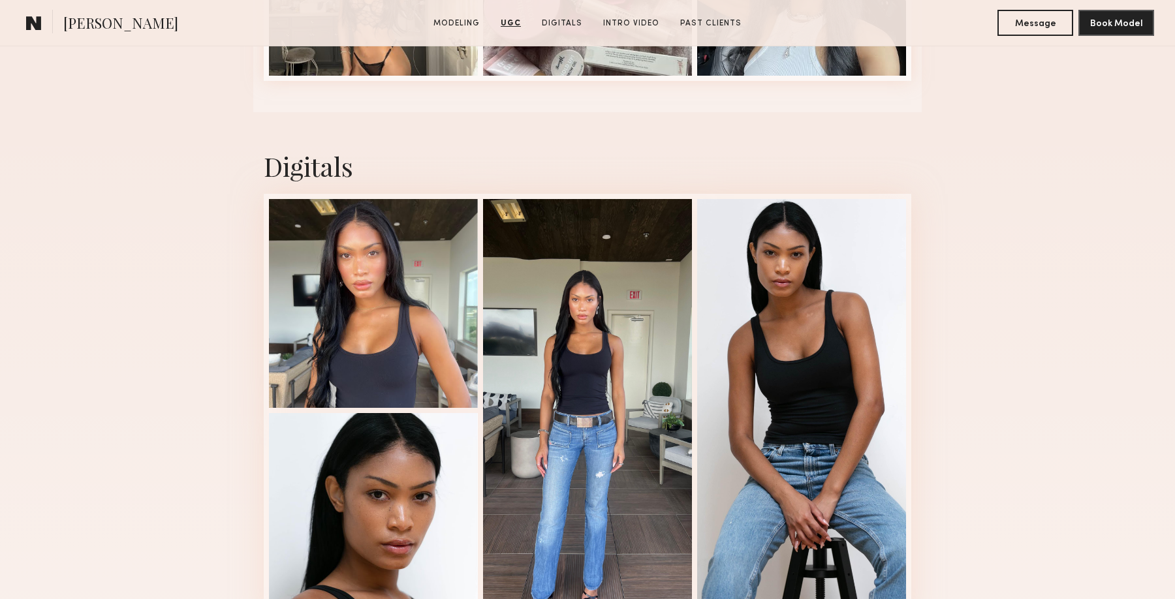
scroll to position [2488, 0]
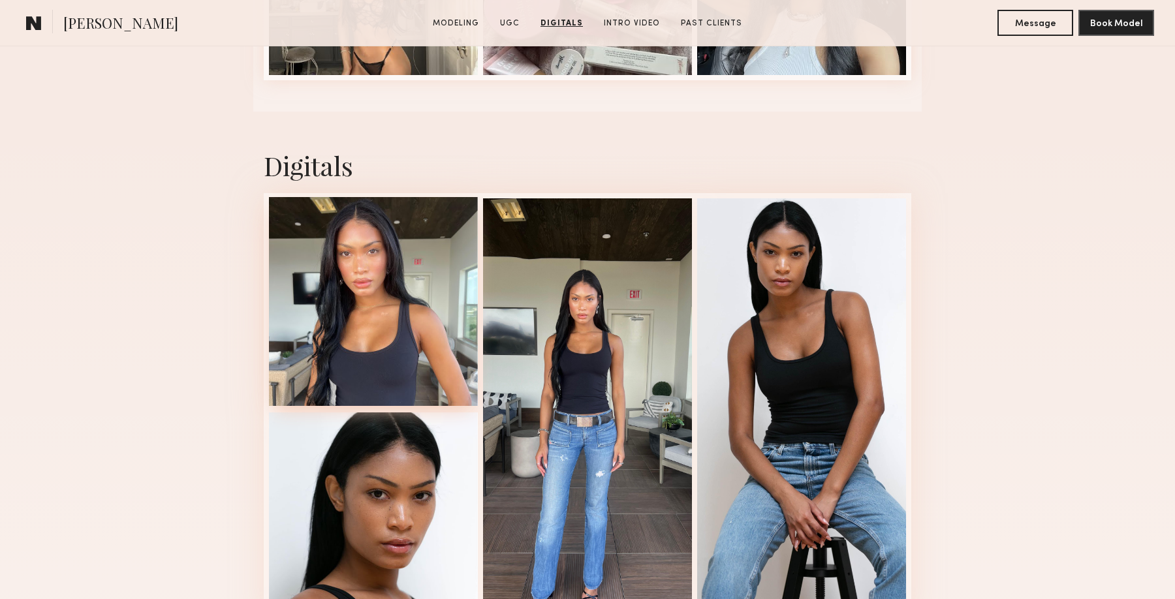
click at [345, 330] on div at bounding box center [373, 301] width 209 height 209
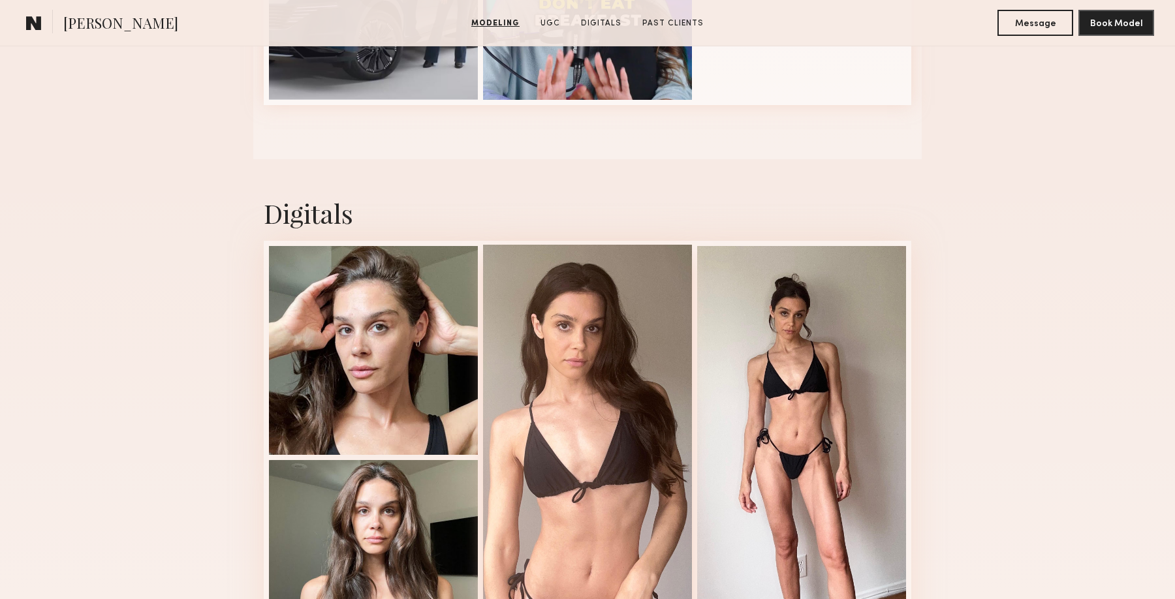
scroll to position [1633, 0]
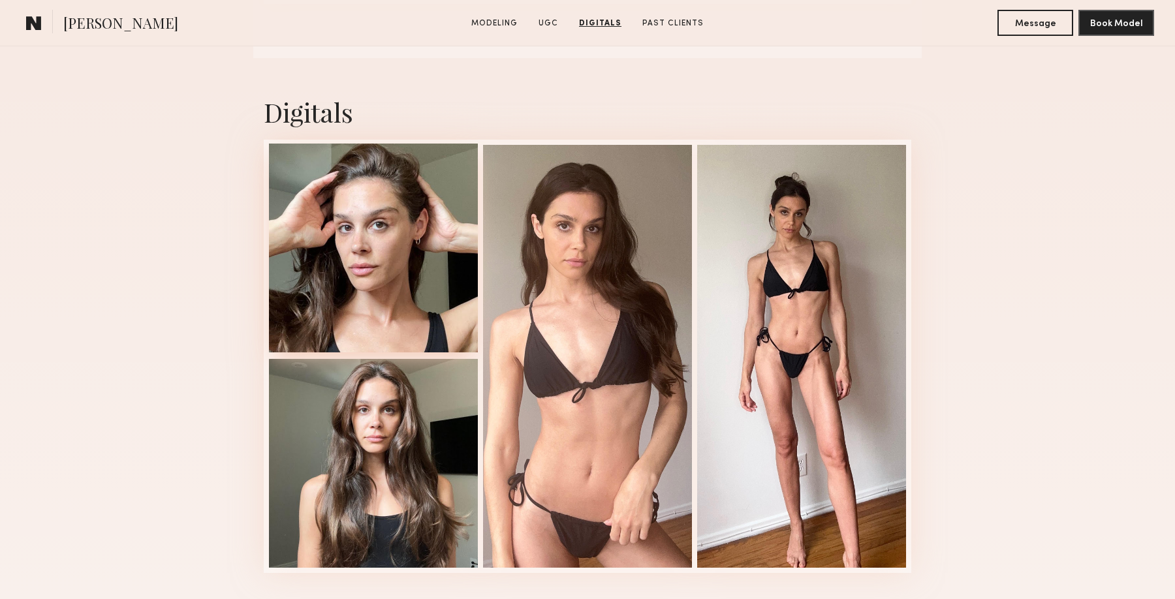
click at [383, 293] on div at bounding box center [373, 248] width 209 height 209
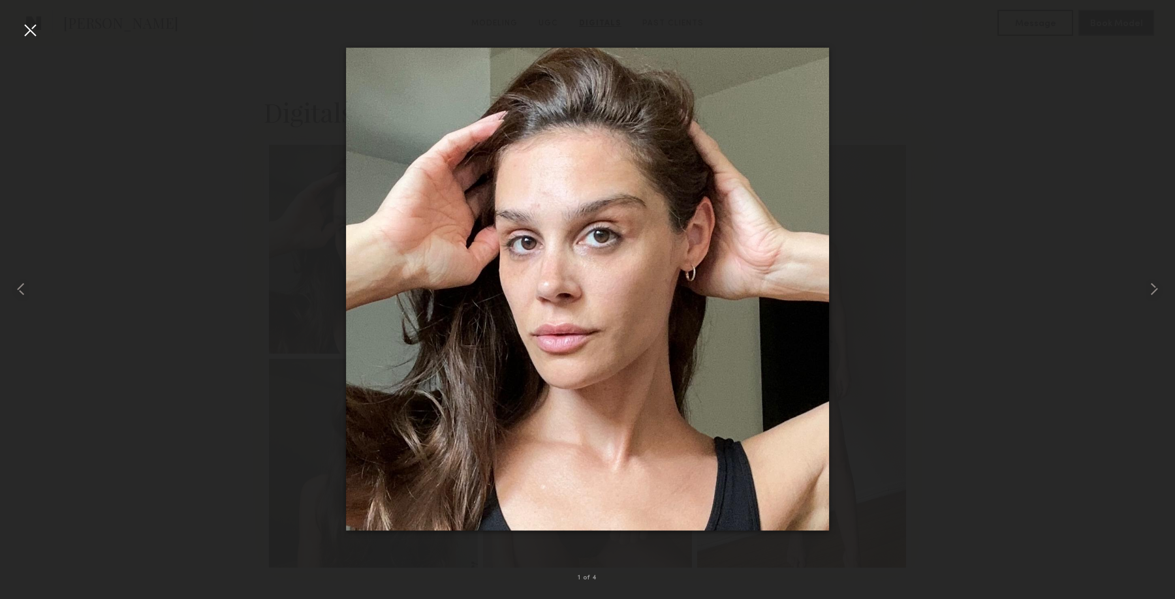
click at [29, 35] on div at bounding box center [30, 30] width 21 height 21
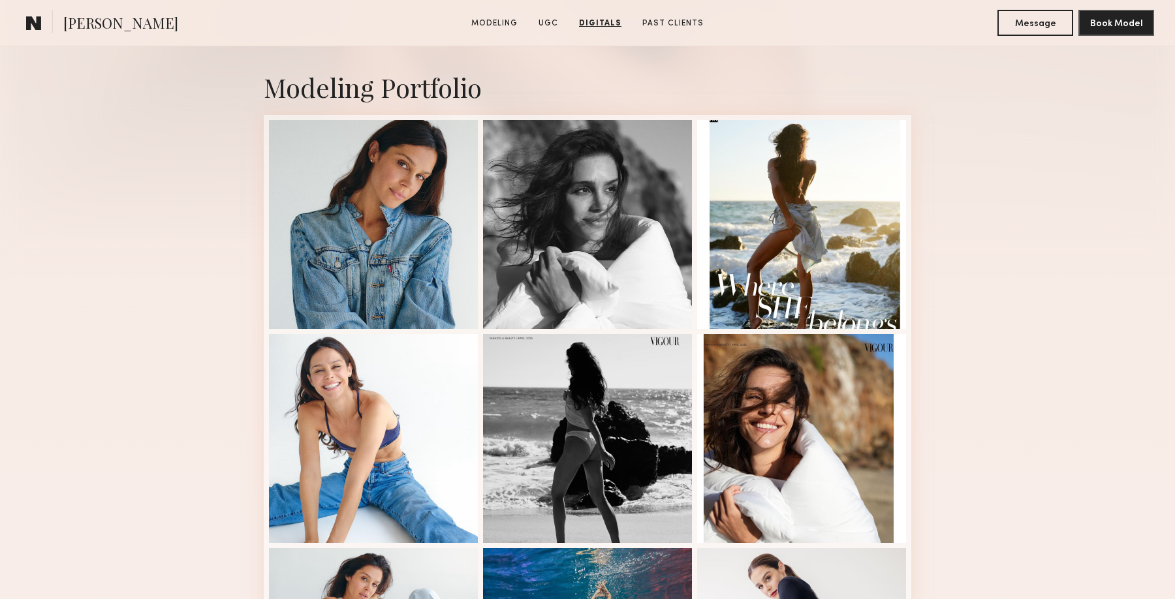
scroll to position [0, 0]
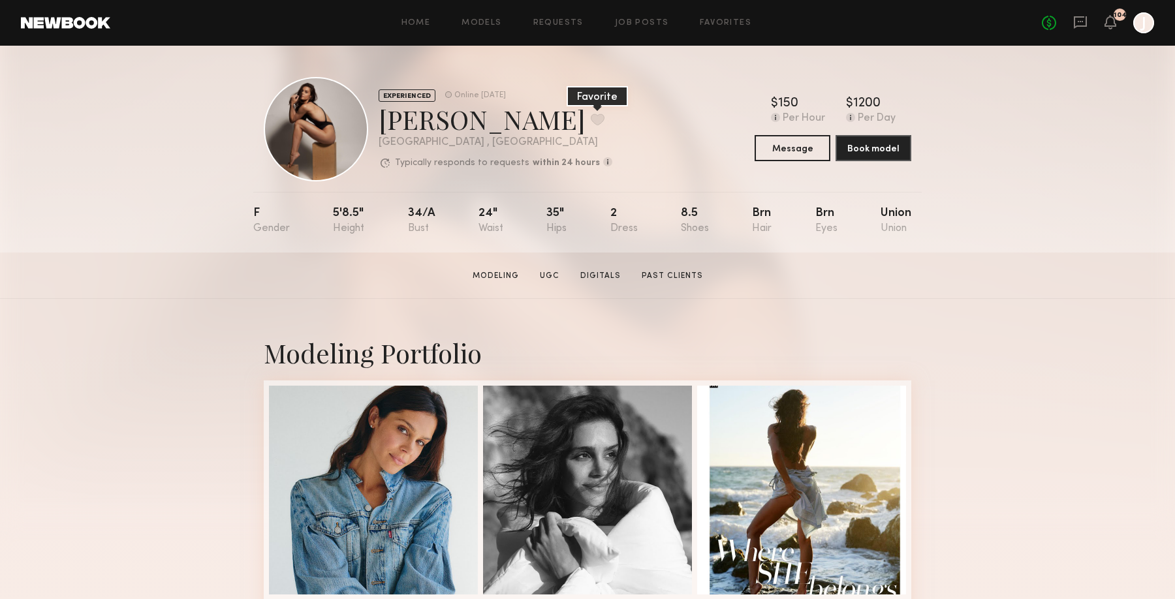
click at [591, 124] on button at bounding box center [598, 120] width 14 height 12
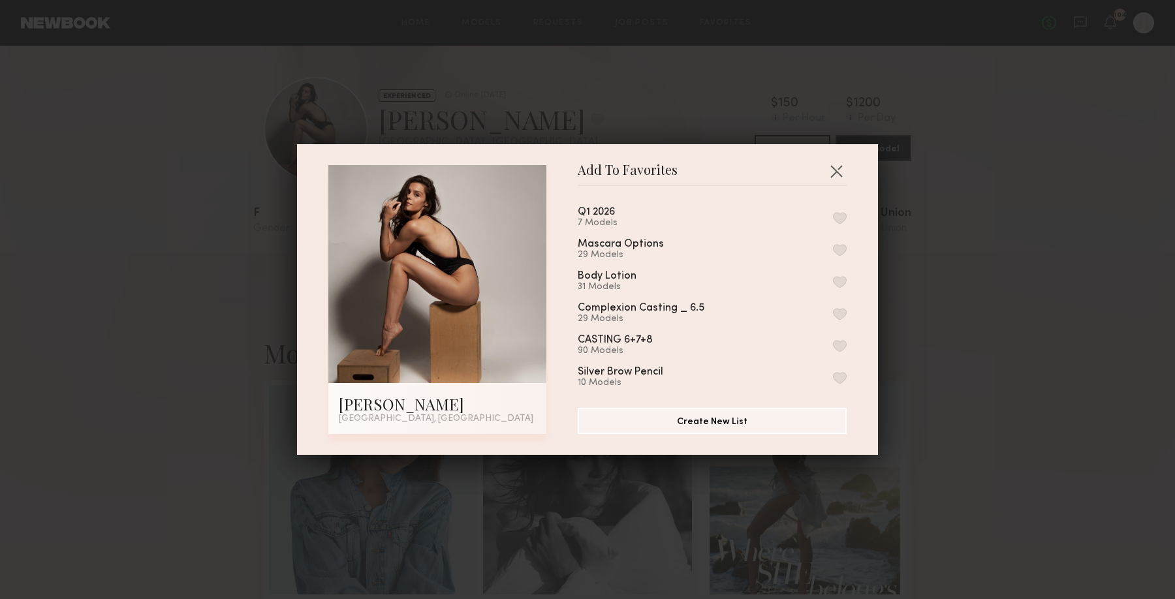
click at [836, 217] on button "button" at bounding box center [840, 218] width 14 height 12
click at [1028, 289] on div "Add To Favorites Claire A. Los Angeles, CA Add To Favorites Q1 2026 8 Models Re…" at bounding box center [587, 299] width 1175 height 599
